Goal: Navigation & Orientation: Find specific page/section

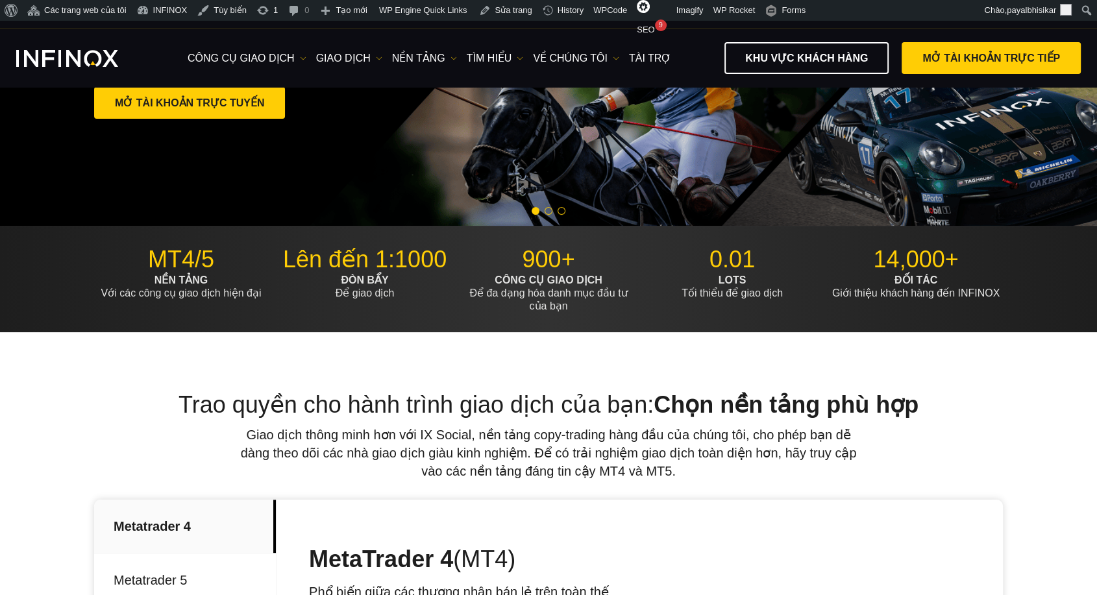
scroll to position [432, 0]
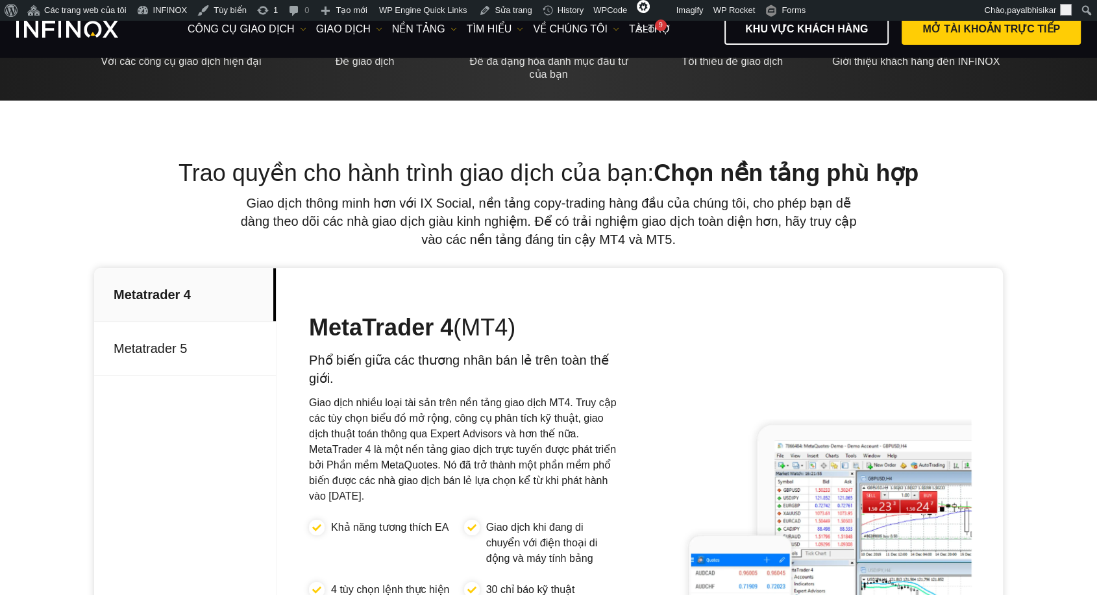
click at [97, 208] on div "Trao quyền cho hành trình giao dịch của bạn: Chọn nền tảng phù hợp Giao dịch th…" at bounding box center [548, 204] width 909 height 90
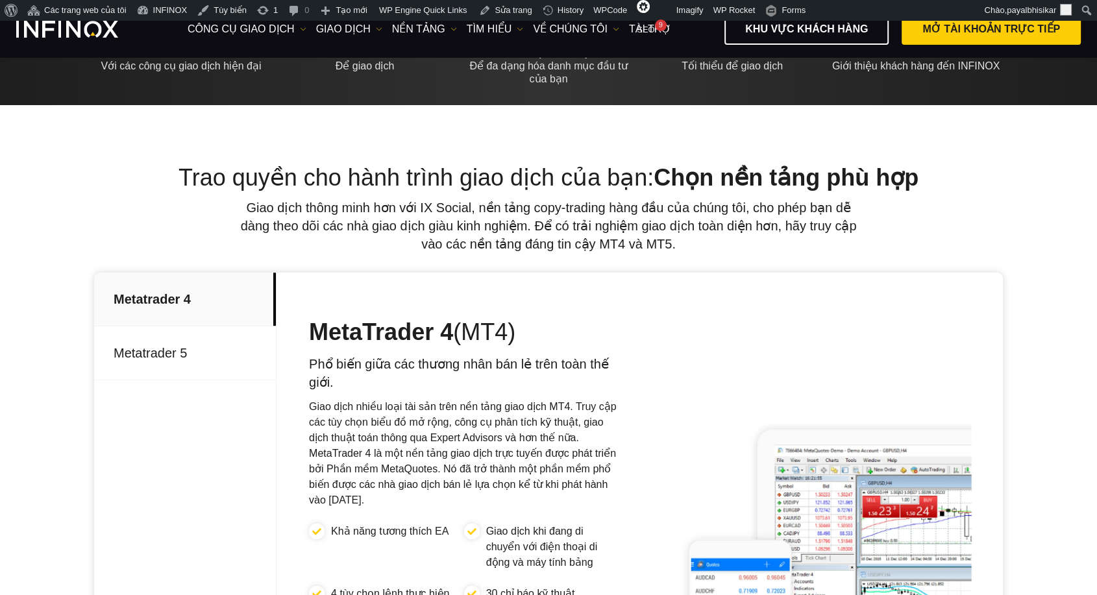
scroll to position [72, 0]
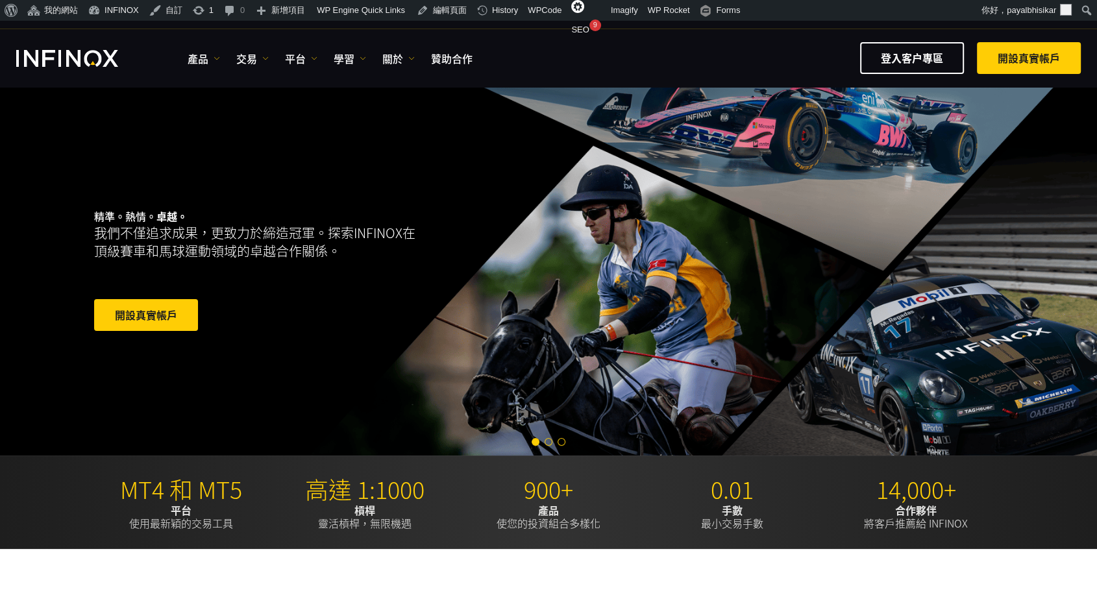
click at [548, 443] on span "Go to slide 2" at bounding box center [549, 442] width 8 height 8
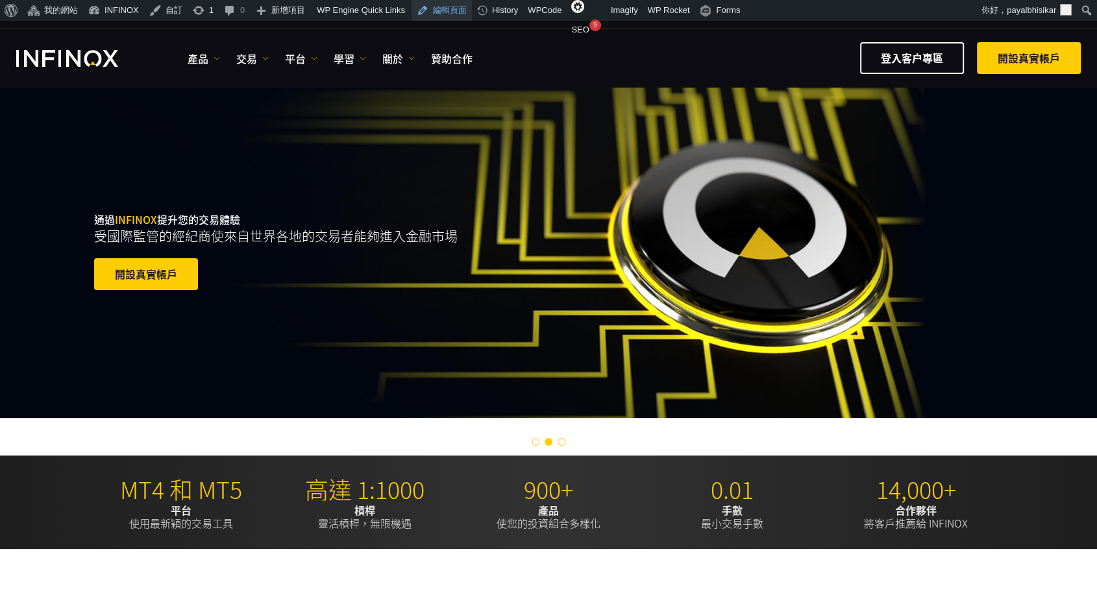
click at [436, 11] on link "編輯頁面" at bounding box center [442, 10] width 60 height 21
click at [535, 441] on span "Go to slide 1" at bounding box center [536, 442] width 8 height 8
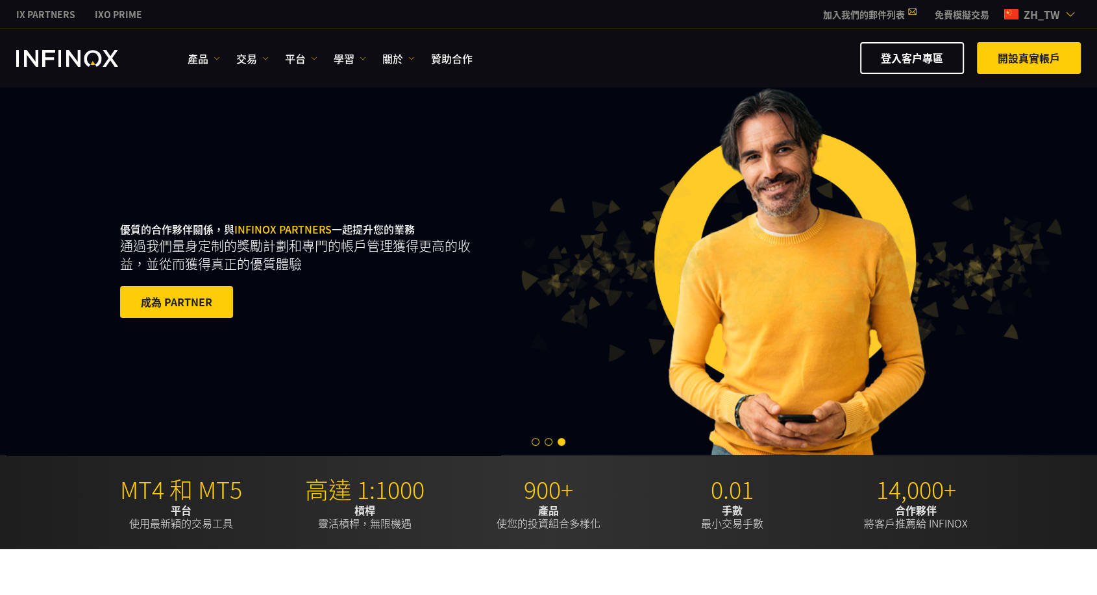
click at [1053, 15] on span "zh_tw" at bounding box center [1041, 14] width 47 height 16
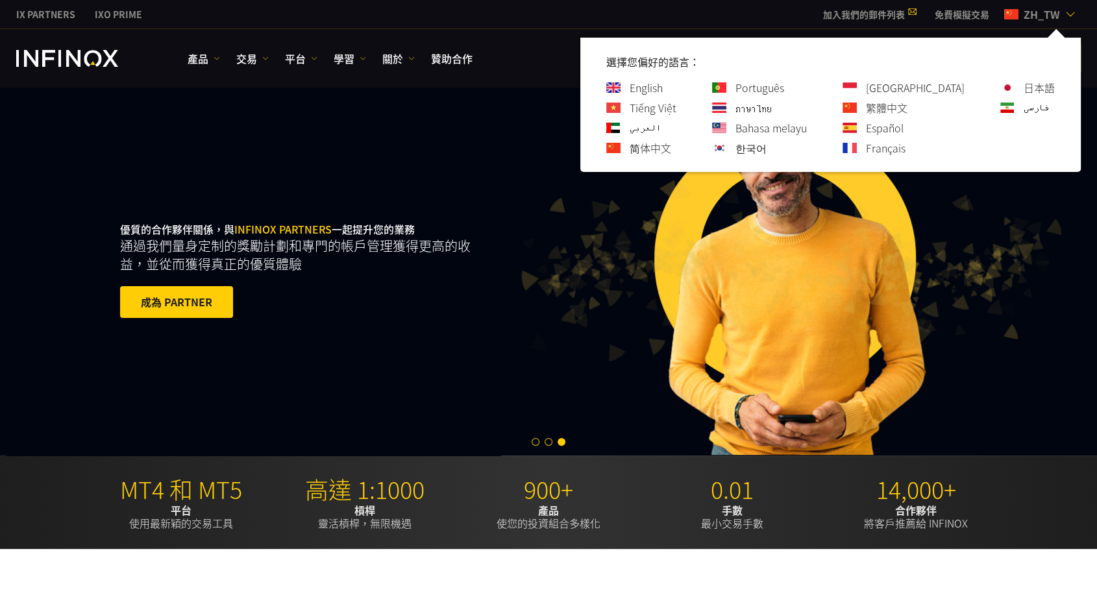
click at [663, 87] on link "English" at bounding box center [646, 88] width 33 height 16
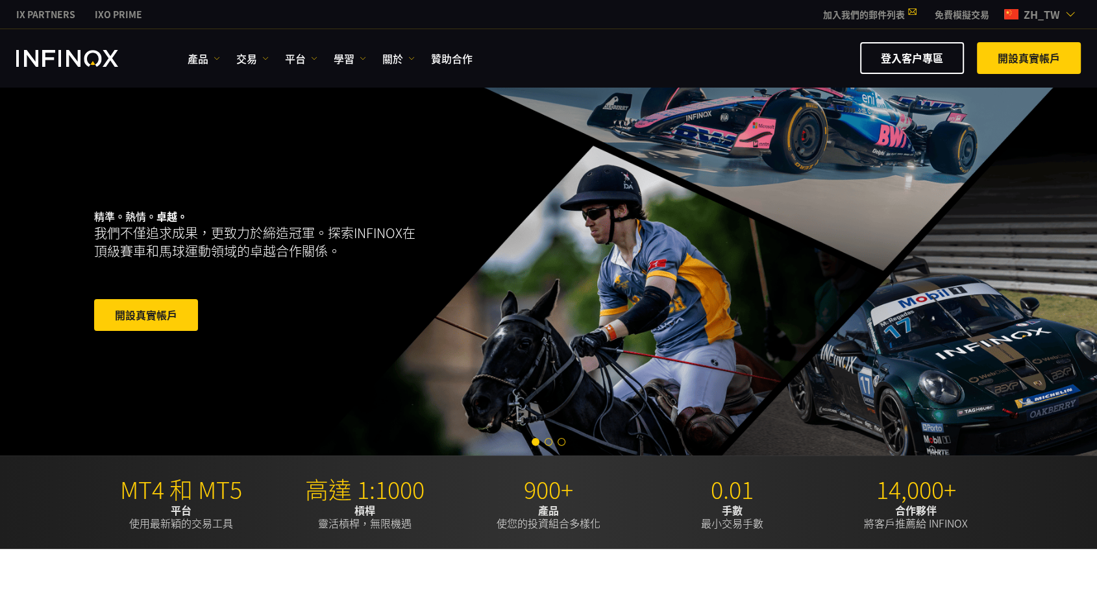
click at [1049, 18] on span "zh_tw" at bounding box center [1041, 14] width 47 height 16
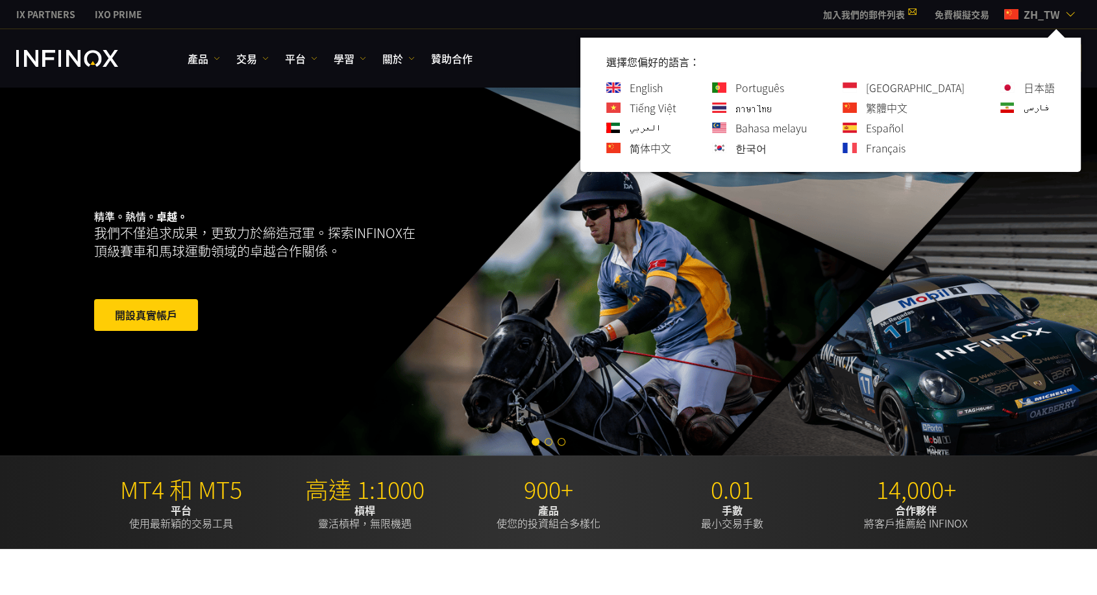
click at [676, 107] on link "Tiếng Việt" at bounding box center [653, 108] width 47 height 16
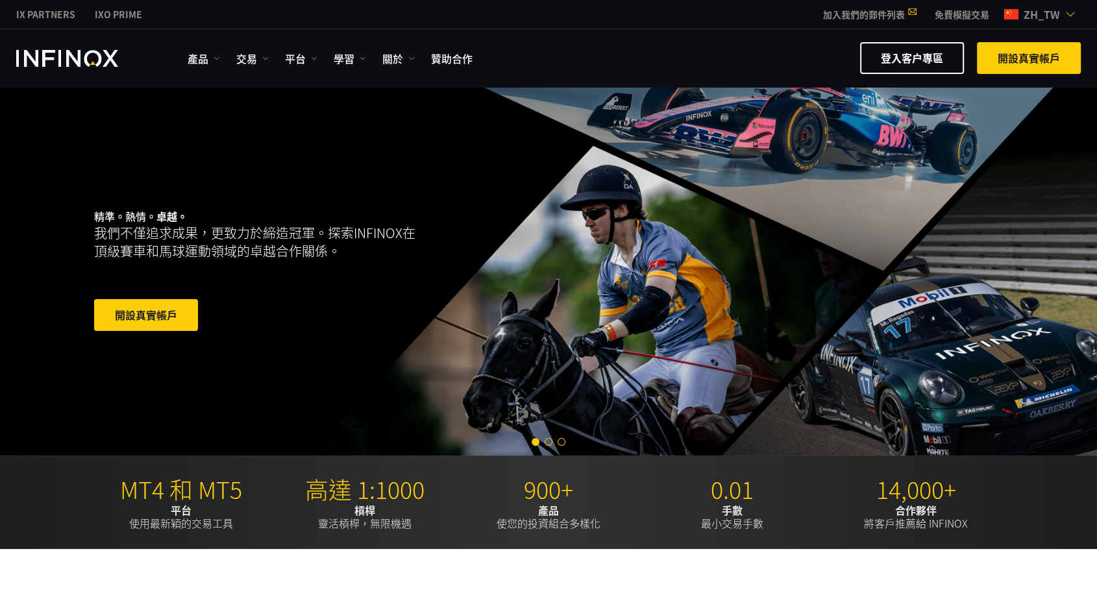
click at [1066, 12] on img at bounding box center [1070, 14] width 10 height 10
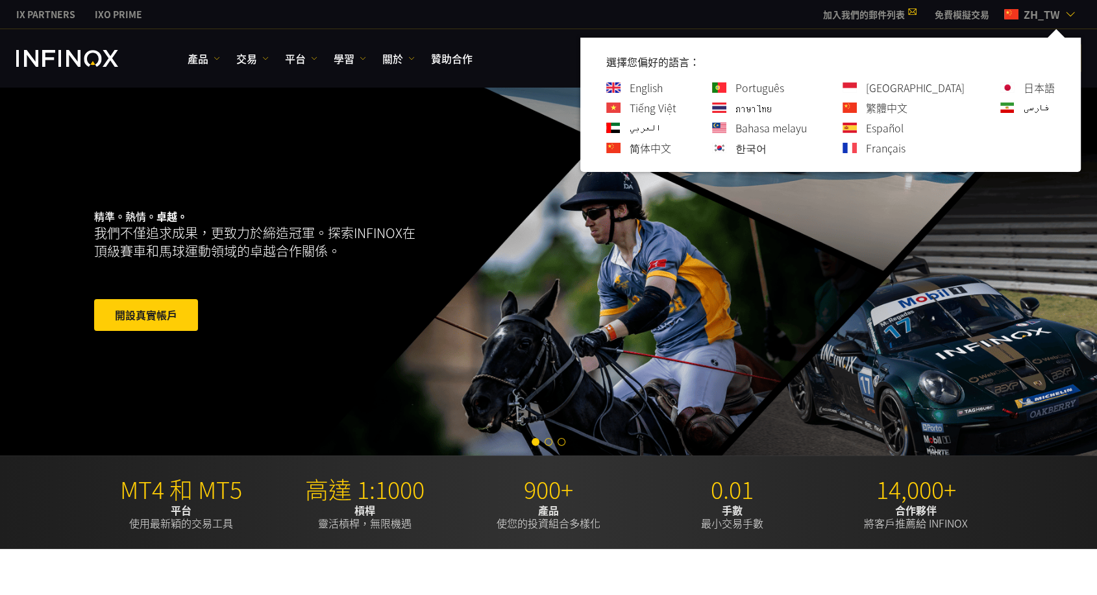
click at [661, 130] on link "العربي" at bounding box center [645, 128] width 31 height 16
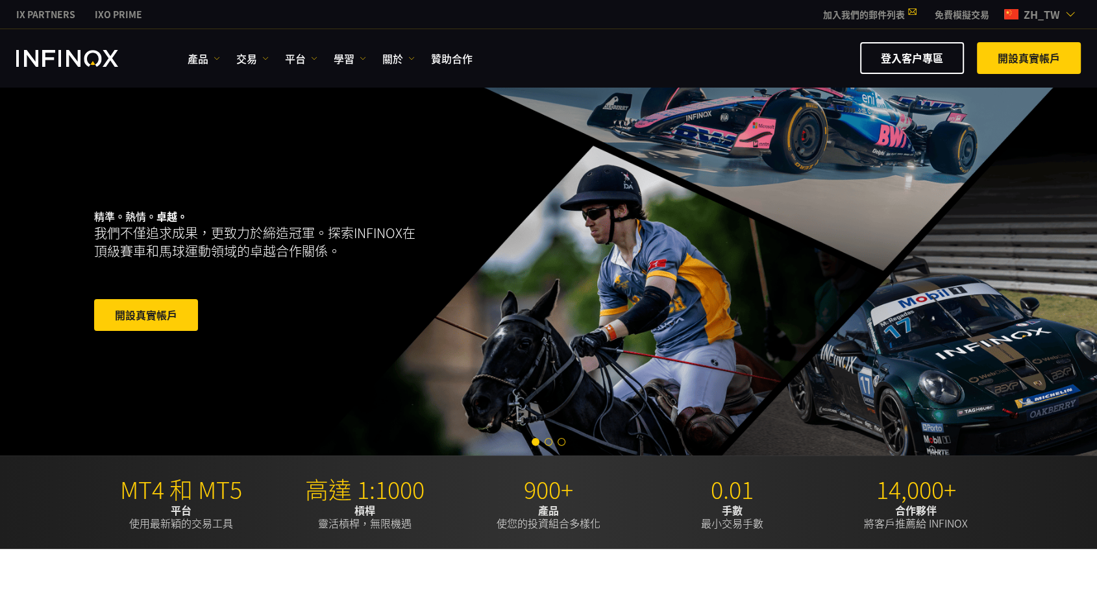
click at [1058, 18] on span "zh_tw" at bounding box center [1041, 14] width 47 height 16
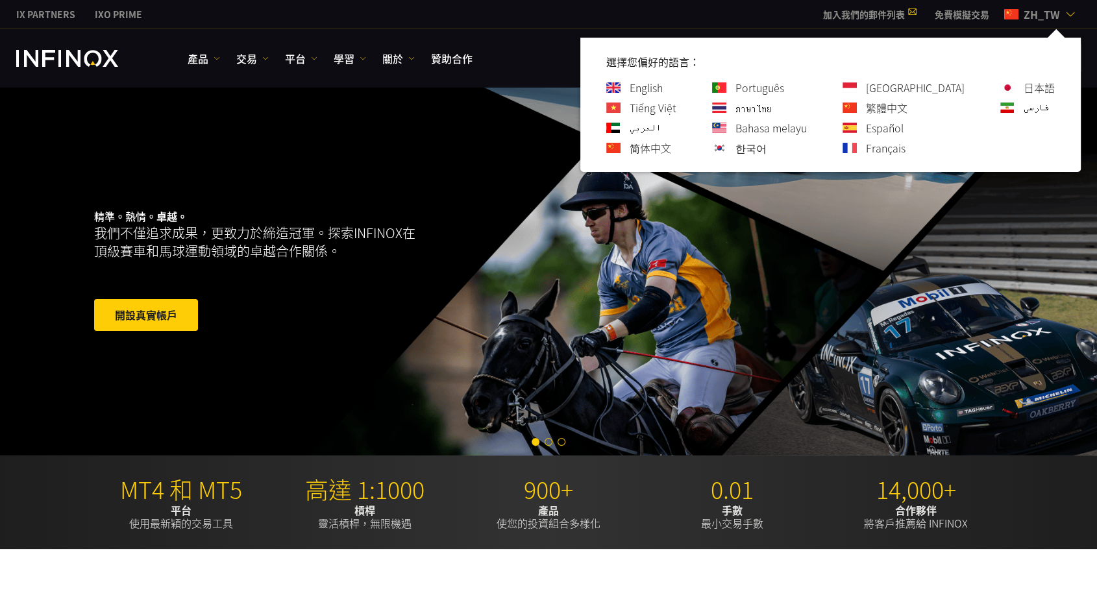
click at [671, 151] on link "简体中文" at bounding box center [651, 148] width 42 height 16
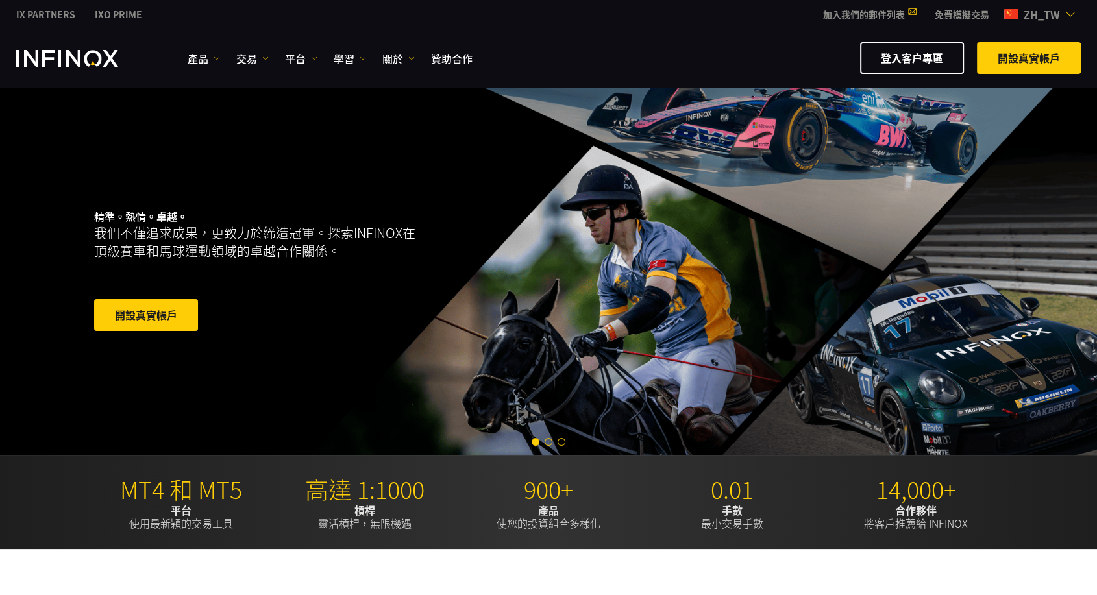
click at [1056, 14] on span "zh_tw" at bounding box center [1041, 14] width 47 height 16
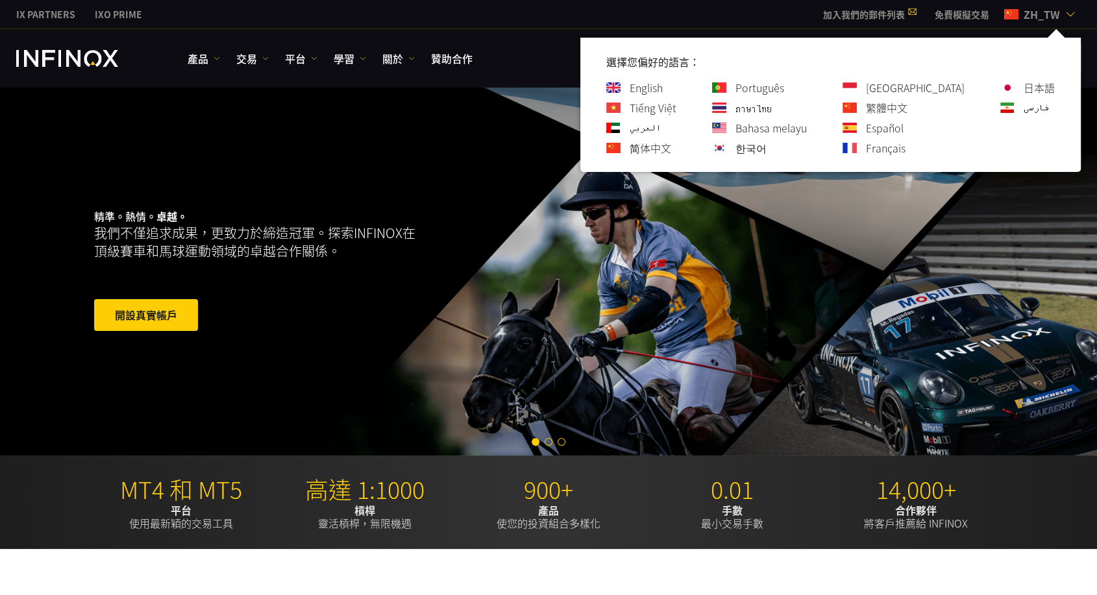
click at [784, 87] on link "Português" at bounding box center [759, 88] width 49 height 16
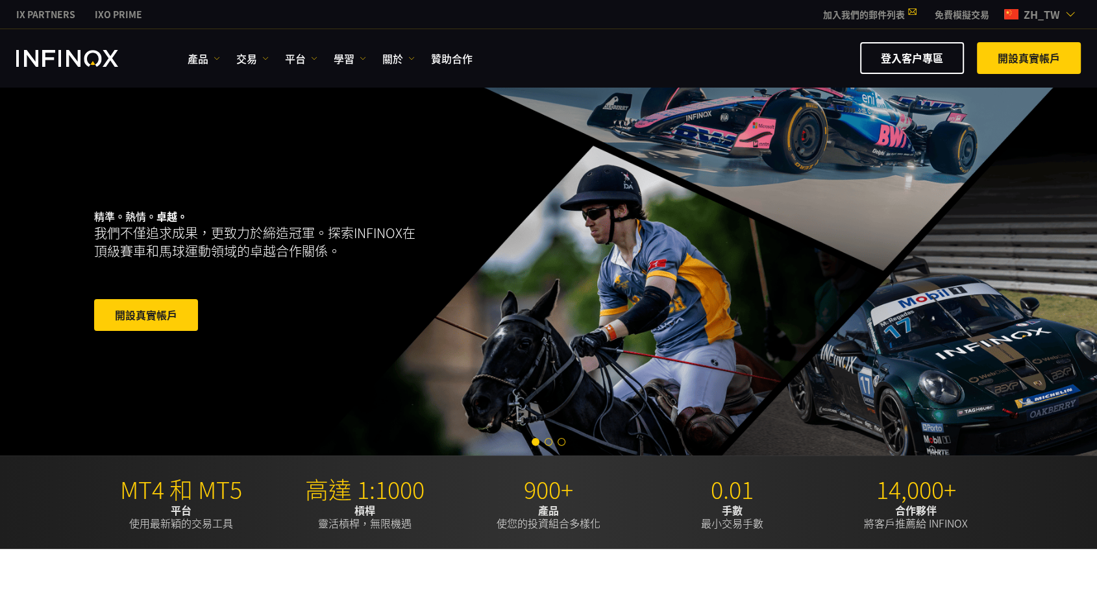
click at [1063, 17] on span "zh_tw" at bounding box center [1041, 14] width 47 height 16
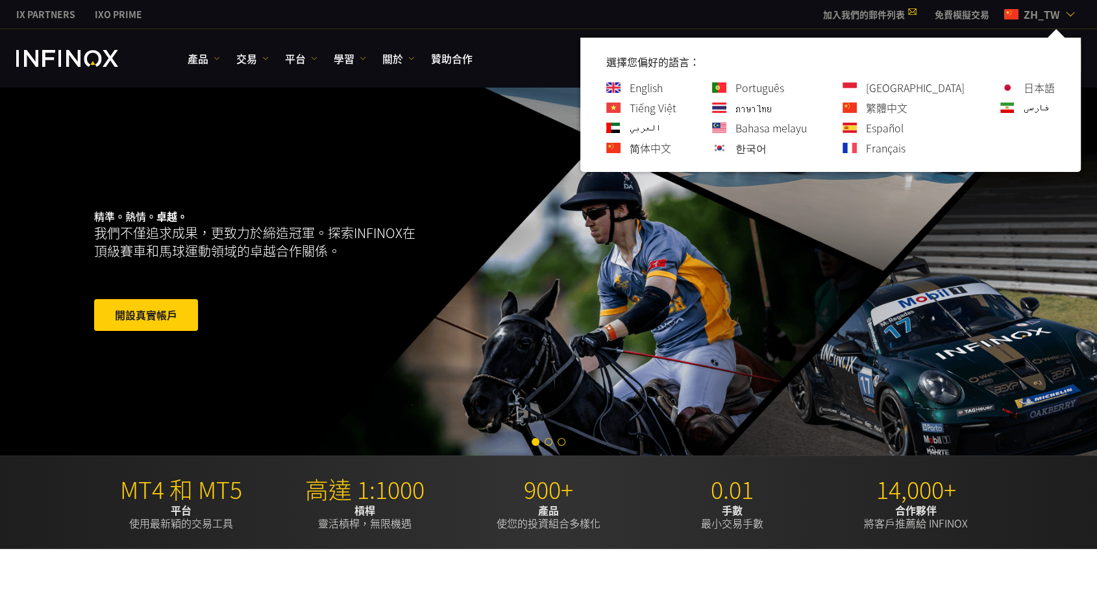
click at [772, 106] on link "ภาษาไทย" at bounding box center [753, 108] width 36 height 16
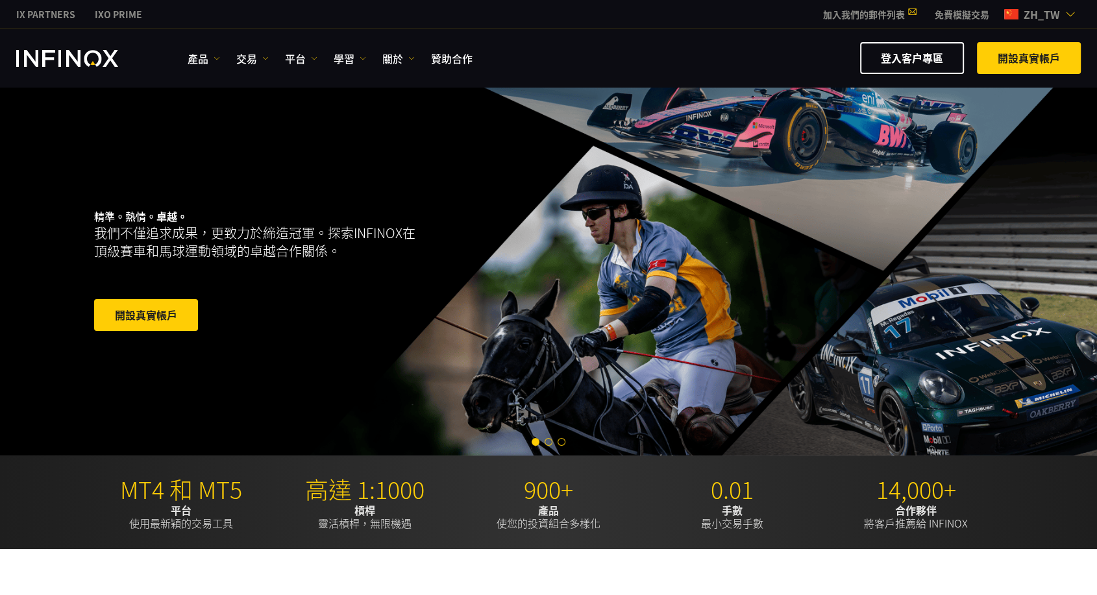
click at [1041, 19] on span "zh_tw" at bounding box center [1041, 14] width 47 height 16
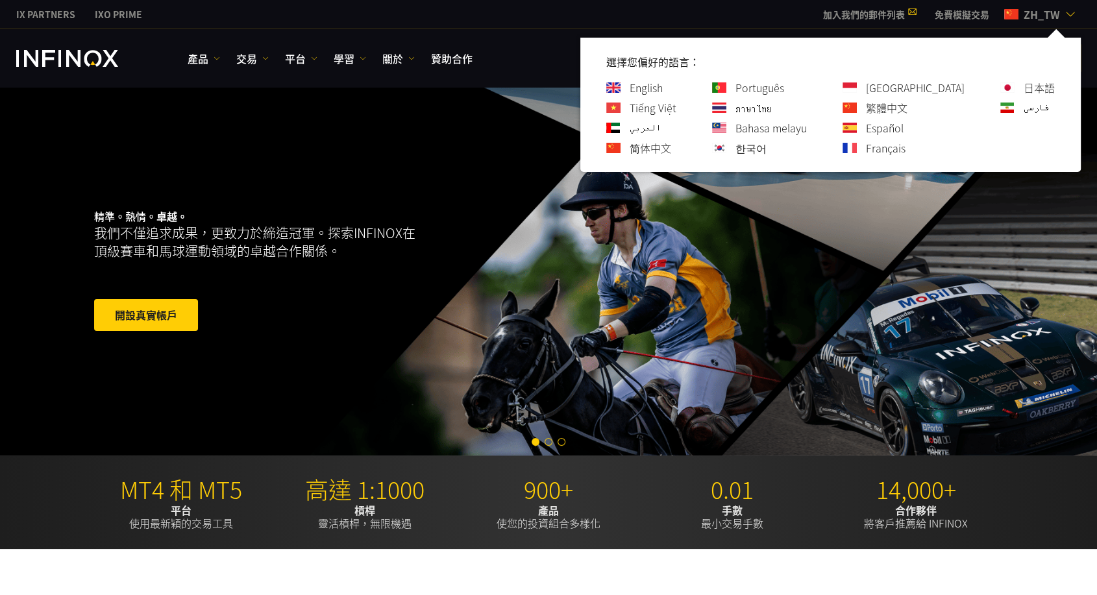
click at [807, 129] on link "Bahasa melayu" at bounding box center [770, 128] width 71 height 16
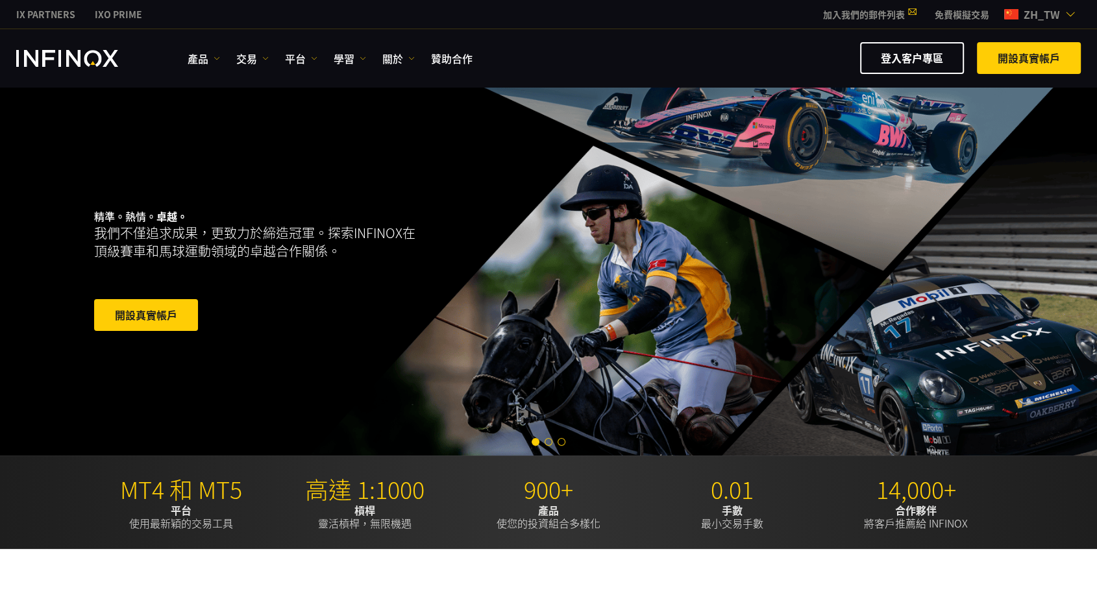
click at [1040, 21] on div "IX PARTNERS IXO PRIME 加入我們的郵件列表 千萬不要錯過 IX Daily 的交易機會。 立即參加！ 我已閱讀並同意 條款及細則 。 訂閱…" at bounding box center [548, 14] width 1064 height 29
click at [1044, 15] on span "zh_tw" at bounding box center [1041, 14] width 47 height 16
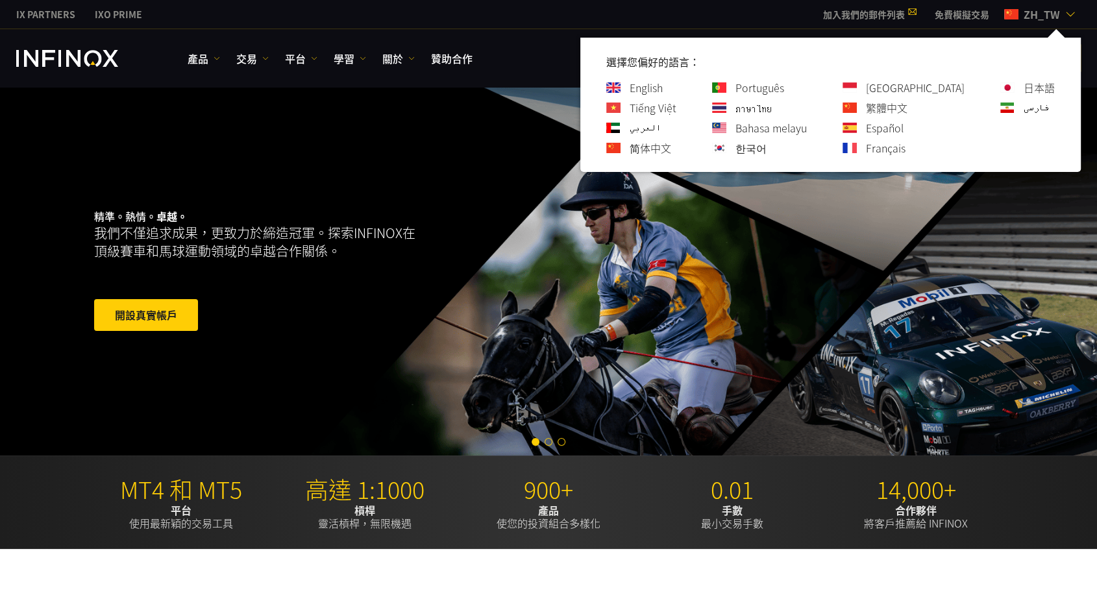
click at [767, 147] on link "한국어" at bounding box center [750, 148] width 31 height 16
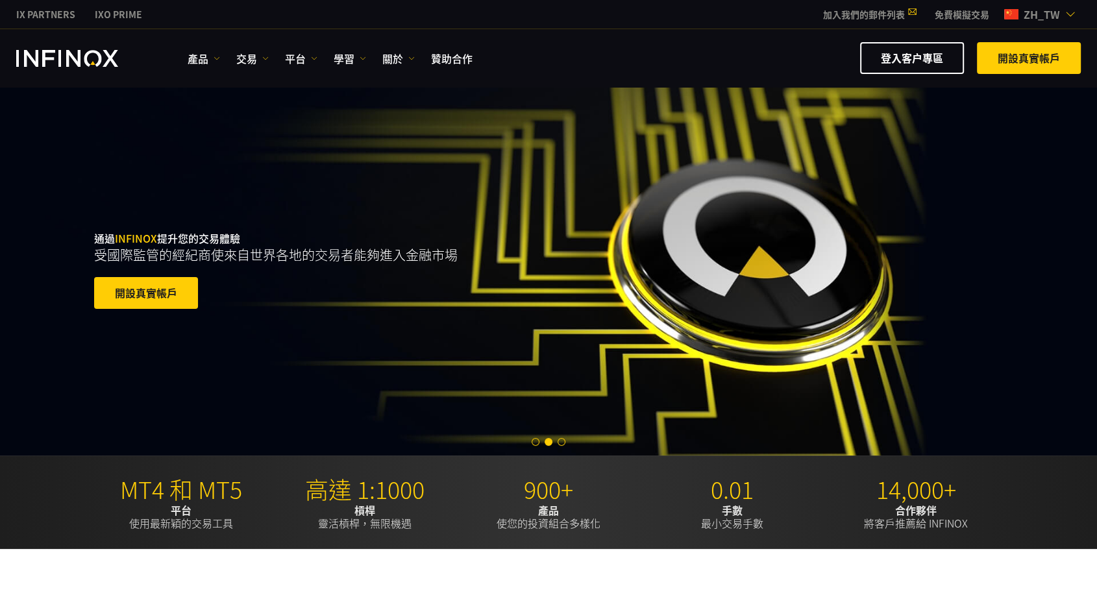
click at [1063, 14] on span "zh_tw" at bounding box center [1041, 14] width 47 height 16
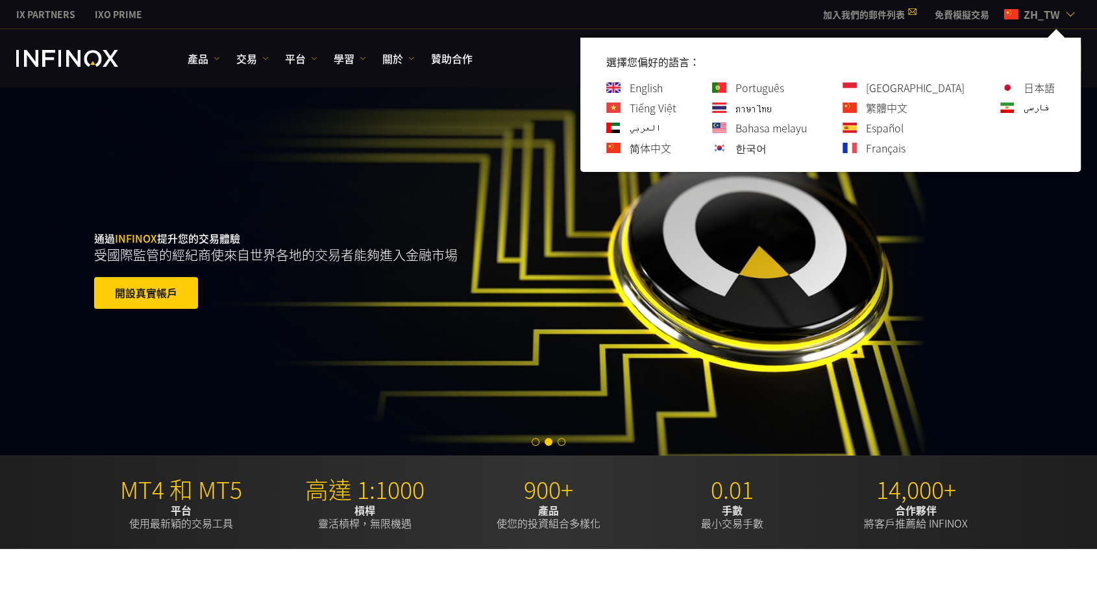
click at [948, 88] on link "[GEOGRAPHIC_DATA]" at bounding box center [915, 88] width 99 height 16
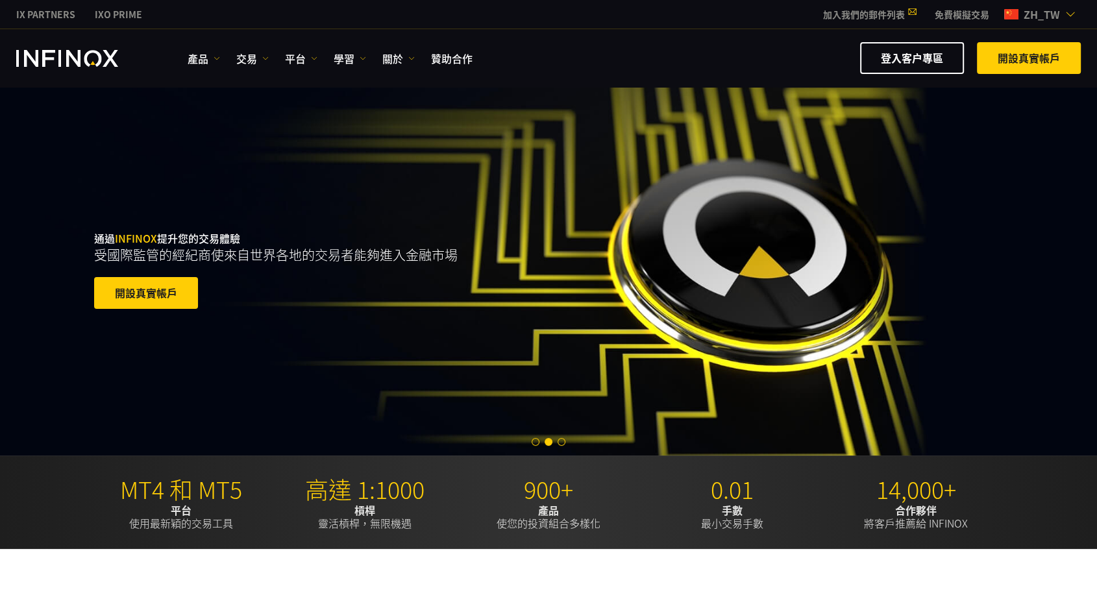
click at [1061, 13] on span "zh_tw" at bounding box center [1041, 14] width 47 height 16
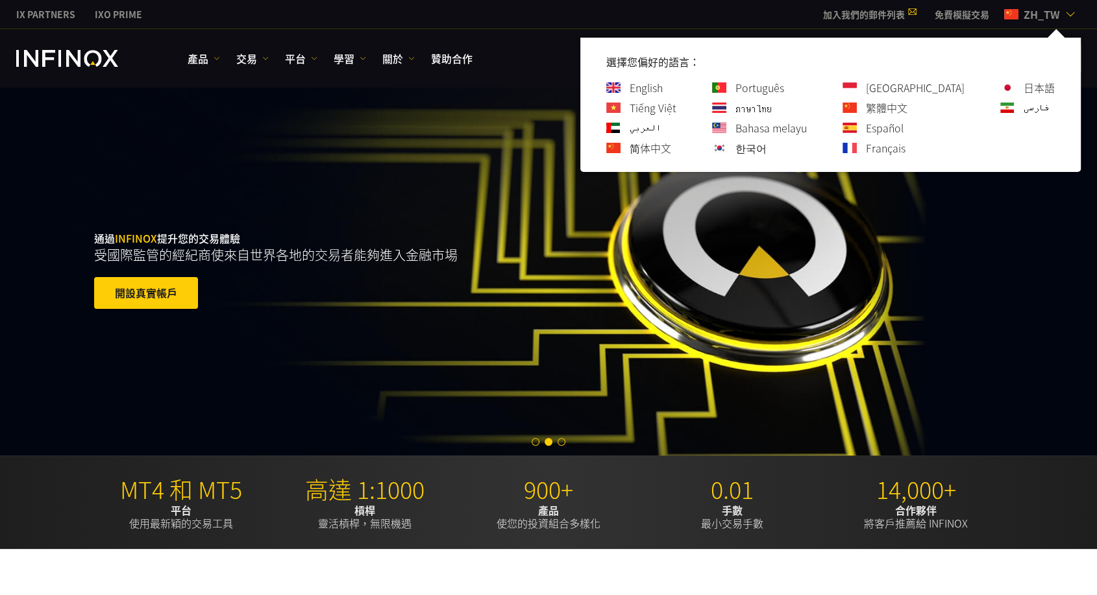
click at [907, 105] on link "繁體中文" at bounding box center [887, 108] width 42 height 16
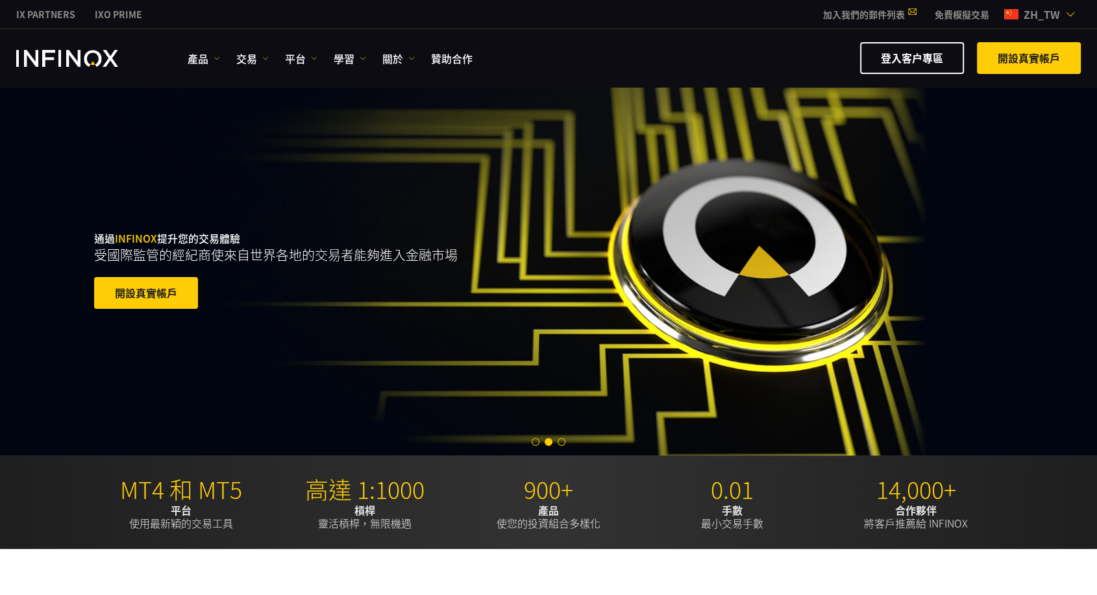
click at [1051, 10] on span "zh_tw" at bounding box center [1041, 14] width 47 height 16
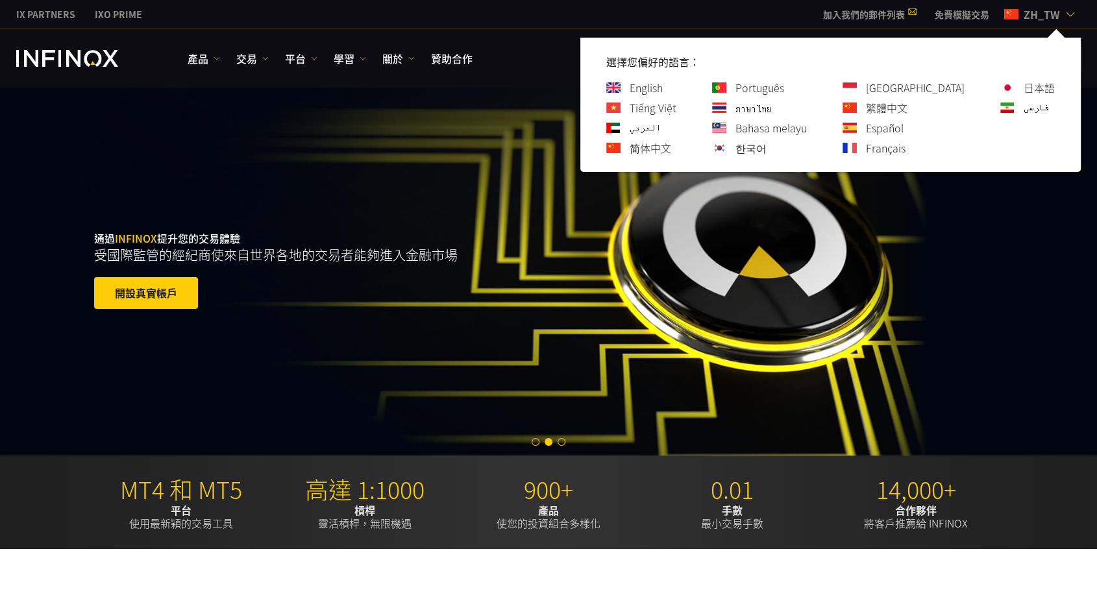
click at [903, 129] on link "Español" at bounding box center [885, 128] width 38 height 16
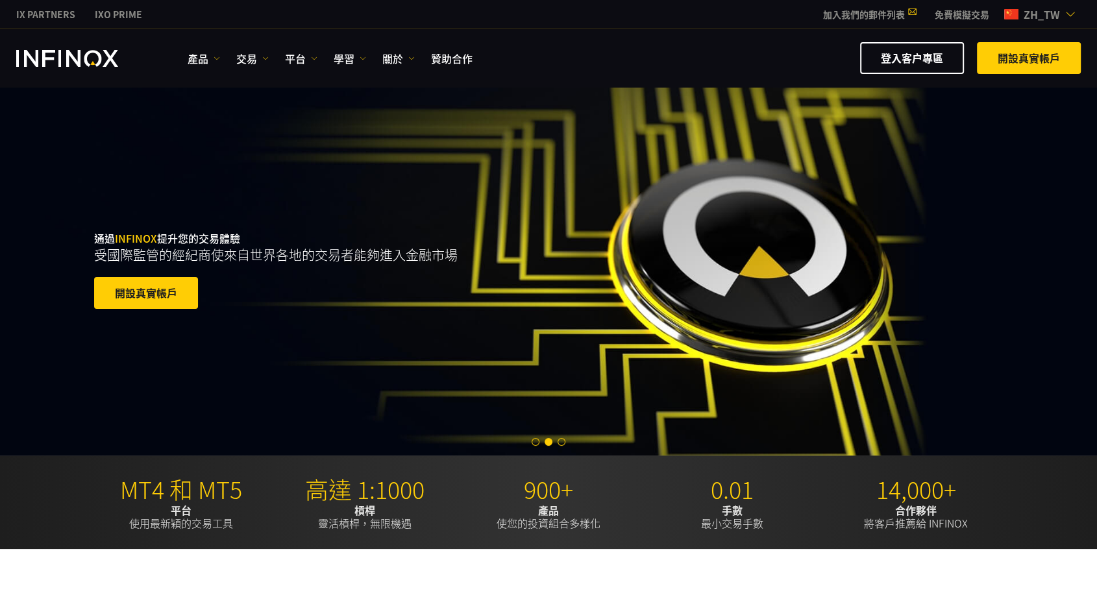
click at [1045, 17] on span "zh_tw" at bounding box center [1041, 14] width 47 height 16
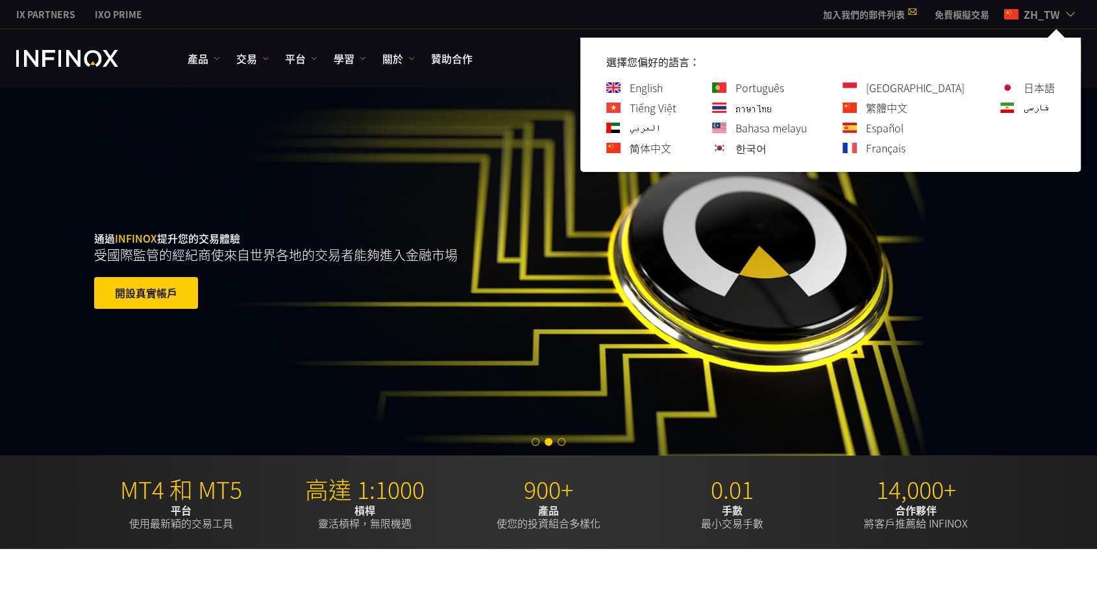
click at [905, 150] on link "Français" at bounding box center [886, 148] width 40 height 16
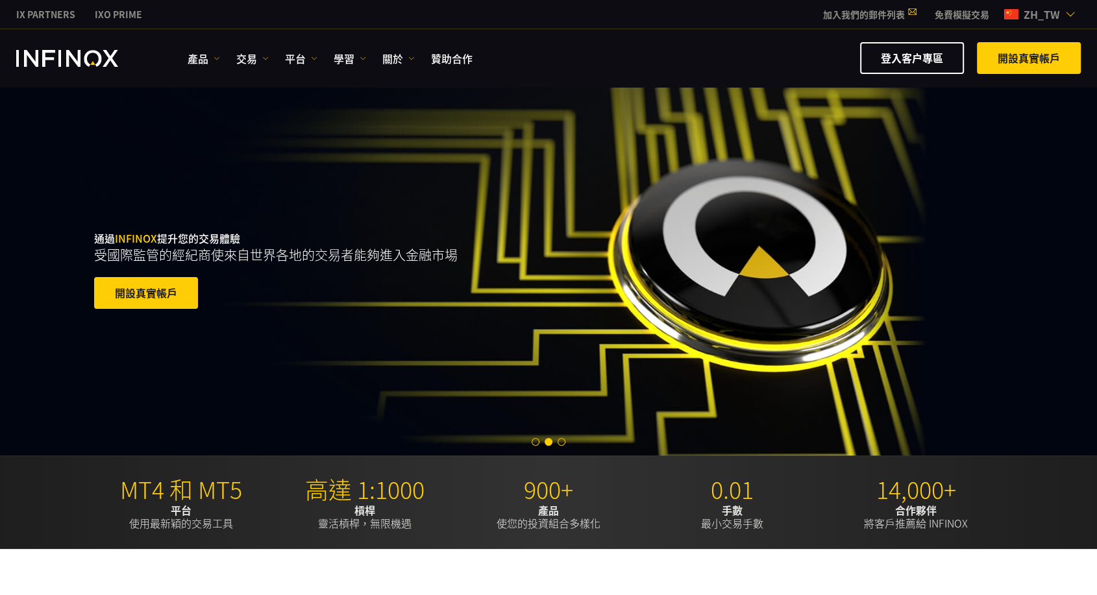
click at [1061, 16] on span "zh_tw" at bounding box center [1041, 14] width 47 height 16
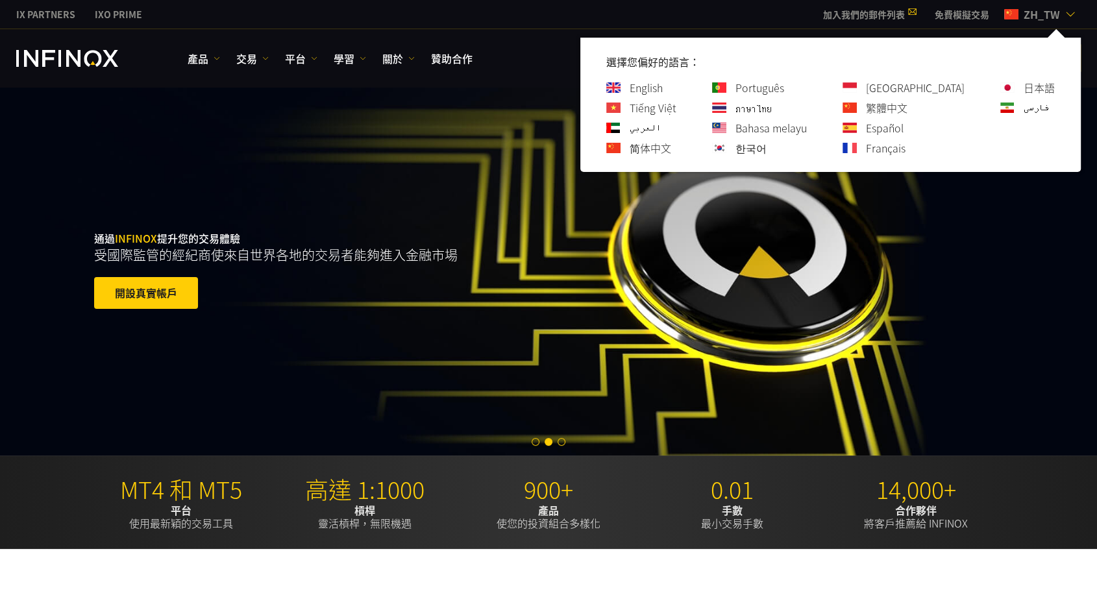
click at [1037, 90] on link "日本語" at bounding box center [1039, 88] width 31 height 16
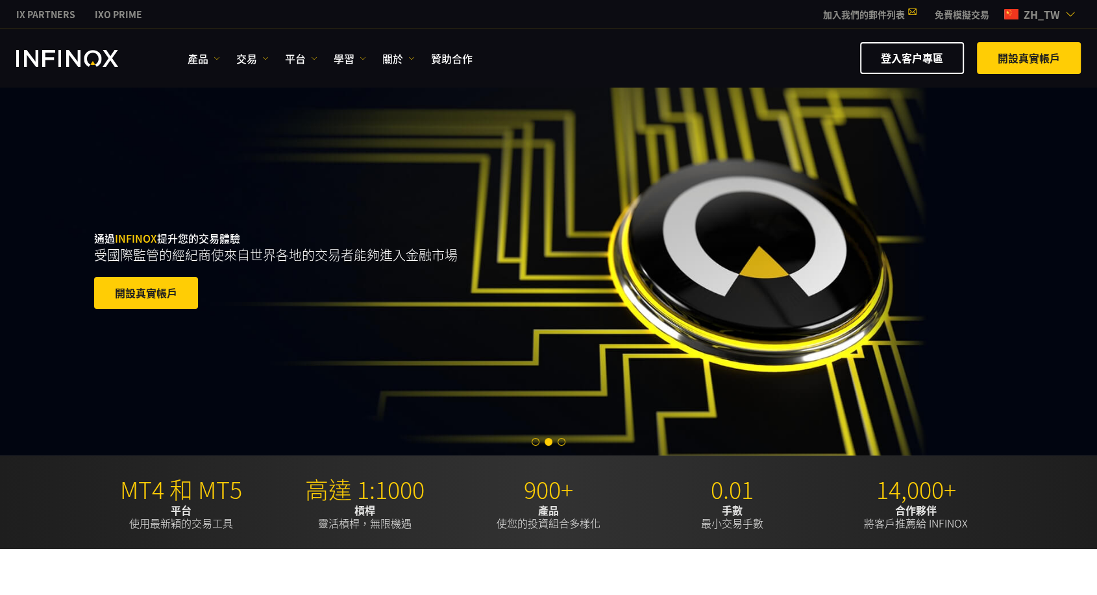
click at [1052, 17] on span "zh_tw" at bounding box center [1041, 14] width 47 height 16
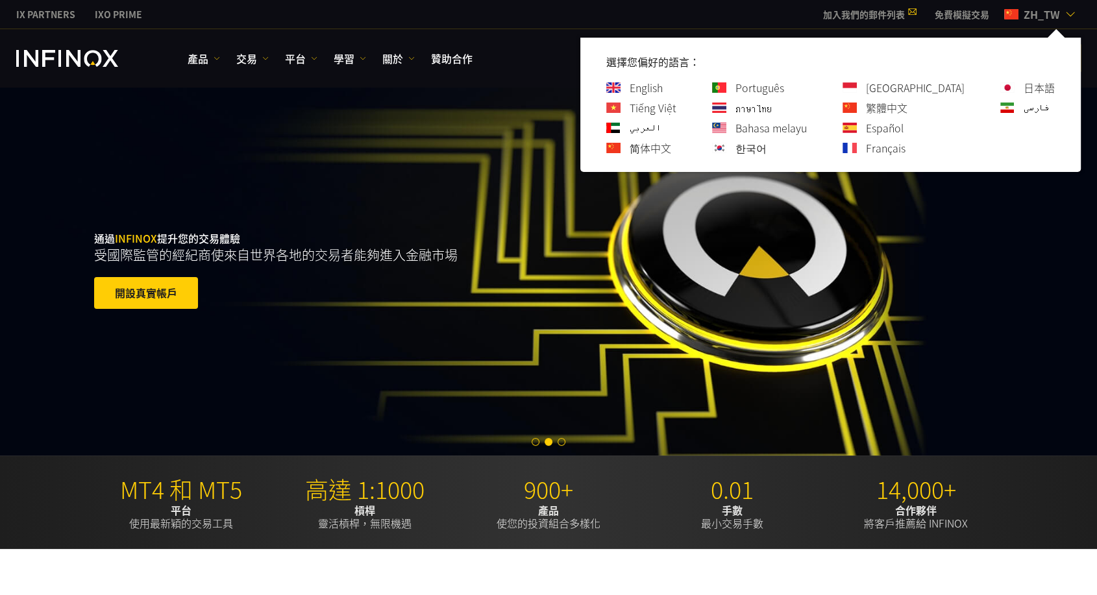
click at [1039, 110] on link "فارسی" at bounding box center [1037, 108] width 26 height 16
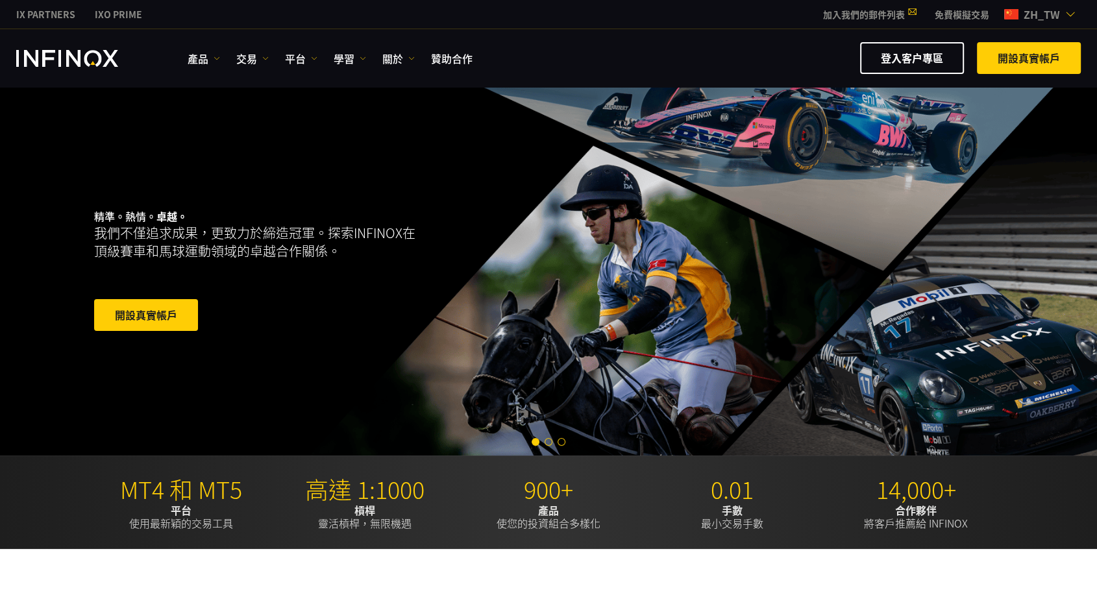
click at [706, 232] on div "精準。熱情。 卓越。 我們不僅追求成果，更致力於締造冠軍。探索INFINOX在頂級賽車和馬球運動領域的卓越合作關係。 開設真實帳戶" at bounding box center [548, 271] width 935 height 369
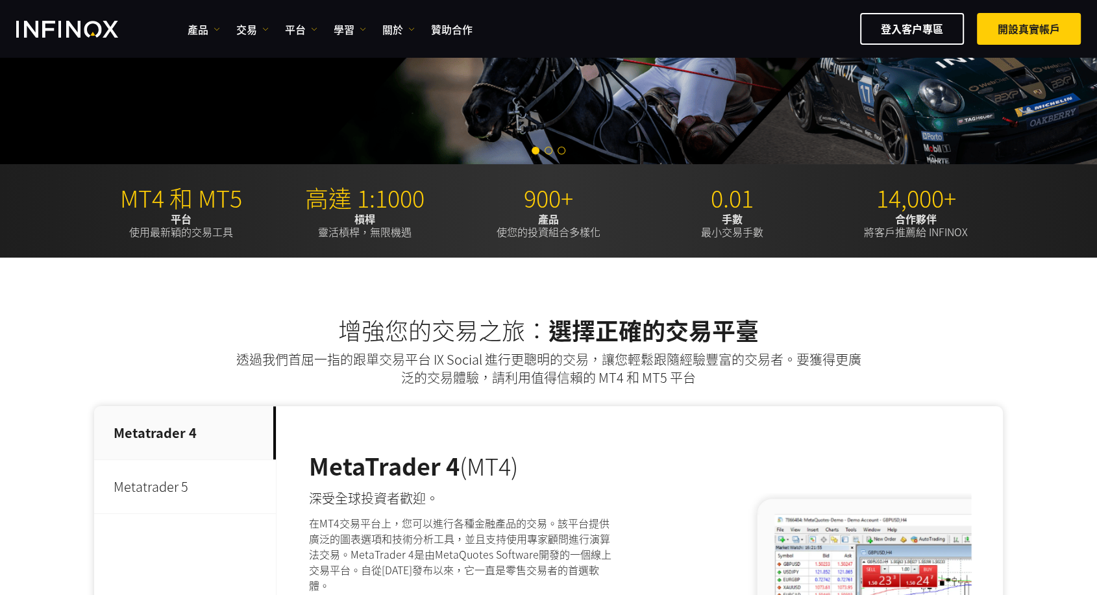
scroll to position [288, 0]
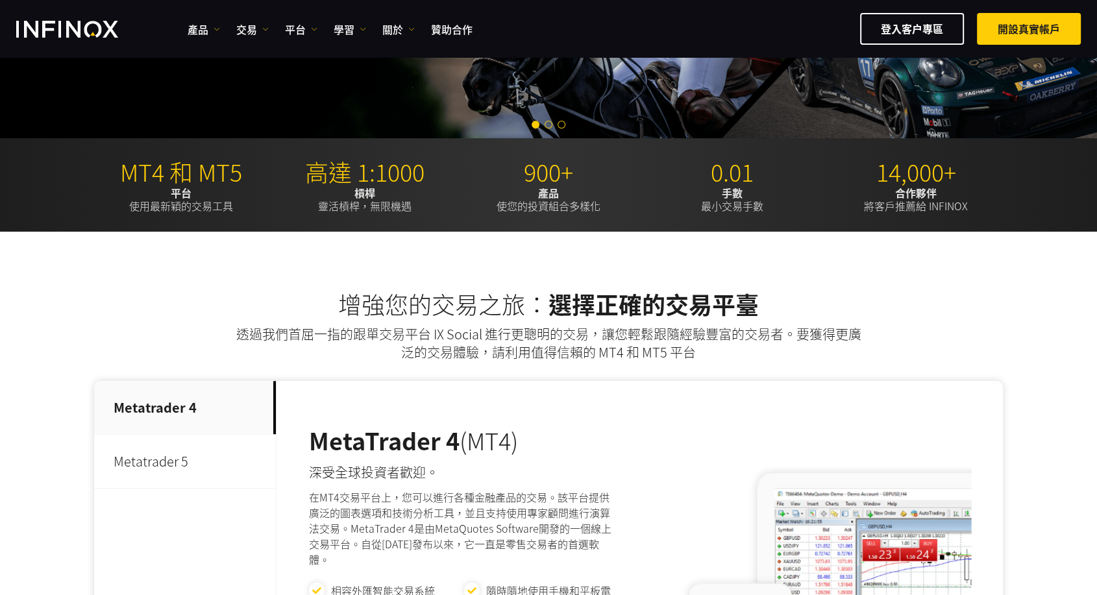
click at [184, 302] on h2 "增強您的交易之旅： 選擇正確的交易平臺" at bounding box center [548, 304] width 909 height 29
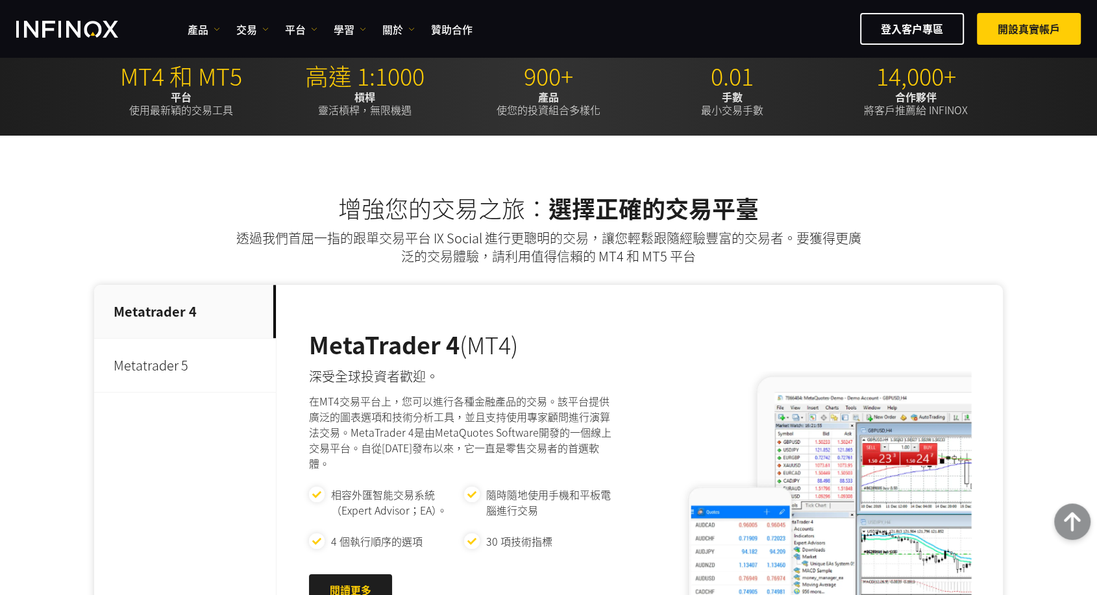
scroll to position [0, 0]
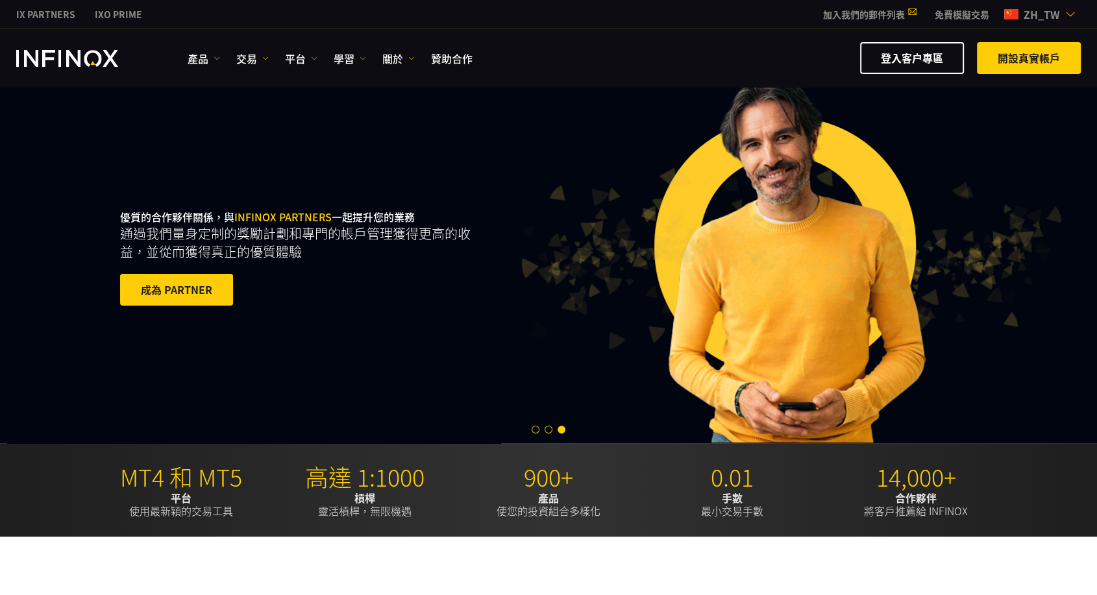
click at [547, 424] on div at bounding box center [548, 429] width 1097 height 16
click at [547, 427] on span "Go to slide 2" at bounding box center [549, 430] width 8 height 8
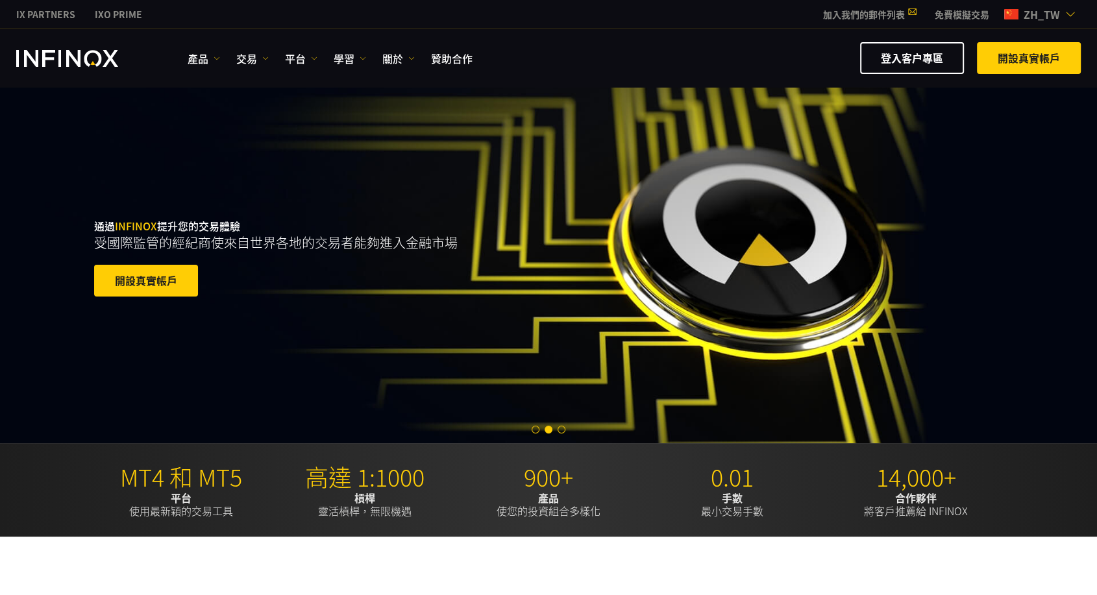
click at [304, 153] on div "通過 INFINOX 提升您的交易體驗 受國際監管的經紀商使來自世界各地的交易者能夠進入金融市場 開設真實帳戶 優秀的 - 4.4 分（滿分 5 分）基於 5…" at bounding box center [548, 259] width 1097 height 369
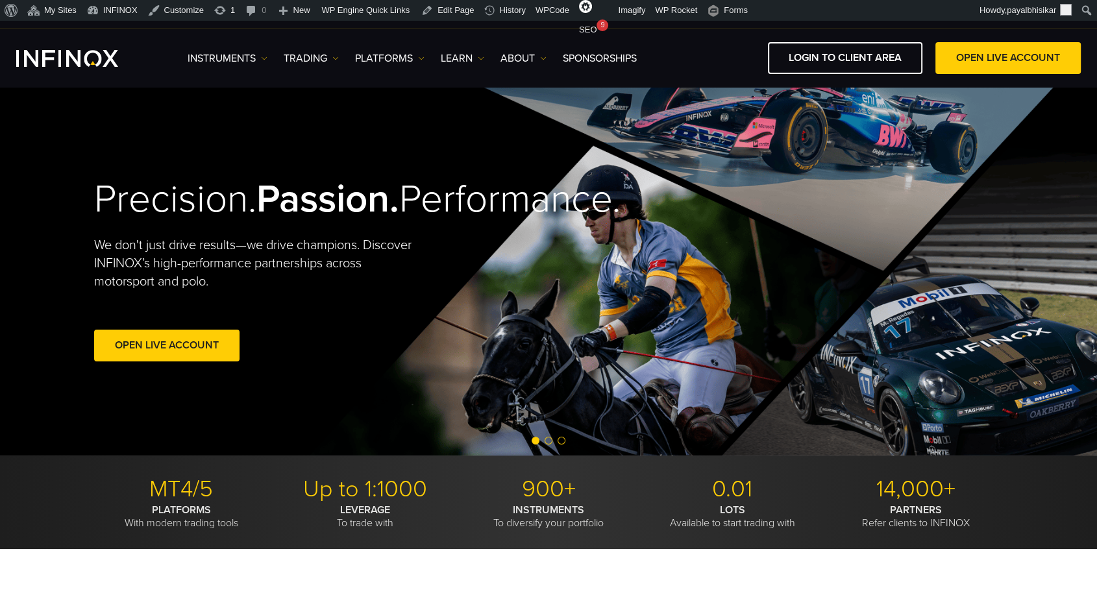
click at [548, 441] on span "Go to slide 2" at bounding box center [549, 441] width 8 height 8
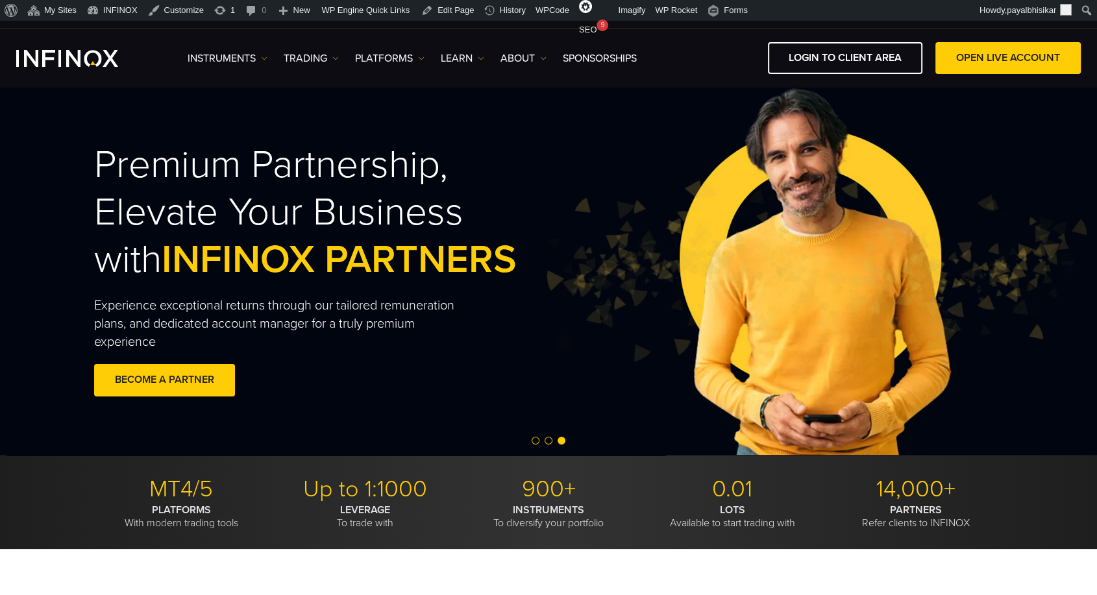
click at [546, 437] on span "Go to slide 2" at bounding box center [549, 441] width 8 height 8
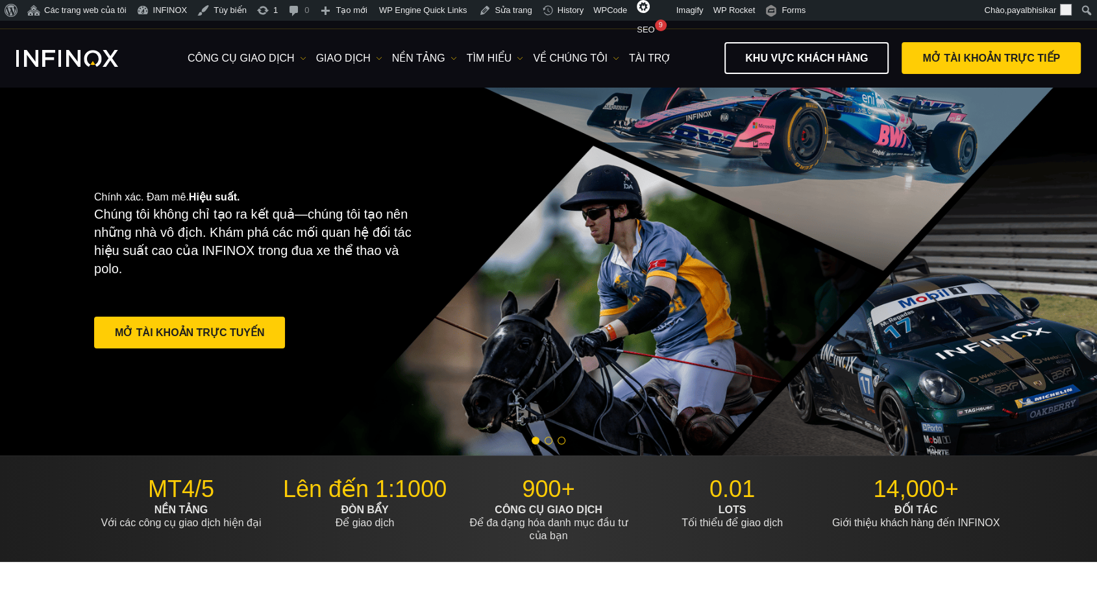
click at [549, 443] on span "Go to slide 2" at bounding box center [549, 441] width 8 height 8
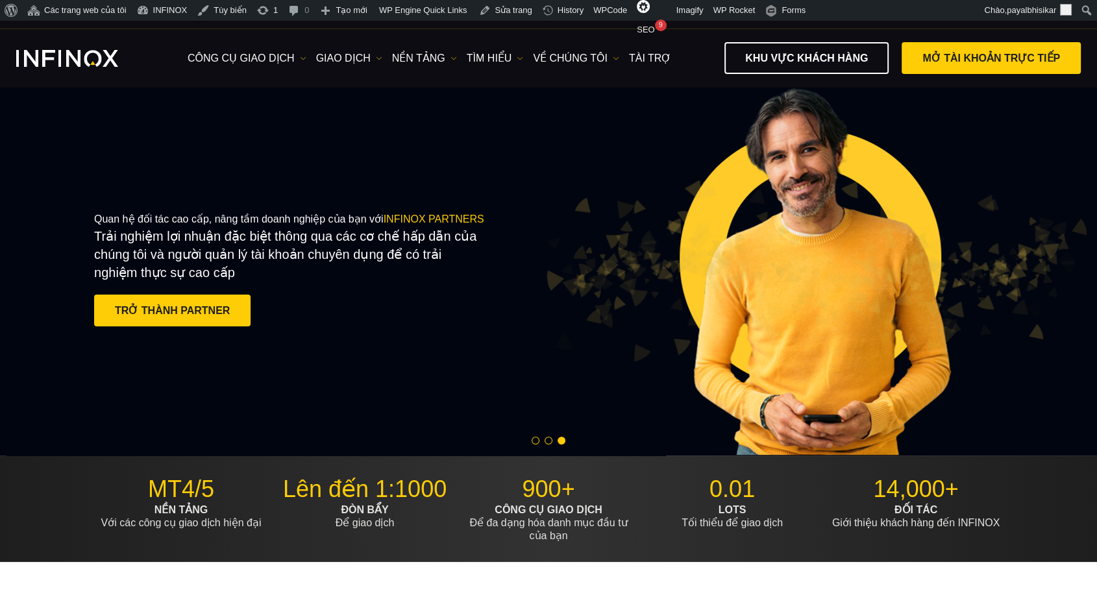
click at [547, 440] on span "Go to slide 2" at bounding box center [549, 441] width 8 height 8
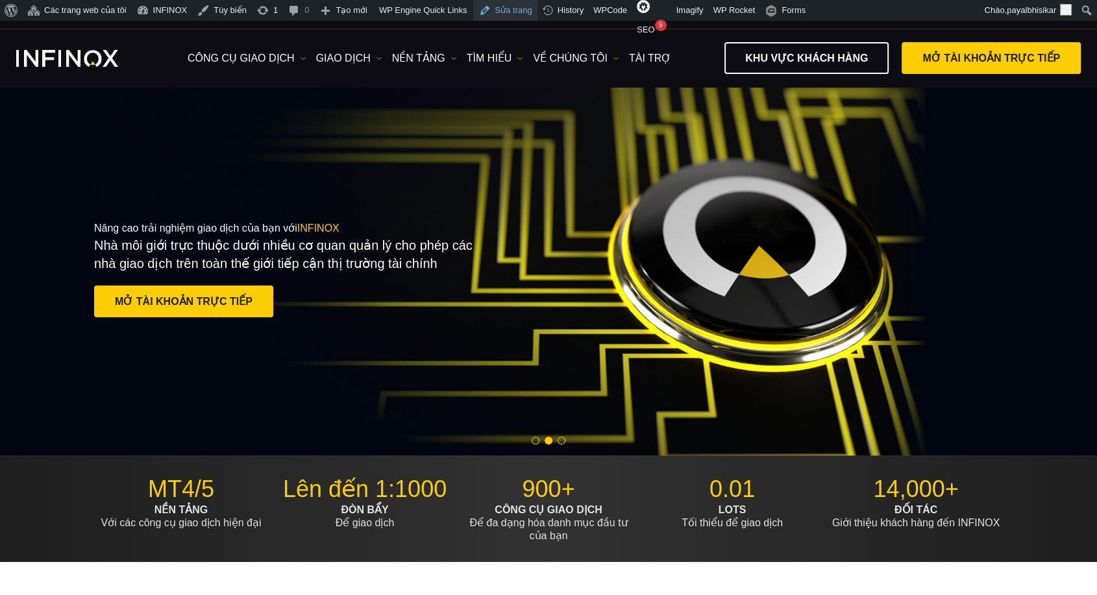
click at [492, 12] on link "Sửa trang" at bounding box center [505, 10] width 64 height 21
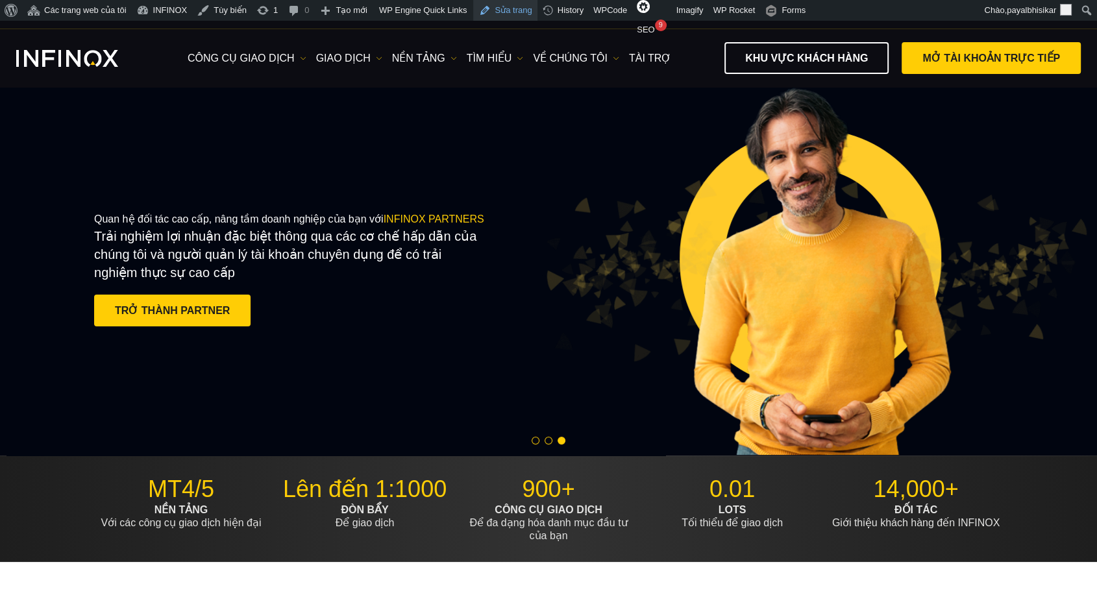
click at [684, 184] on img at bounding box center [814, 271] width 547 height 182
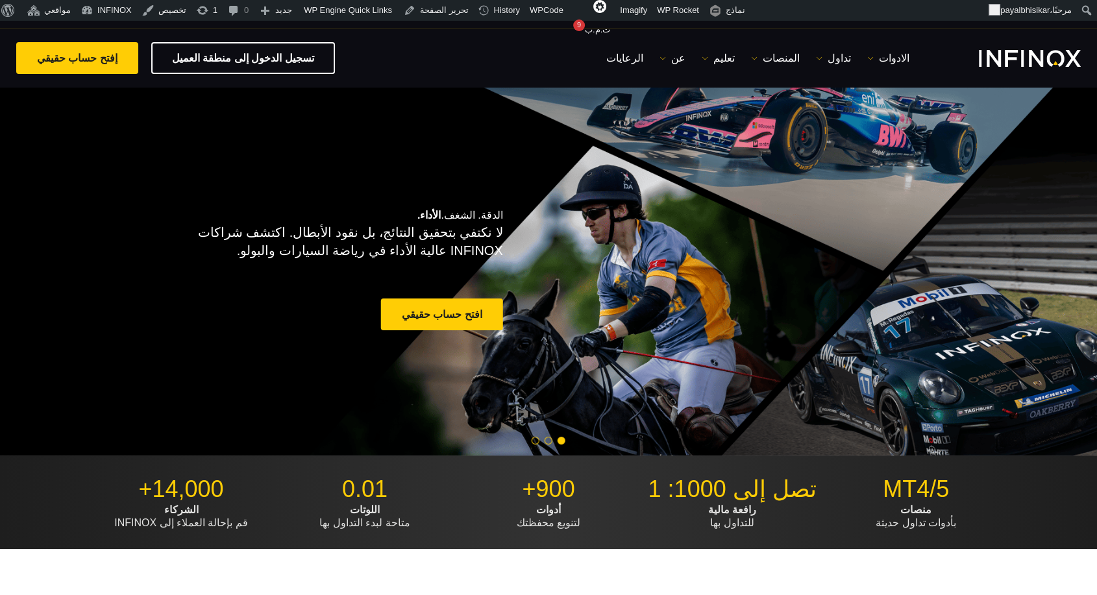
click at [547, 443] on span "Go to slide 2" at bounding box center [549, 441] width 8 height 8
click at [448, 10] on link "تحرير الصفحة" at bounding box center [436, 10] width 75 height 21
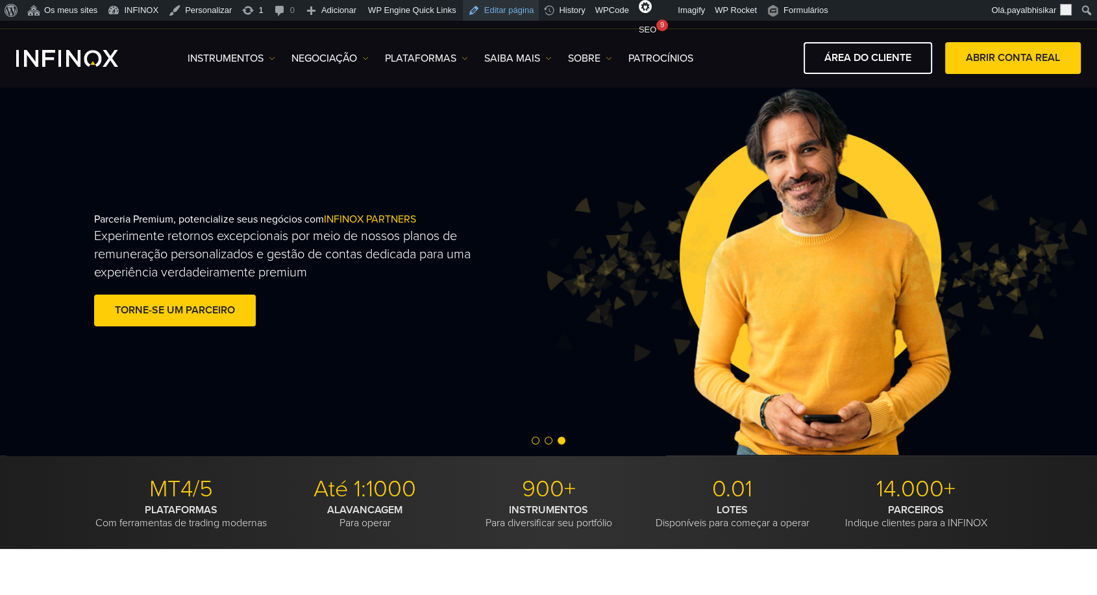
click at [478, 12] on link "Editar página" at bounding box center [501, 10] width 77 height 21
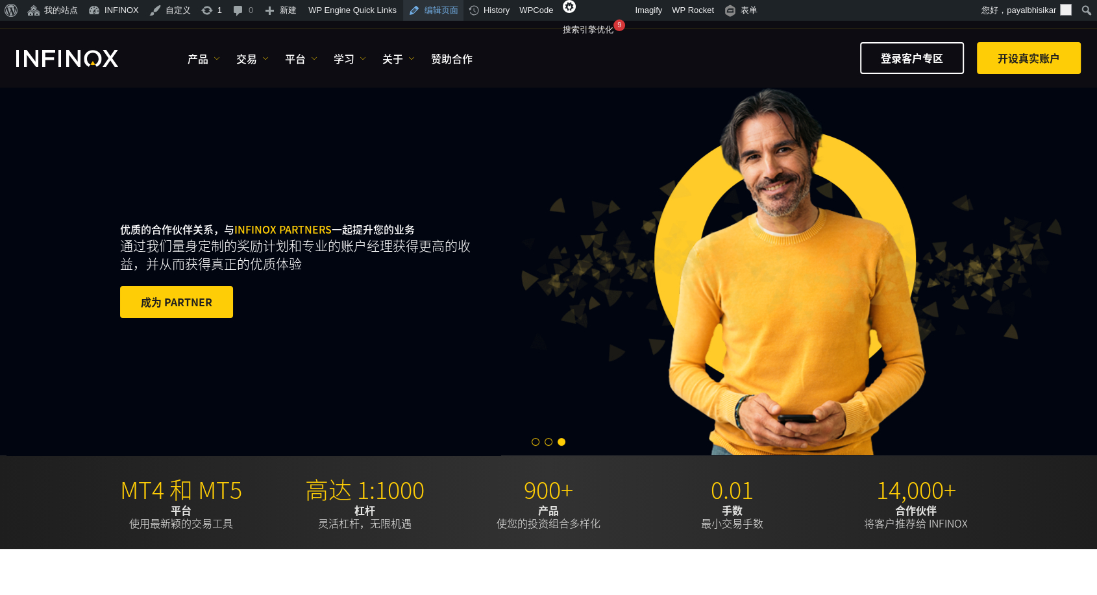
click at [430, 10] on link "编辑页面" at bounding box center [433, 10] width 60 height 21
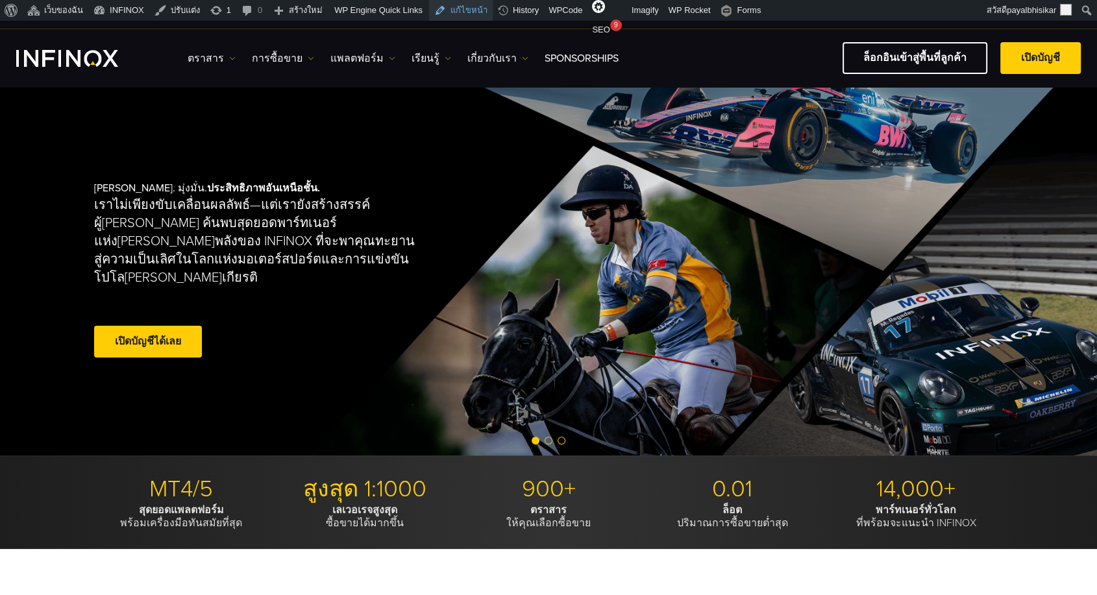
click at [465, 12] on link "แก้ไขหน้า" at bounding box center [461, 10] width 64 height 21
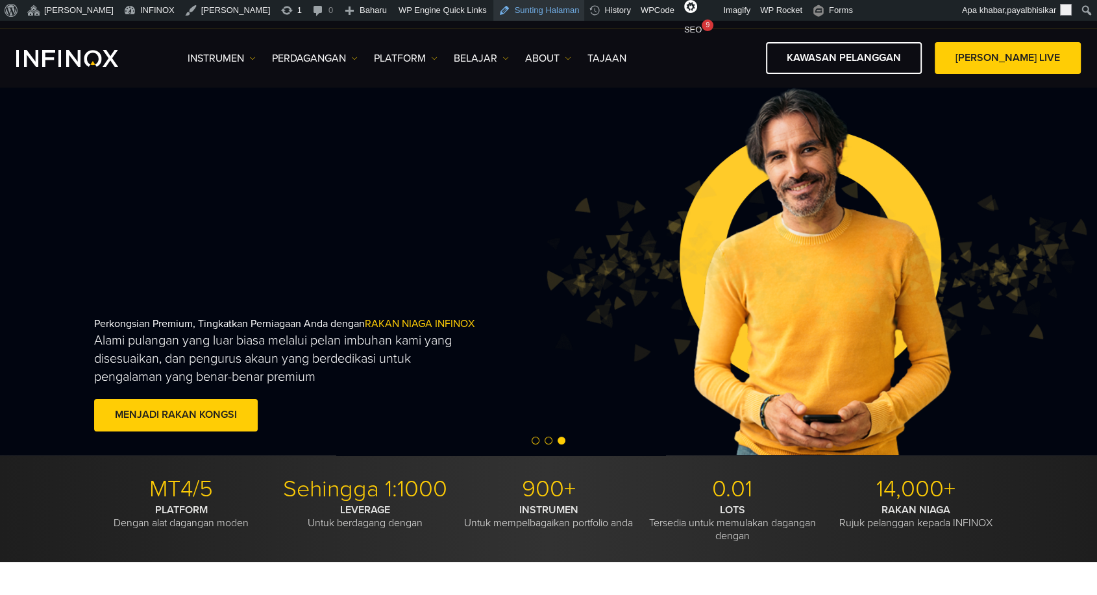
click at [493, 11] on link "Sunting Halaman" at bounding box center [539, 10] width 92 height 21
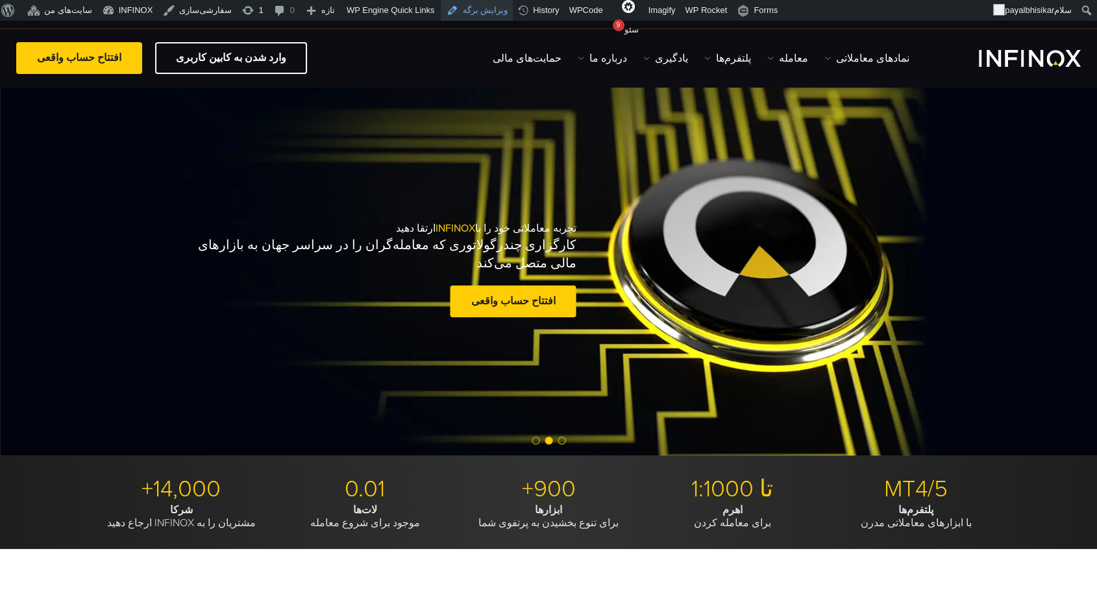
click at [467, 6] on link "ویرایش برگه" at bounding box center [477, 10] width 72 height 21
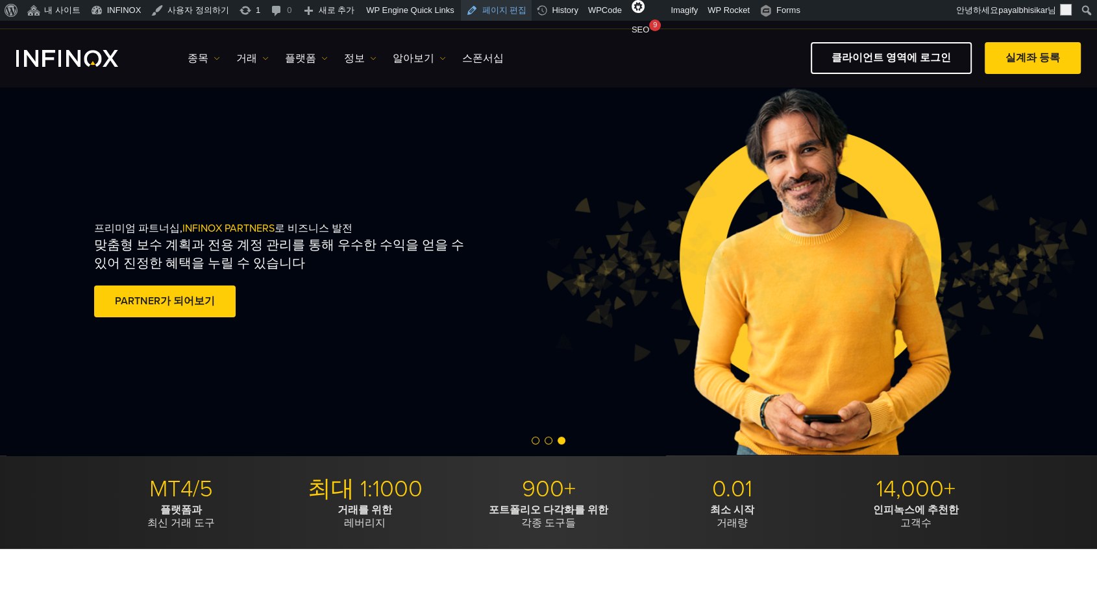
click at [500, 5] on link "페이지 편집" at bounding box center [496, 10] width 71 height 21
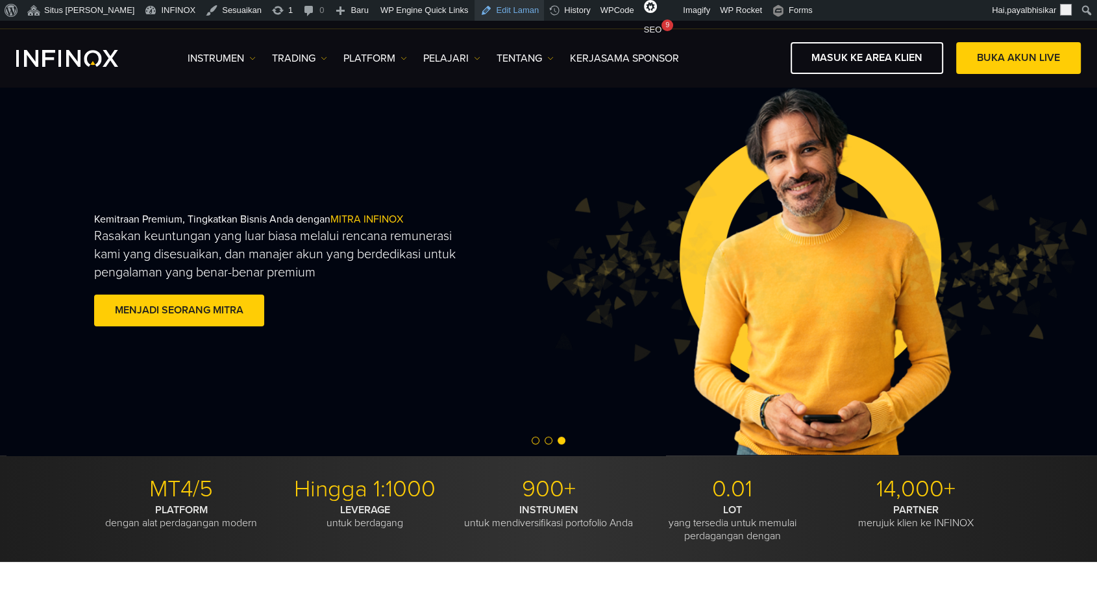
click at [478, 5] on link "Edit Laman" at bounding box center [508, 10] width 69 height 21
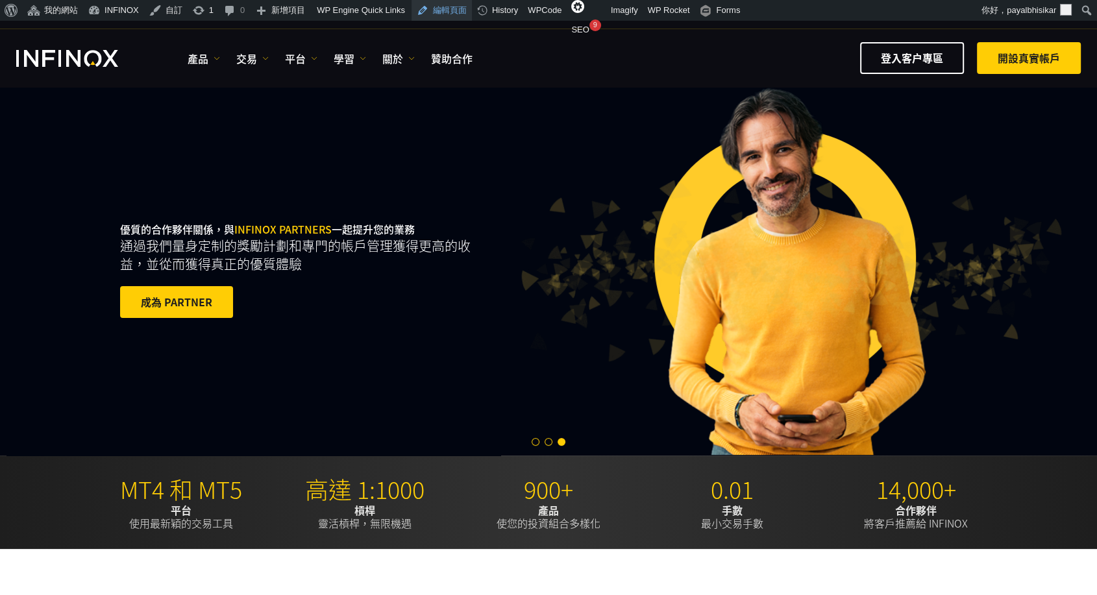
click at [439, 2] on link "編輯頁面" at bounding box center [442, 10] width 60 height 21
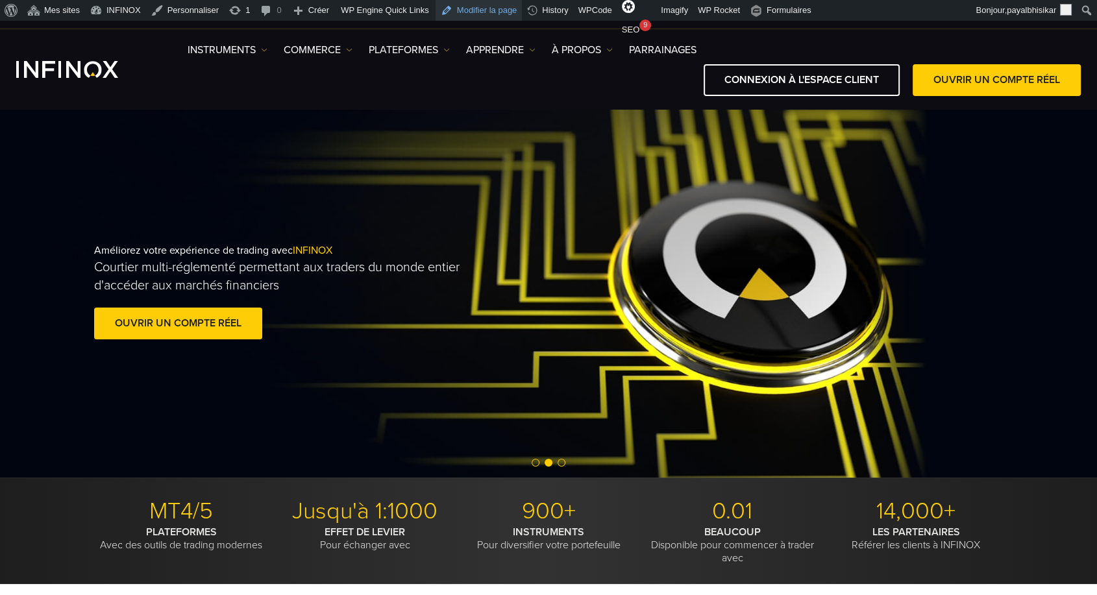
click at [456, 6] on link "Modifier la page" at bounding box center [479, 10] width 87 height 21
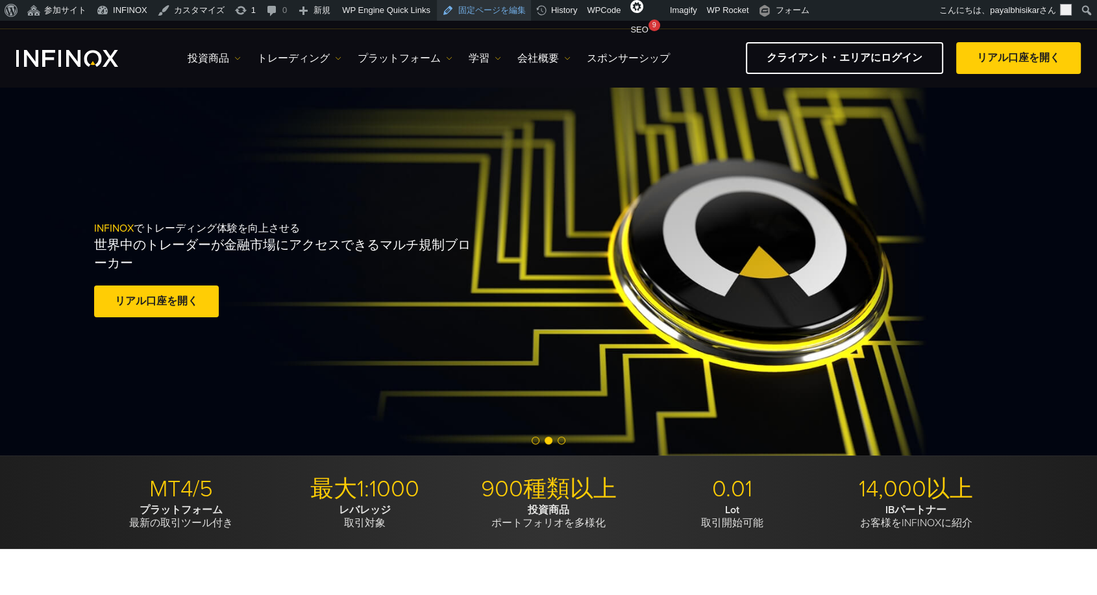
click at [493, 8] on link "固定ページを編集" at bounding box center [484, 10] width 94 height 21
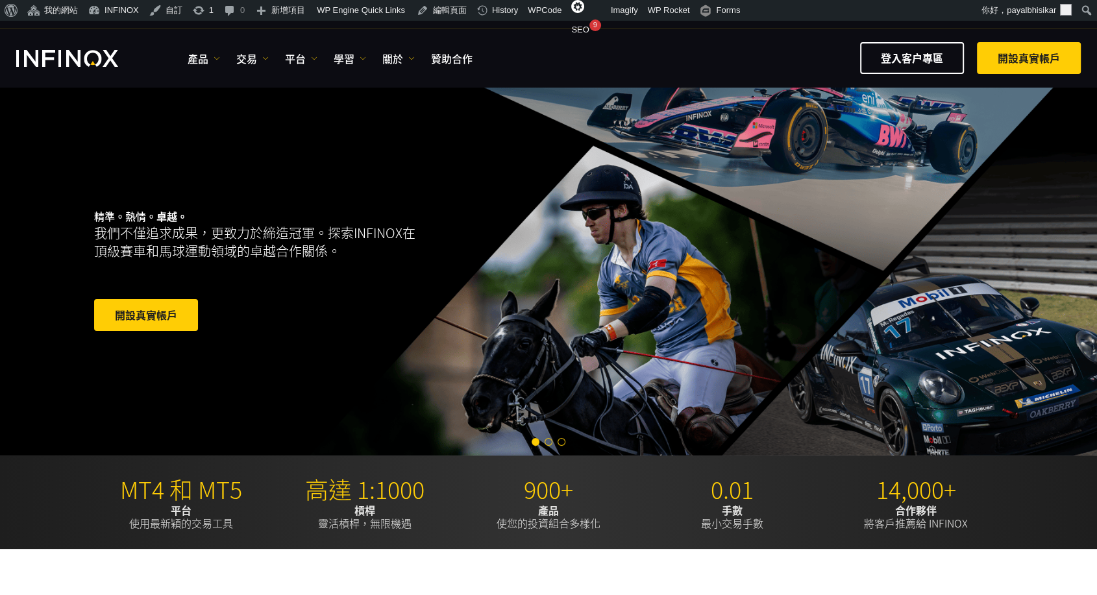
click at [547, 438] on span "Go to slide 2" at bounding box center [549, 442] width 8 height 8
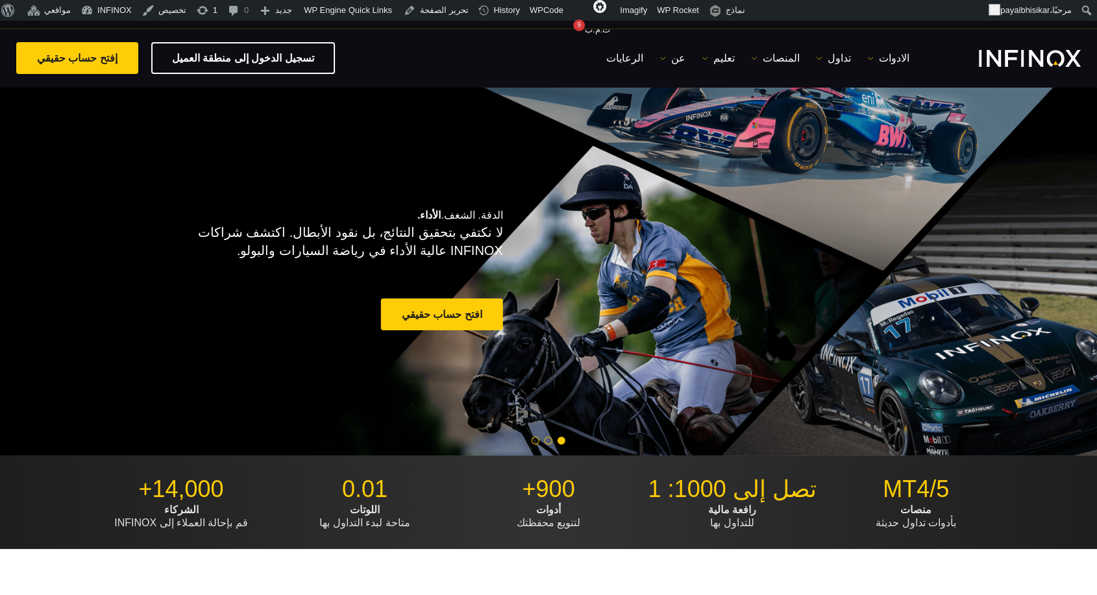
click at [545, 440] on span "Go to slide 2" at bounding box center [549, 441] width 8 height 8
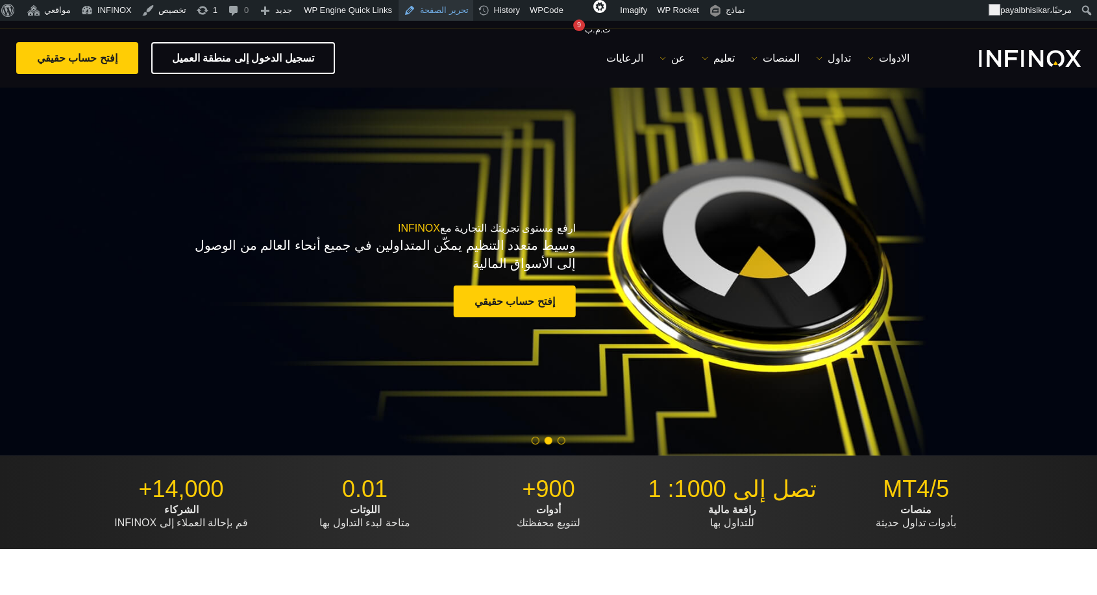
click at [435, 19] on link "تحرير الصفحة" at bounding box center [436, 10] width 75 height 21
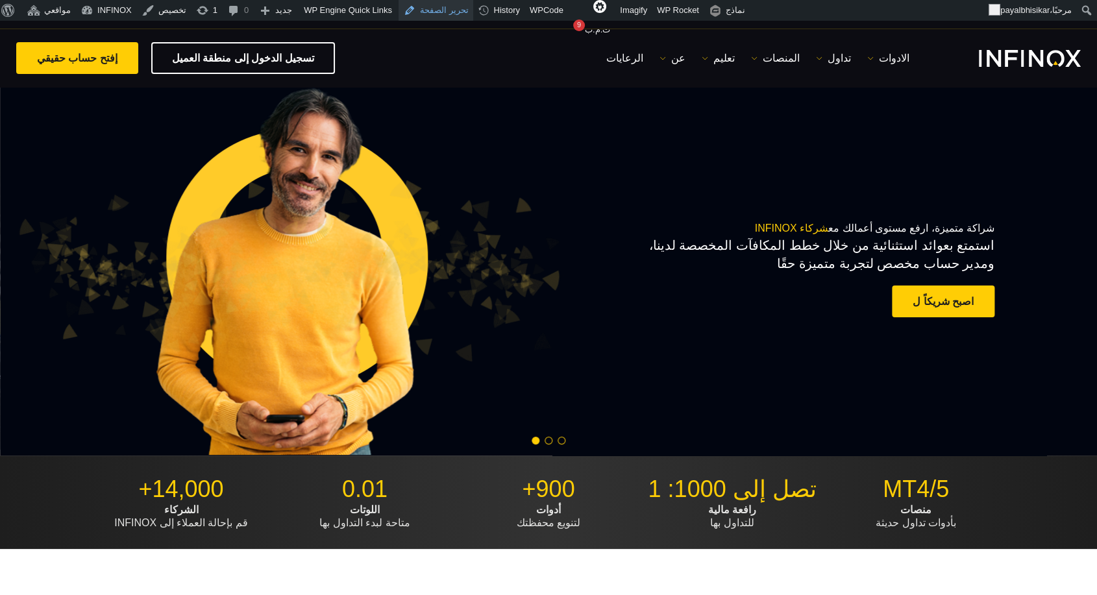
click at [550, 440] on span "Go to slide 2" at bounding box center [549, 441] width 8 height 8
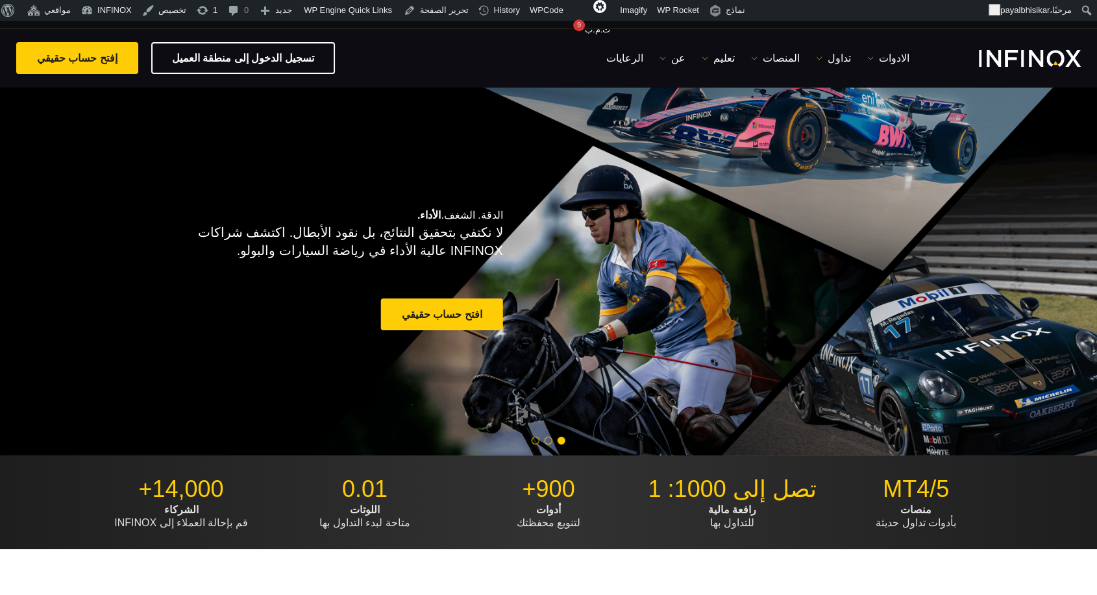
click at [547, 441] on span "Go to slide 2" at bounding box center [549, 441] width 8 height 8
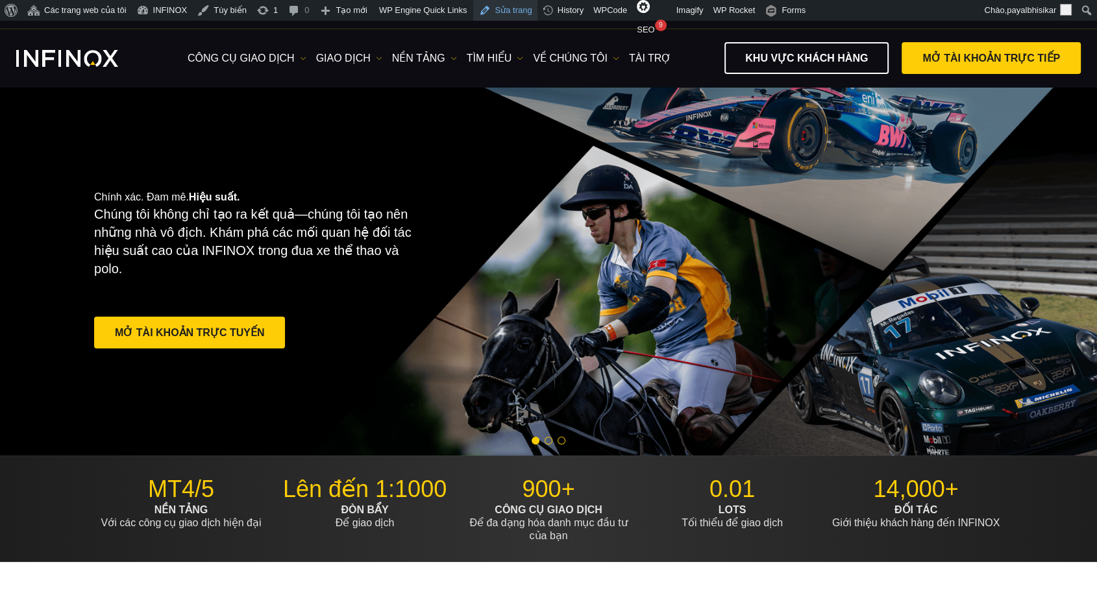
click at [501, 14] on link "Sửa trang" at bounding box center [505, 10] width 64 height 21
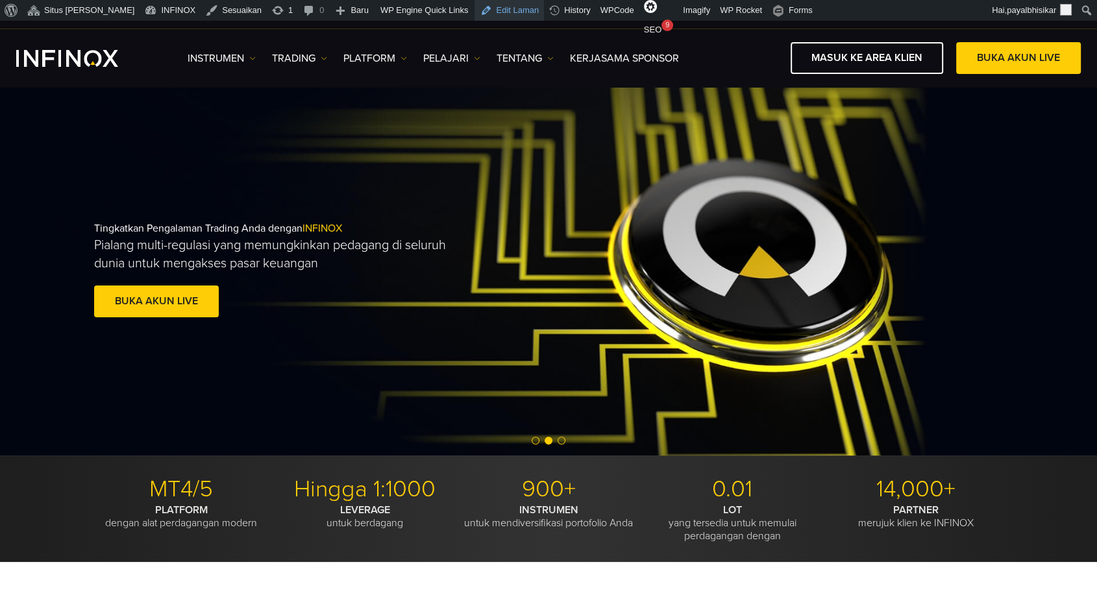
click at [478, 14] on link "Edit Laman" at bounding box center [508, 10] width 69 height 21
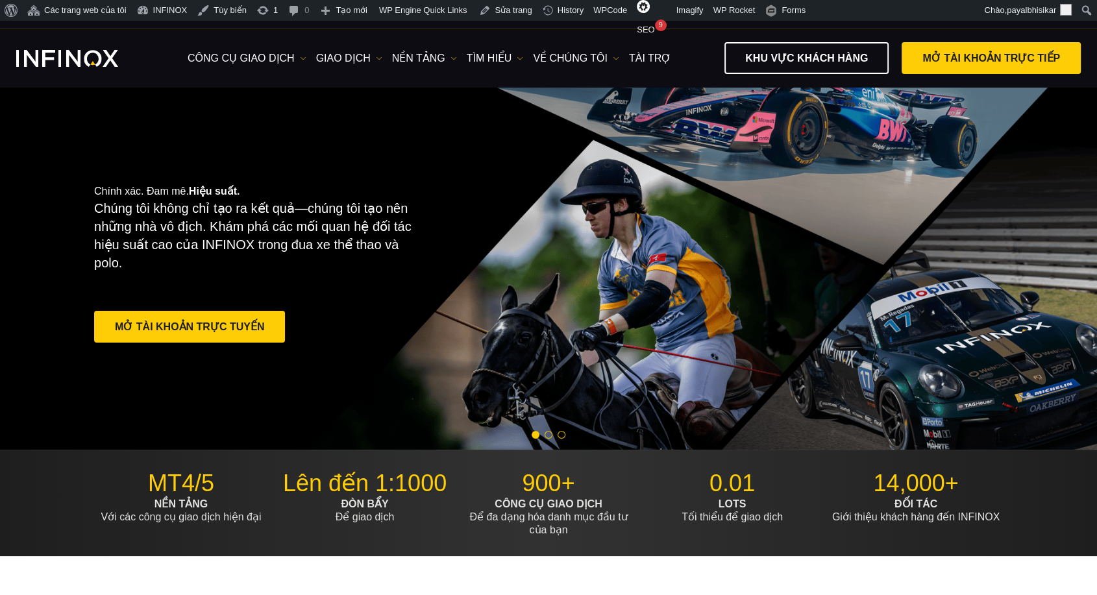
click at [547, 435] on span "Go to slide 2" at bounding box center [549, 435] width 8 height 8
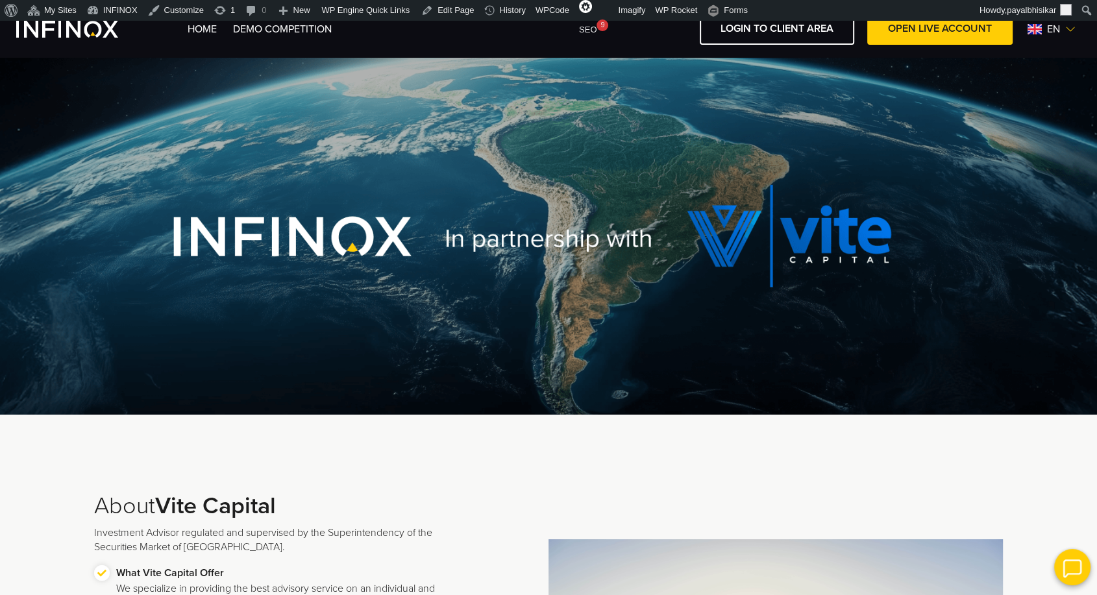
click at [945, 277] on div at bounding box center [548, 236] width 935 height 357
click at [1070, 29] on img at bounding box center [1070, 29] width 10 height 10
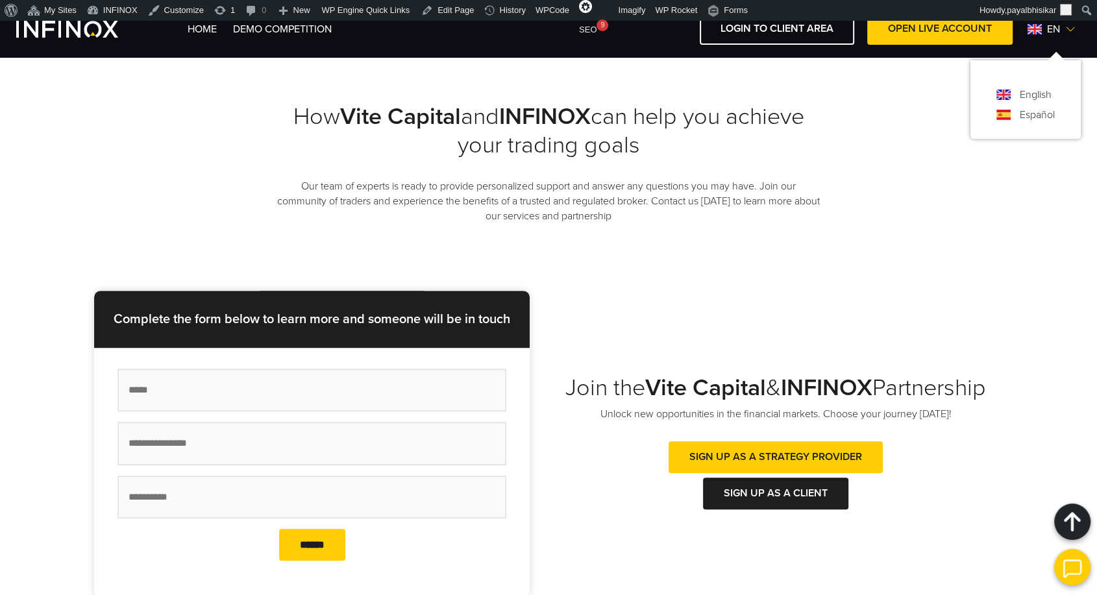
scroll to position [937, 0]
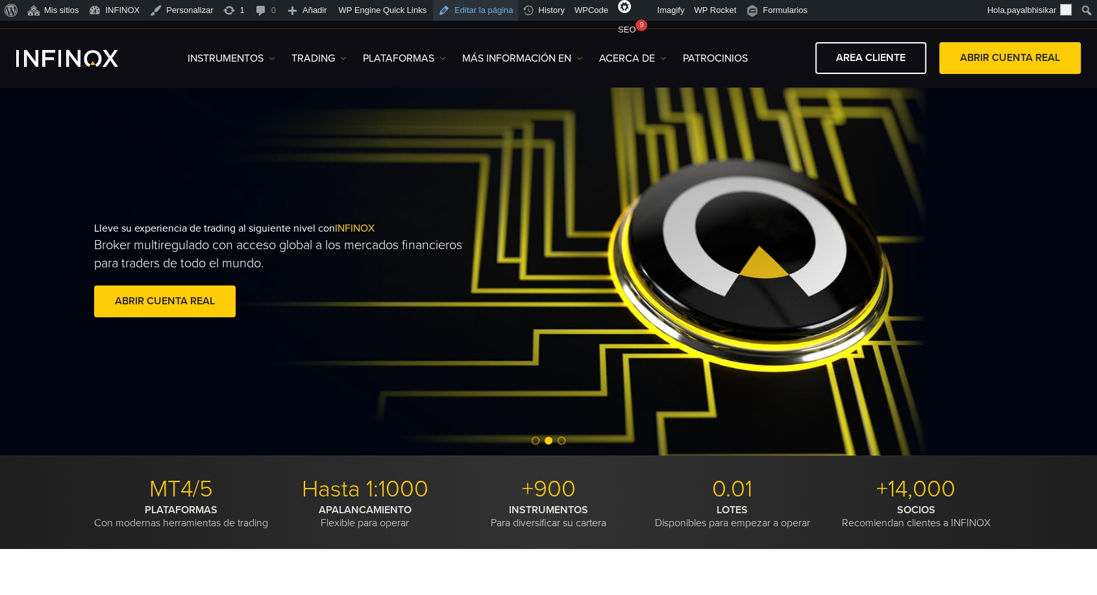
click at [493, 12] on link "Editar la página" at bounding box center [475, 10] width 85 height 21
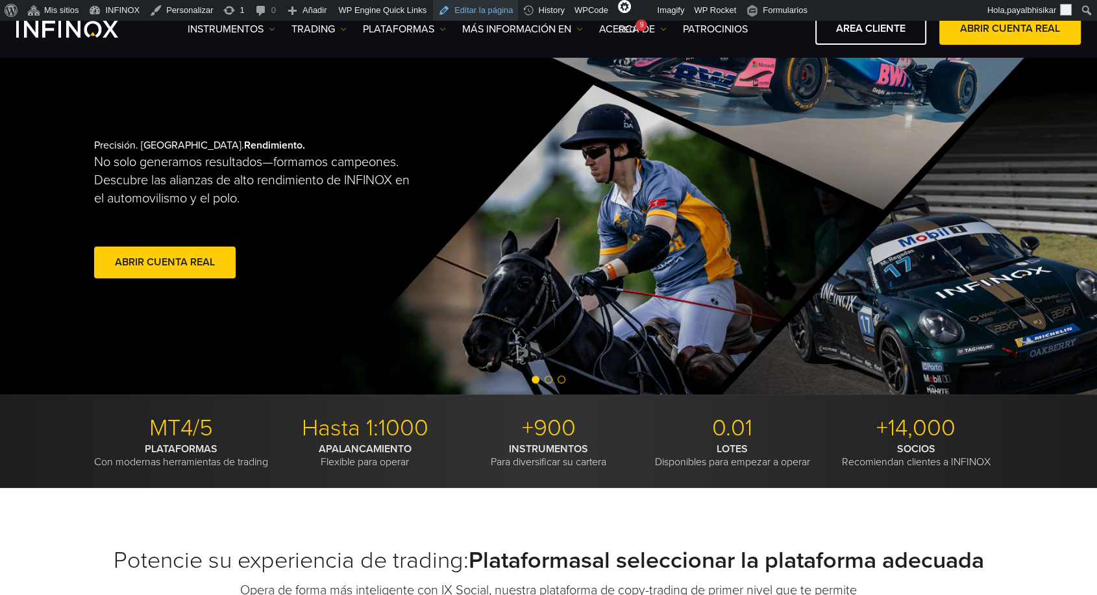
scroll to position [216, 0]
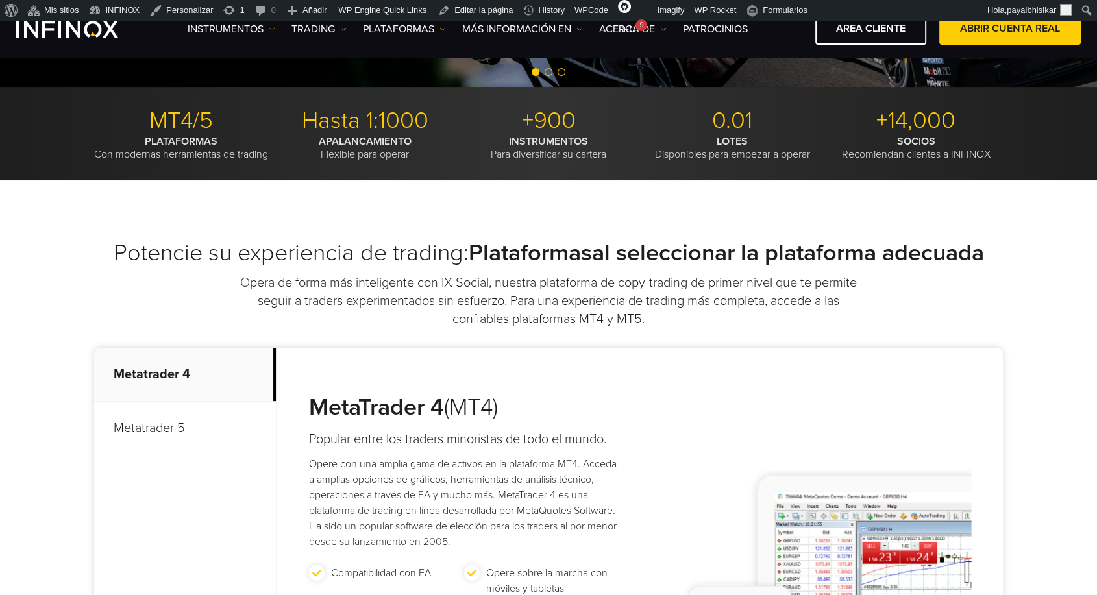
scroll to position [360, 0]
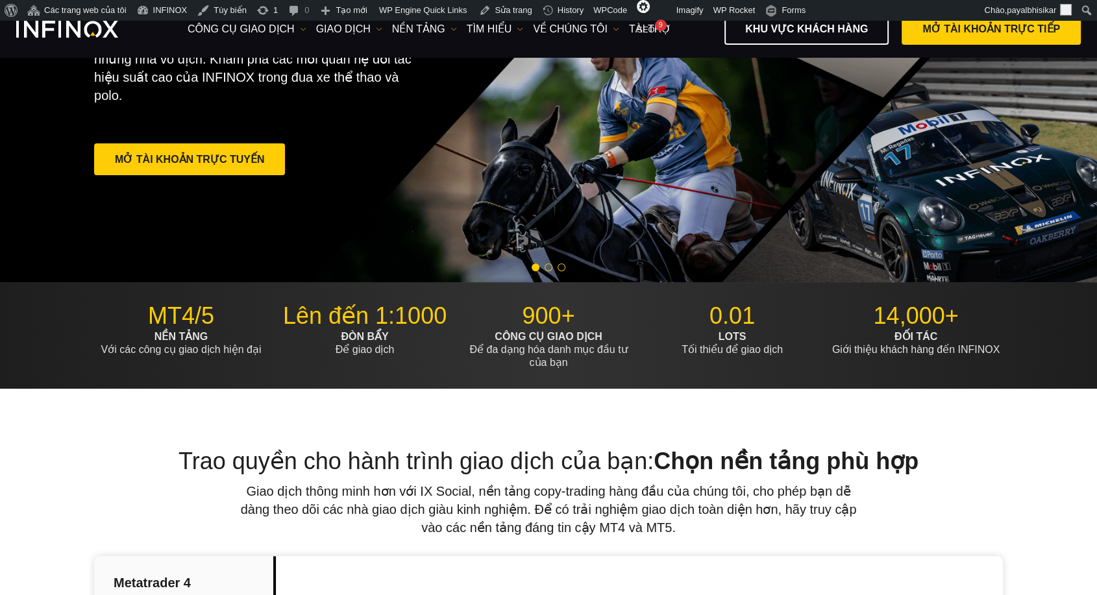
scroll to position [216, 0]
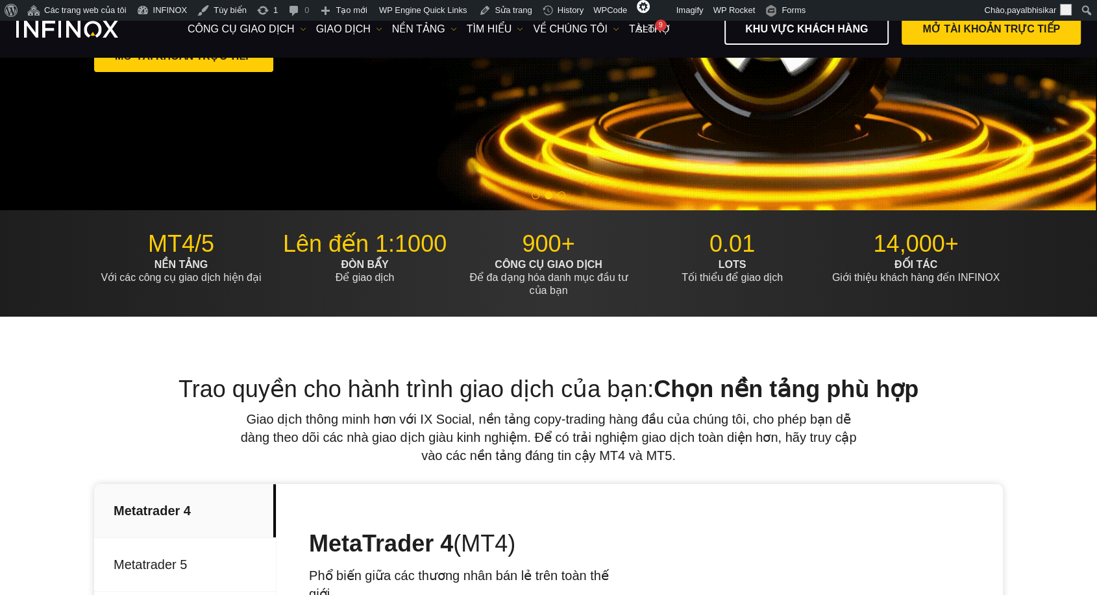
scroll to position [288, 0]
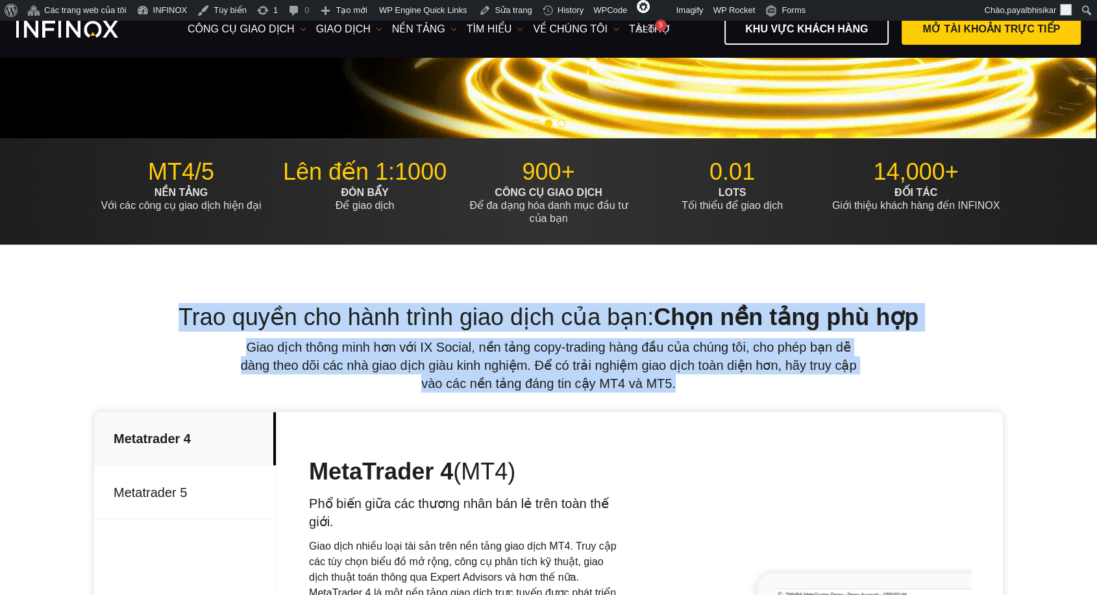
drag, startPoint x: 685, startPoint y: 386, endPoint x: 161, endPoint y: 323, distance: 527.6
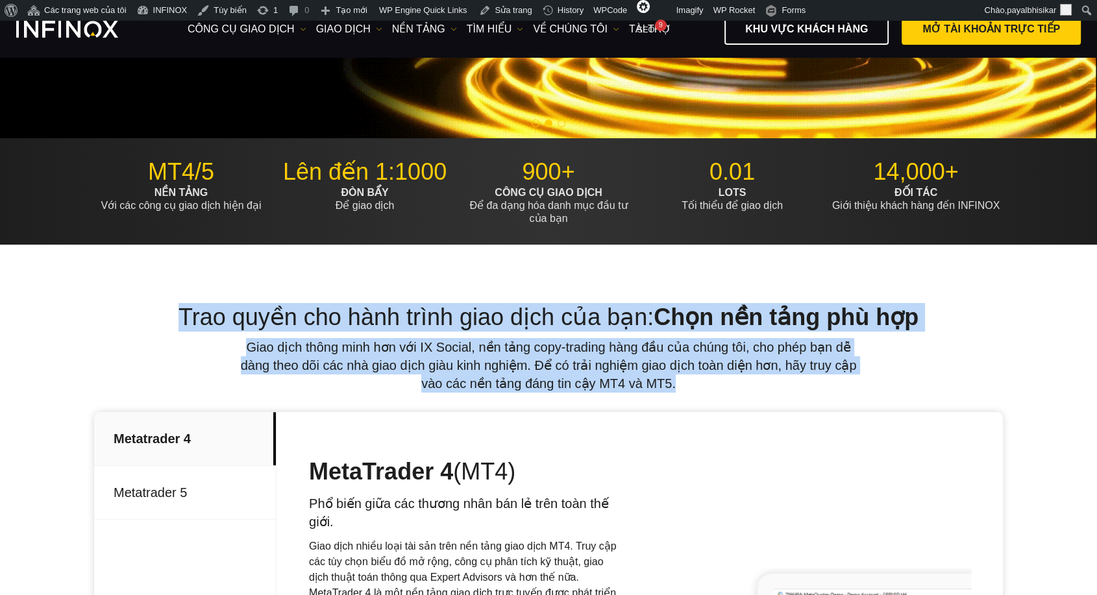
click at [161, 323] on div "Trao quyền cho hành trình giao dịch của bạn: Chọn nền tảng phù hợp Giao dịch th…" at bounding box center [548, 348] width 909 height 90
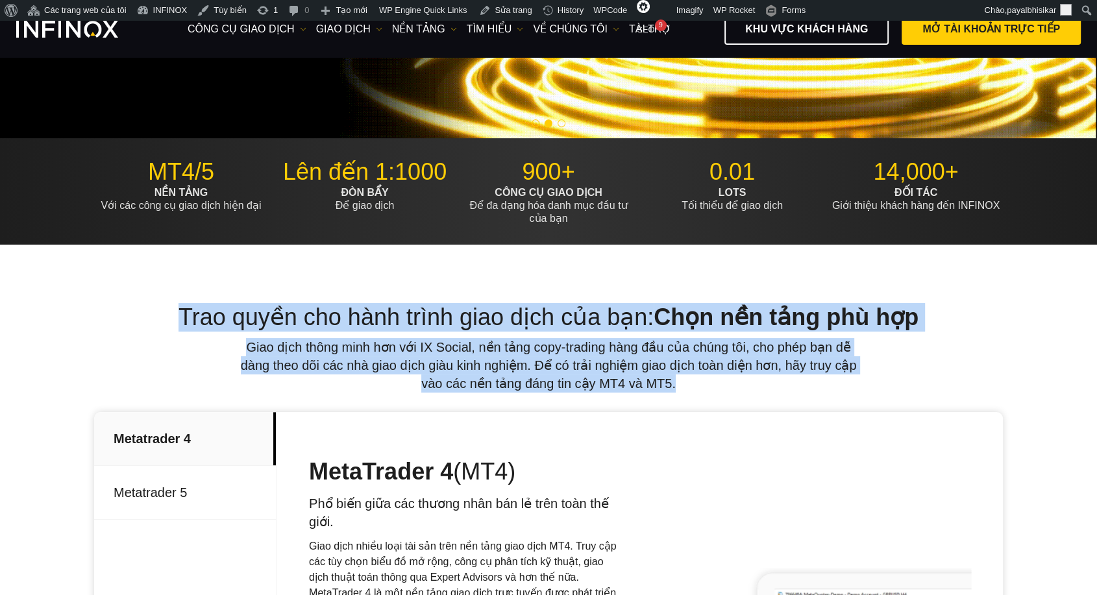
click at [137, 310] on h2 "Trao quyền cho hành trình giao dịch của bạn: Chọn nền tảng phù hợp" at bounding box center [548, 317] width 909 height 29
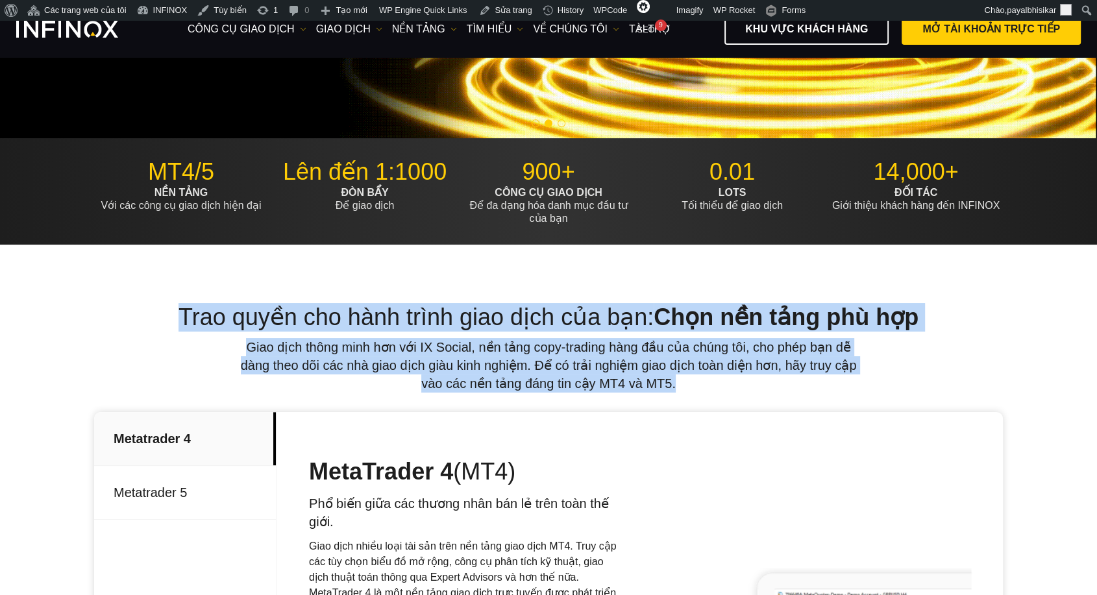
scroll to position [0, 0]
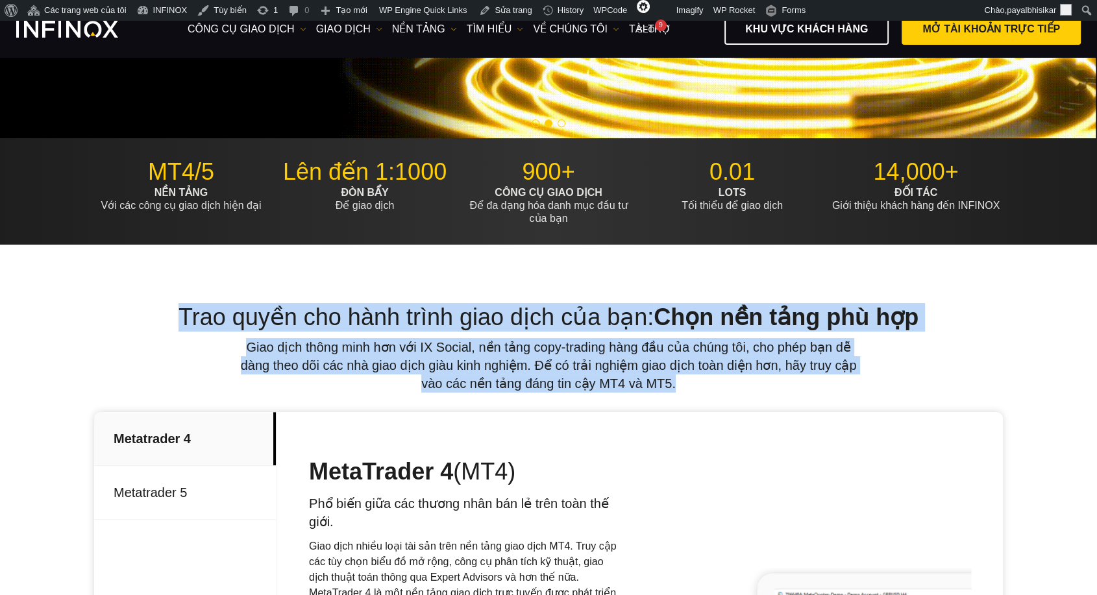
click at [149, 338] on div "Trao quyền cho hành trình giao dịch của bạn: Chọn nền tảng phù hợp Giao dịch th…" at bounding box center [548, 348] width 909 height 90
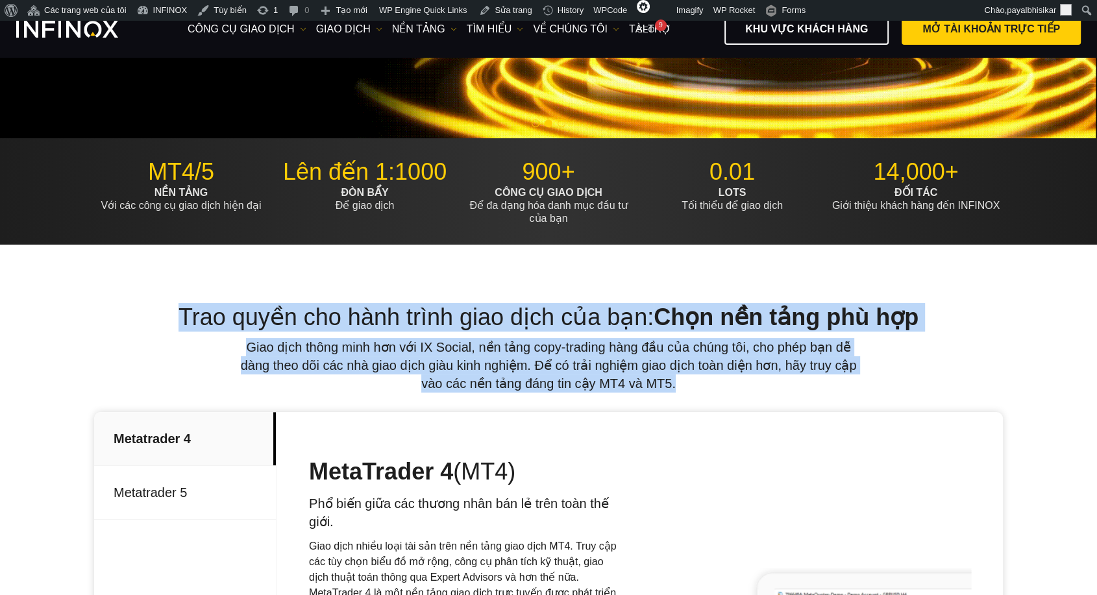
drag, startPoint x: 656, startPoint y: 376, endPoint x: 166, endPoint y: 307, distance: 495.6
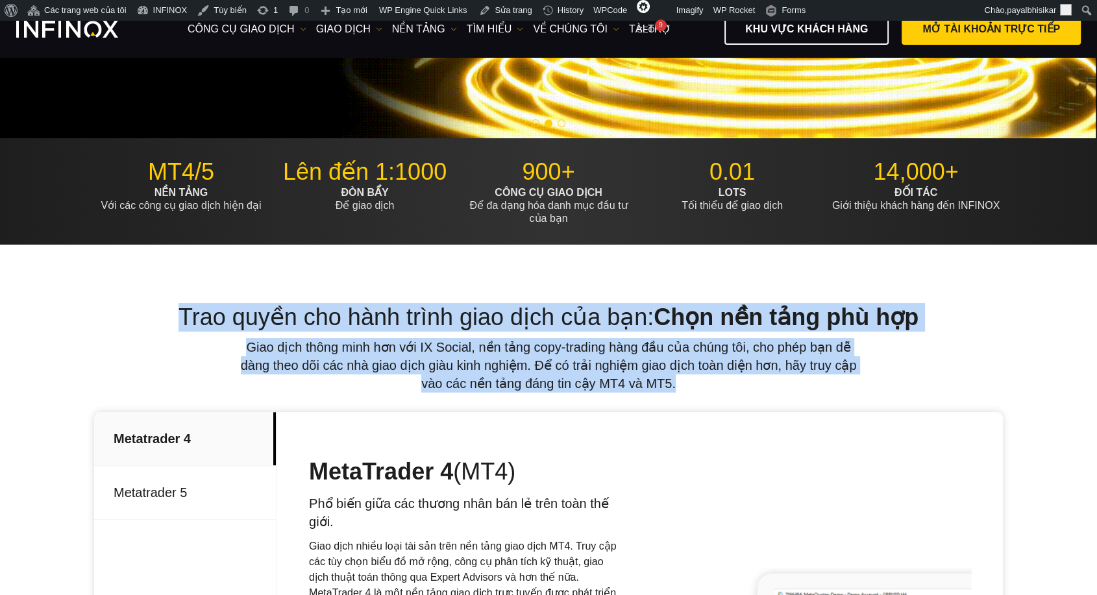
click at [166, 307] on div "Trao quyền cho hành trình giao dịch của bạn: Chọn nền tảng phù hợp Giao dịch th…" at bounding box center [548, 348] width 909 height 90
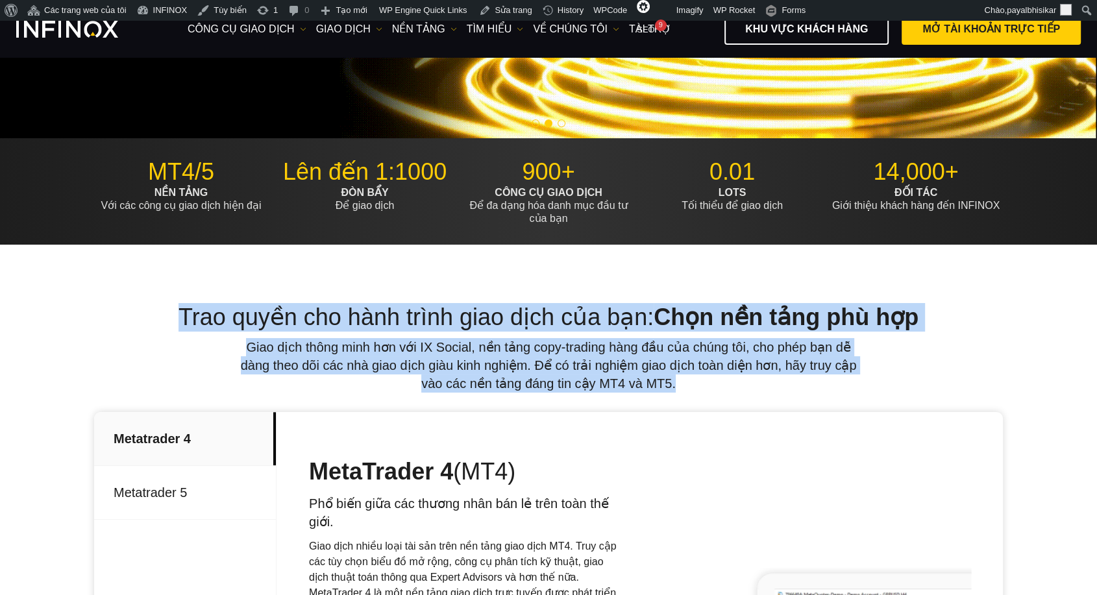
click at [147, 304] on h2 "Trao quyền cho hành trình giao dịch của bạn: Chọn nền tảng phù hợp" at bounding box center [548, 317] width 909 height 29
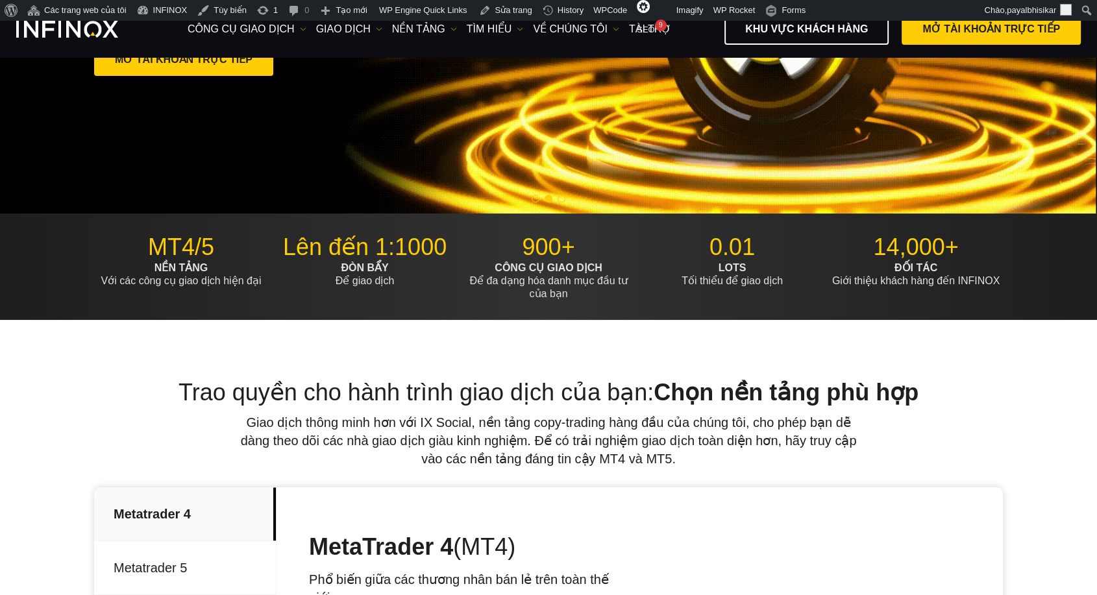
scroll to position [216, 0]
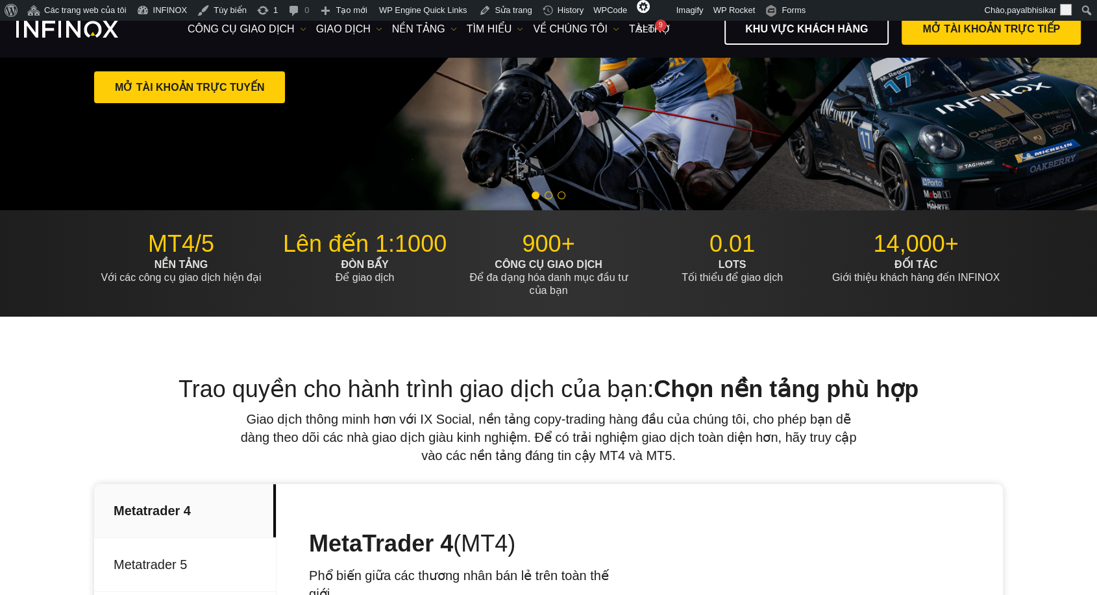
click at [140, 380] on h2 "Trao quyền cho hành trình giao dịch của bạn: Chọn nền tảng phù hợp" at bounding box center [548, 389] width 909 height 29
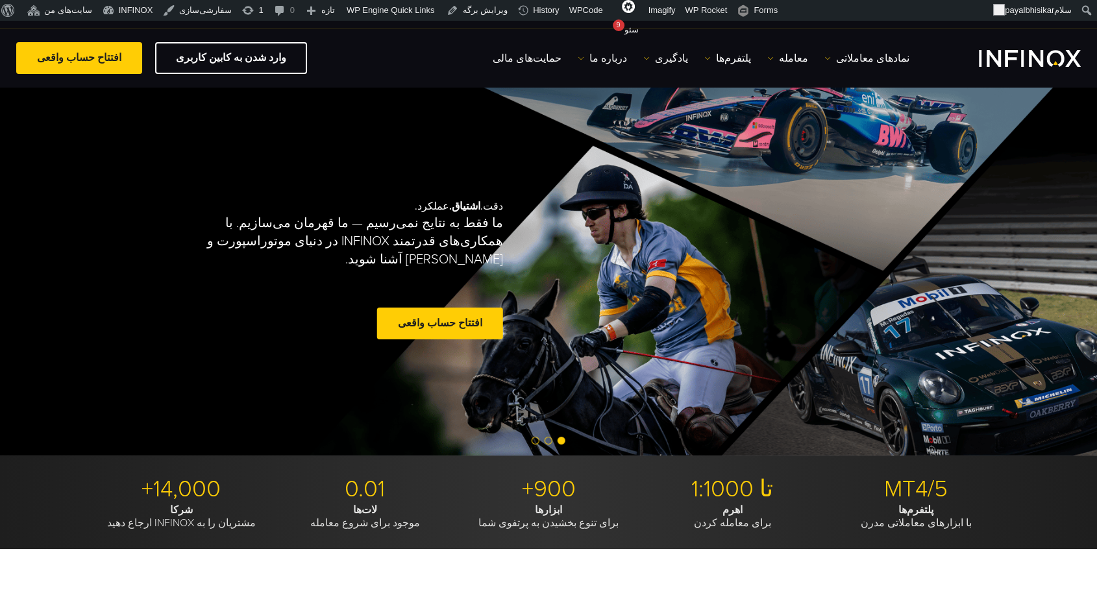
click at [550, 443] on span "Go to slide 2" at bounding box center [549, 441] width 8 height 8
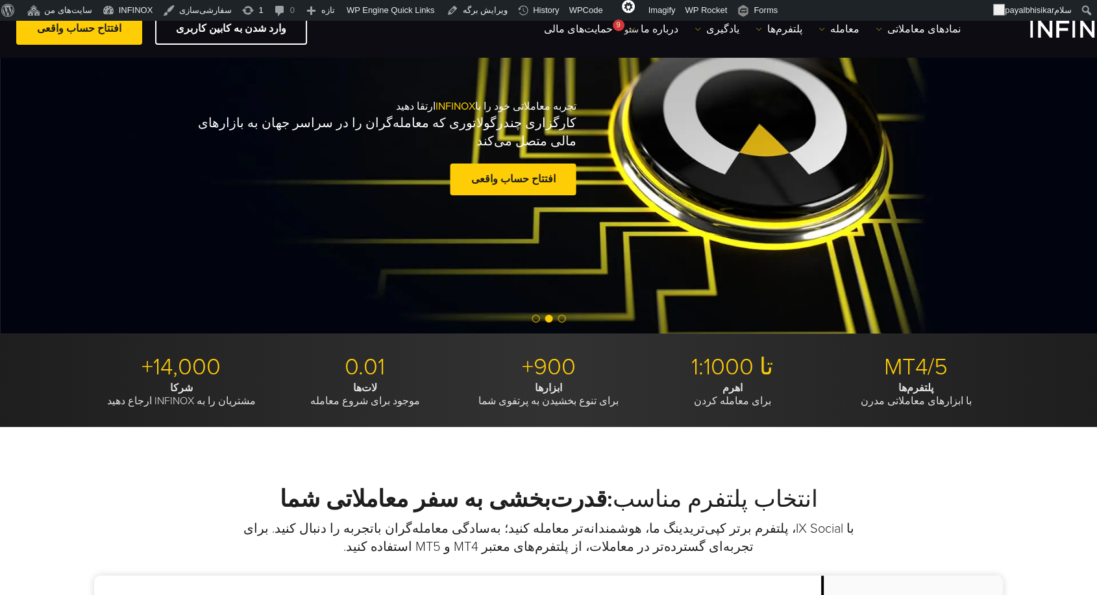
scroll to position [288, 0]
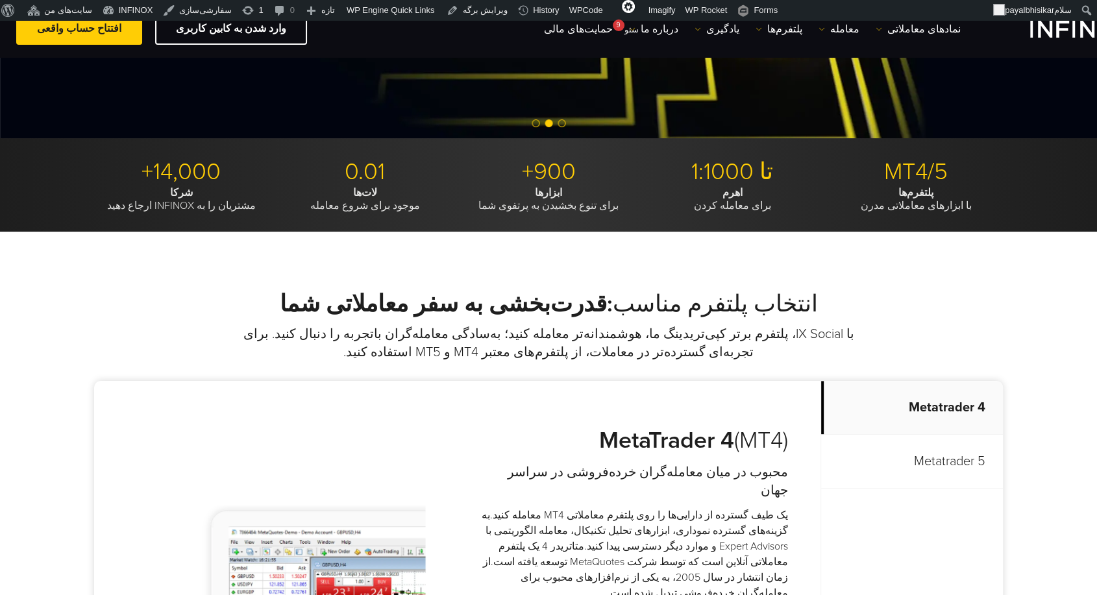
click at [173, 304] on h2 "انتخاب پلتفرم مناسب :قدرت‌بخشی به سفر معاملاتی شما" at bounding box center [548, 304] width 909 height 29
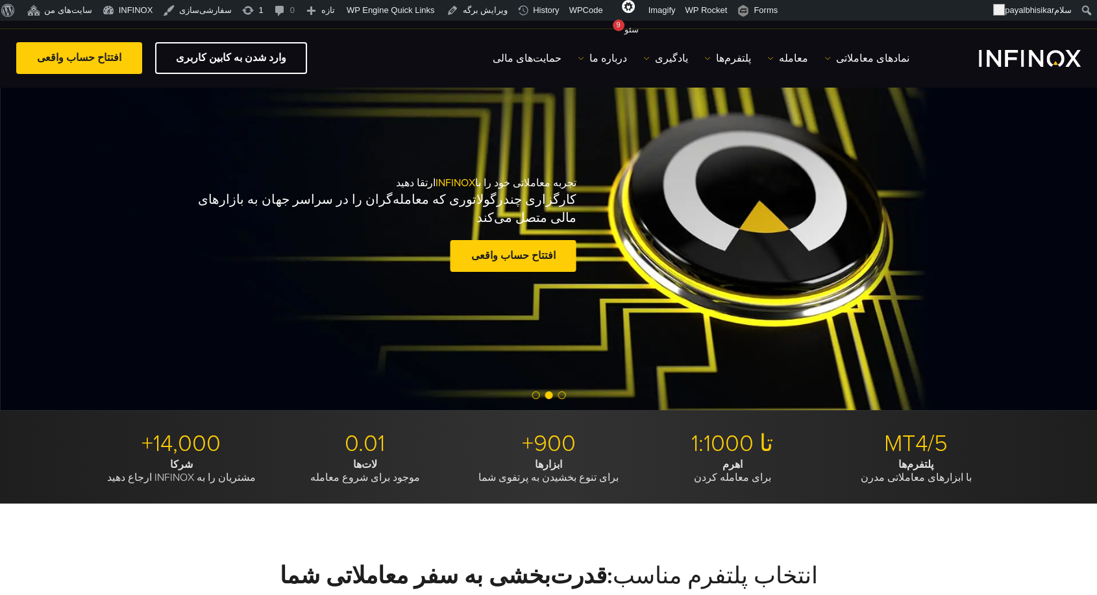
scroll to position [0, 0]
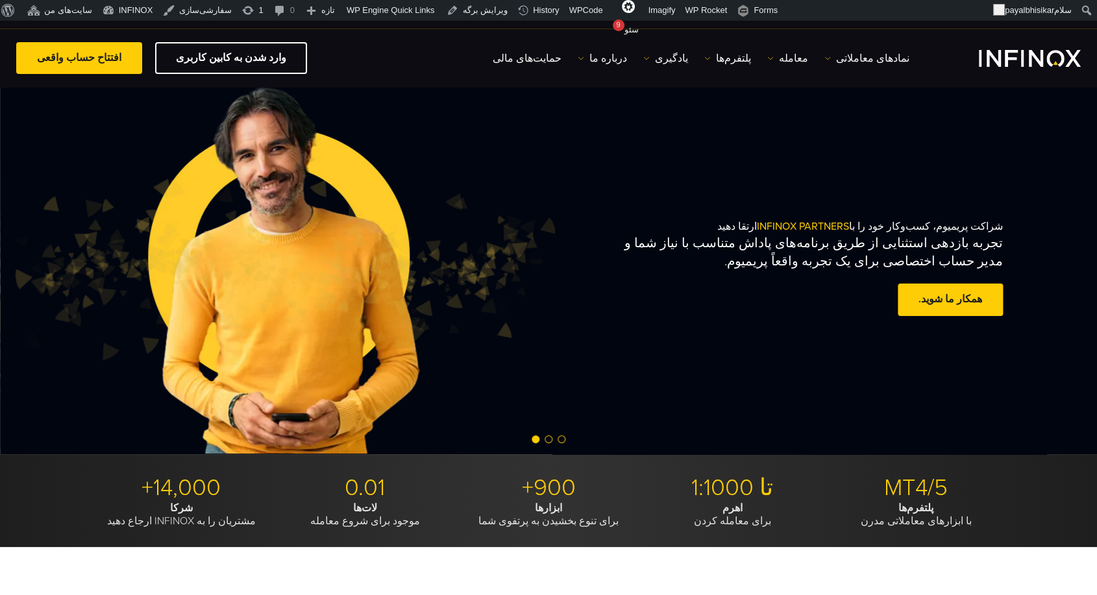
click at [545, 438] on span "Go to slide 2" at bounding box center [549, 440] width 8 height 8
click at [550, 441] on span "Go to slide 2" at bounding box center [549, 440] width 8 height 8
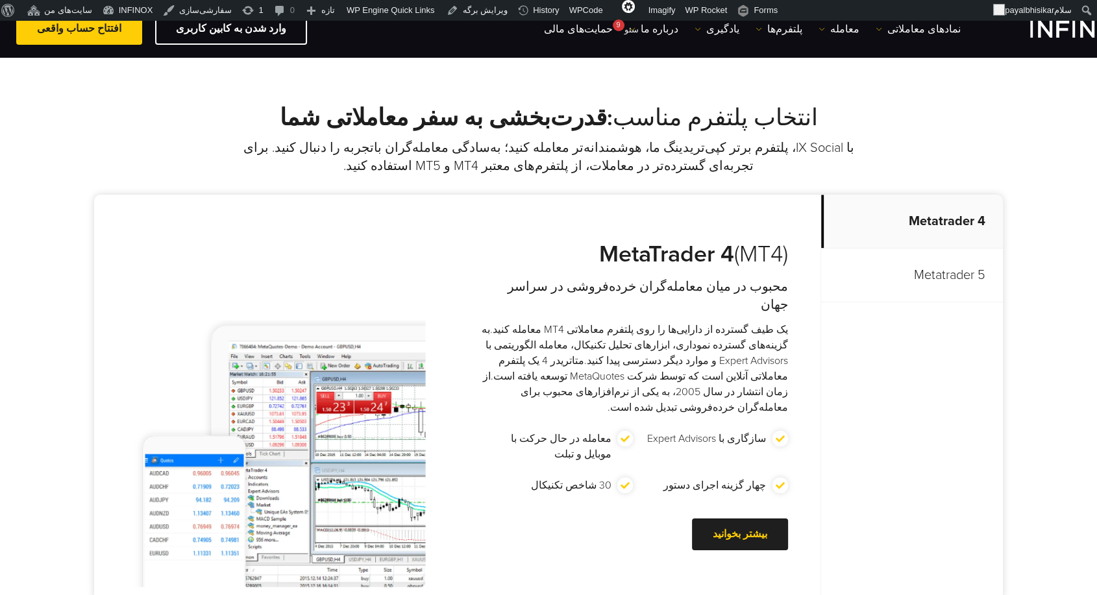
scroll to position [504, 0]
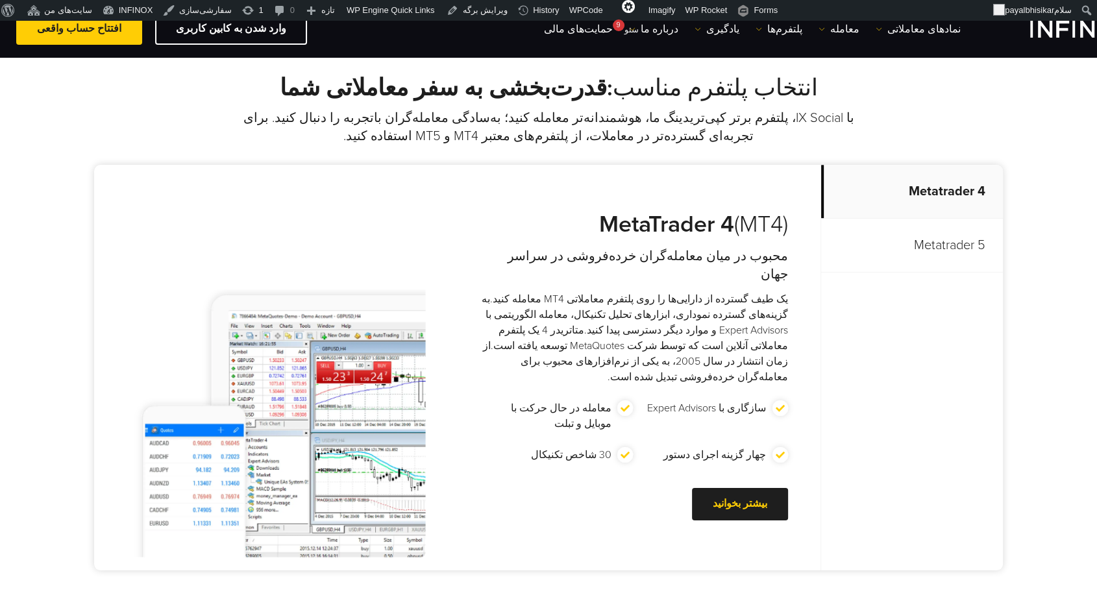
click at [12, 256] on div "انتخاب پلتفرم مناسب :قدرت‌بخشی به سفر معاملاتی شما با IX Social، پلتفرم برتر کپ…" at bounding box center [548, 326] width 1097 height 620
drag, startPoint x: 71, startPoint y: 148, endPoint x: 885, endPoint y: 568, distance: 916.5
click at [885, 568] on div "انتخاب پلتفرم مناسب :قدرت‌بخشی به سفر معاملاتی شما با IX Social، پلتفرم برتر کپ…" at bounding box center [548, 326] width 1097 height 620
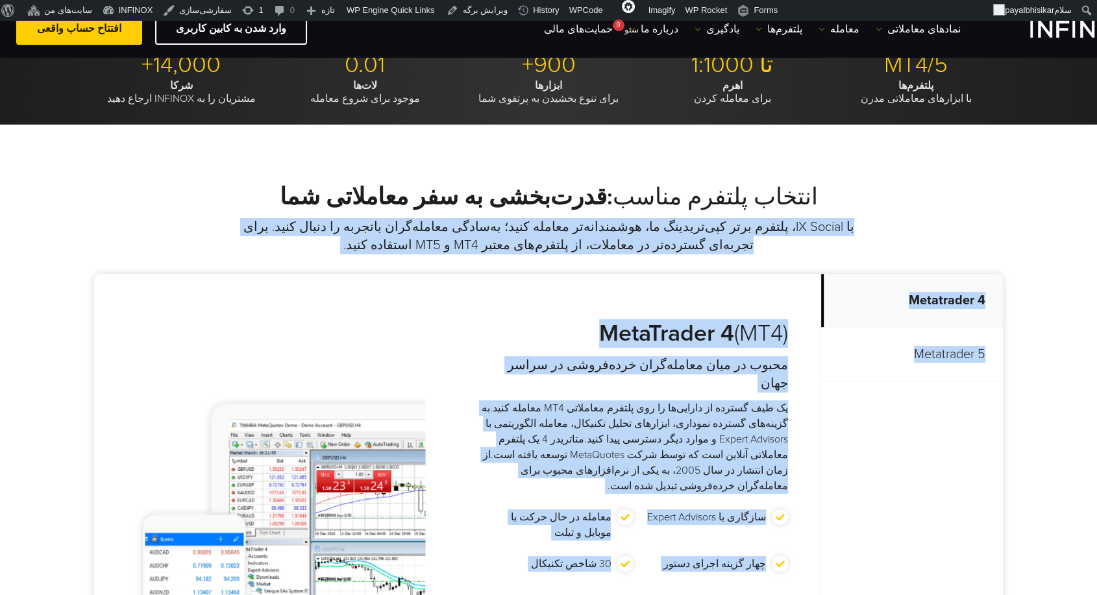
scroll to position [360, 0]
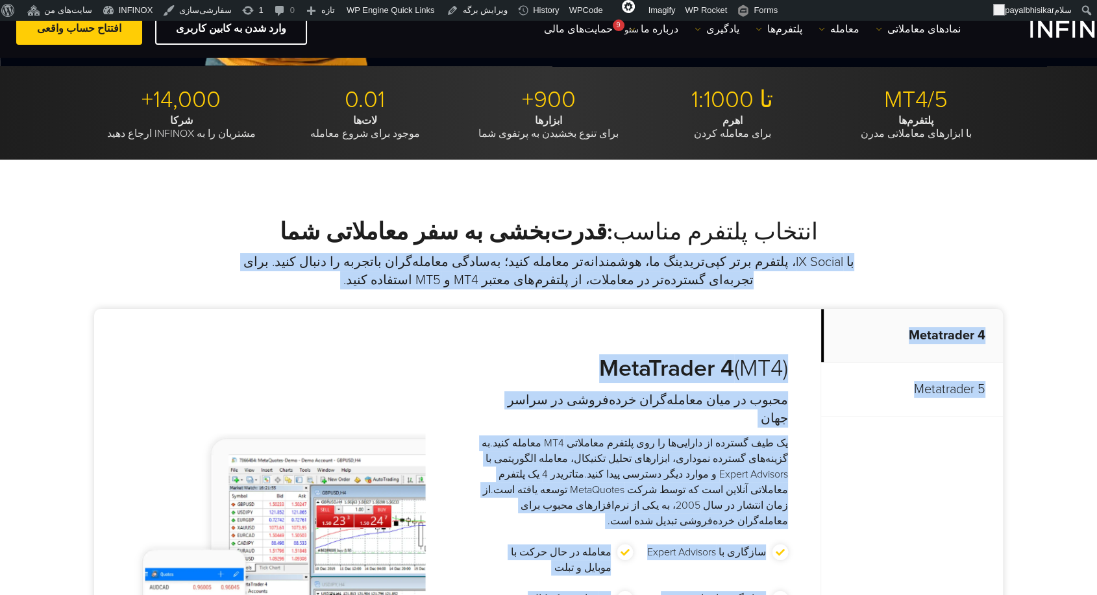
drag, startPoint x: 1053, startPoint y: 453, endPoint x: 323, endPoint y: 219, distance: 766.7
click at [323, 219] on div "انتخاب پلتفرم مناسب :قدرت‌بخشی به سفر معاملاتی شما با IX Social، پلتفرم برتر کپ…" at bounding box center [548, 470] width 1097 height 620
click at [230, 182] on div "انتخاب پلتفرم مناسب :قدرت‌بخشی به سفر معاملاتی شما با IX Social، پلتفرم برتر کپ…" at bounding box center [548, 470] width 1097 height 620
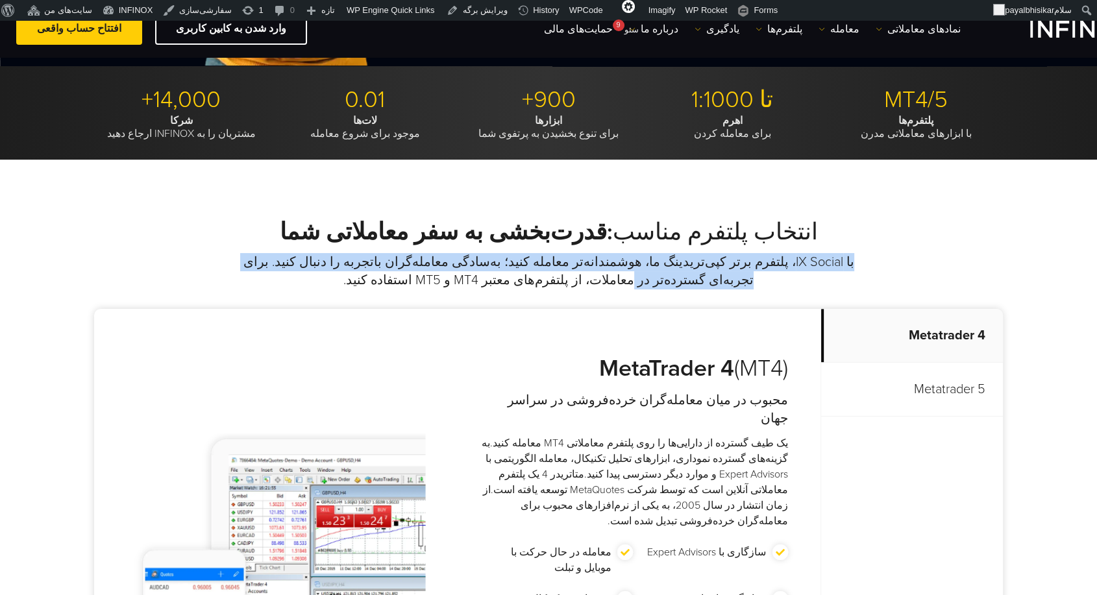
drag, startPoint x: 324, startPoint y: 219, endPoint x: 712, endPoint y: 286, distance: 393.9
click at [712, 286] on div "انتخاب پلتفرم مناسب :قدرت‌بخشی به سفر معاملاتی شما با IX Social، پلتفرم برتر کپ…" at bounding box center [548, 253] width 909 height 71
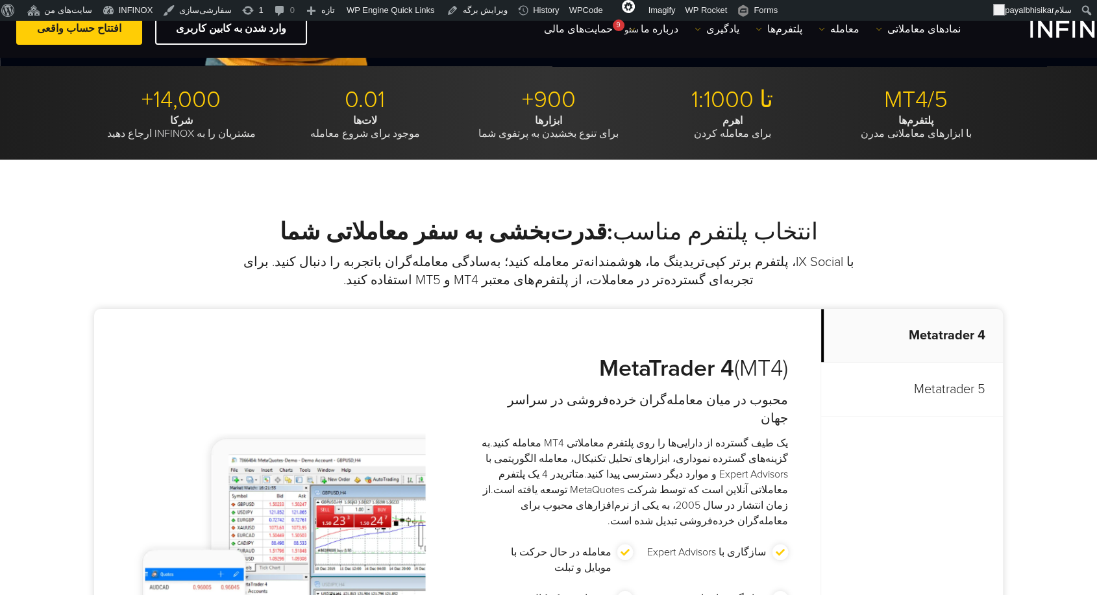
click at [948, 215] on div "انتخاب پلتفرم مناسب :قدرت‌بخشی به سفر معاملاتی شما با IX Social، پلتفرم برتر کپ…" at bounding box center [548, 470] width 1097 height 620
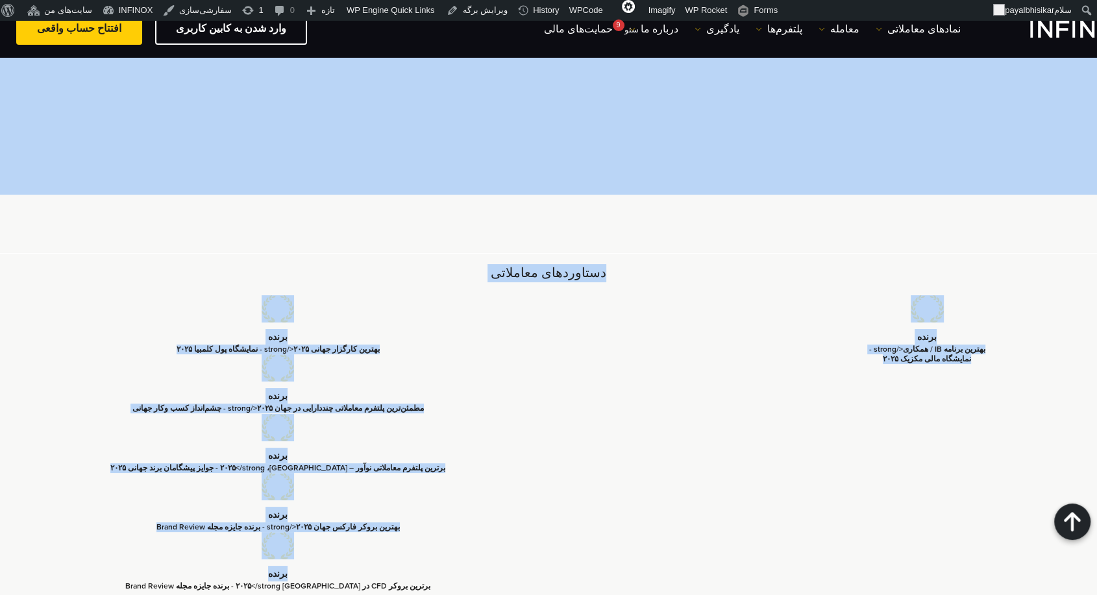
scroll to position [3894, 0]
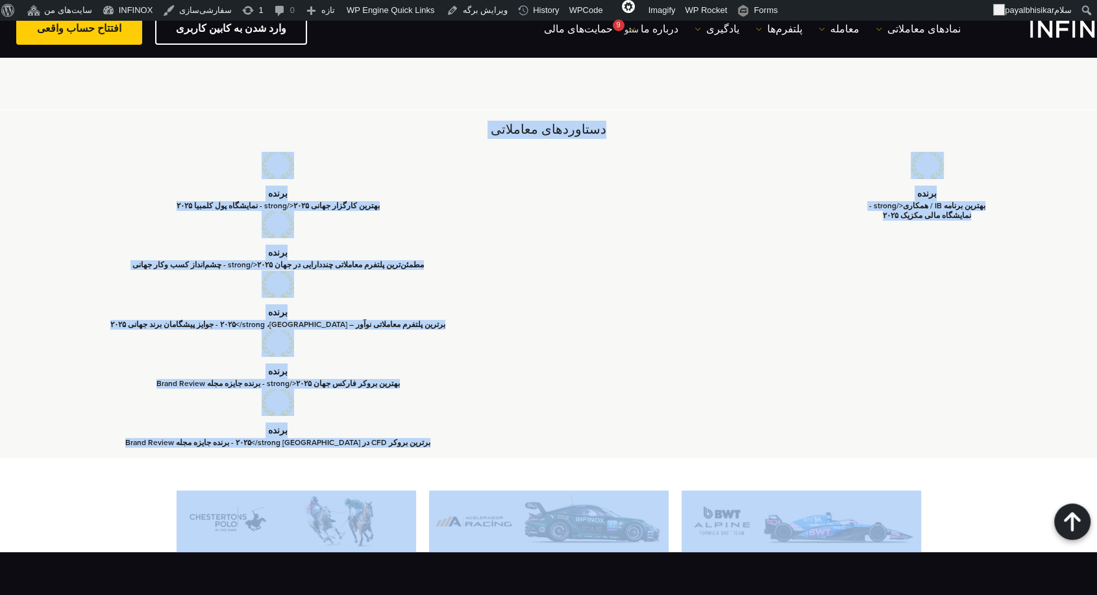
drag, startPoint x: 776, startPoint y: 206, endPoint x: 119, endPoint y: 471, distance: 707.6
click at [625, 204] on ul "برنده بهترین برنامه IB / همکاری</strong - نمایشگاه مالی مکزیک ۲۰۲۵ برنده بهترین…" at bounding box center [548, 300] width 909 height 296
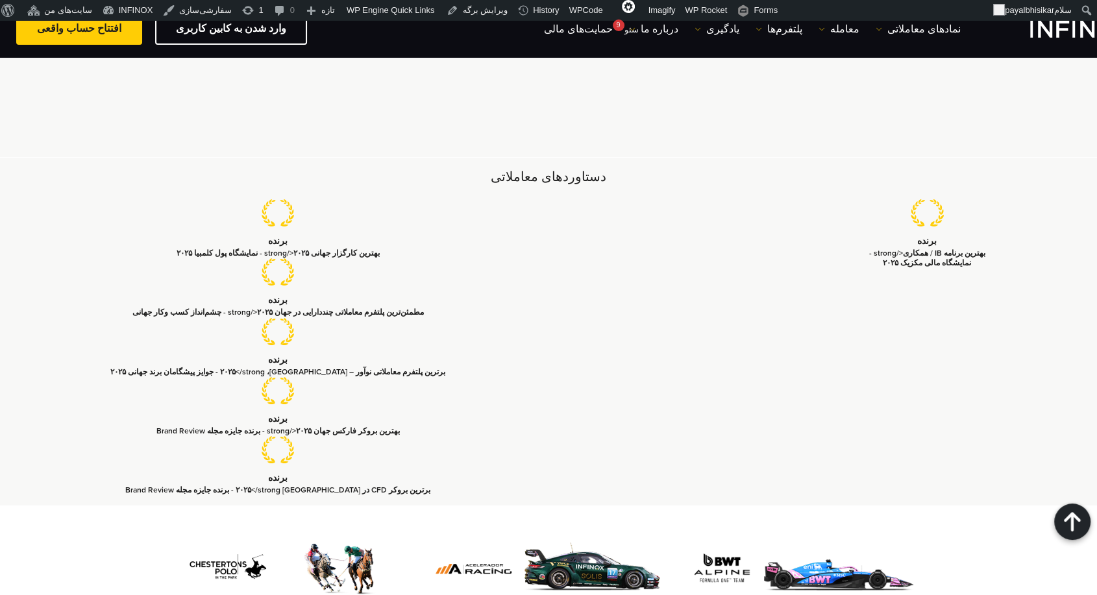
scroll to position [3822, 0]
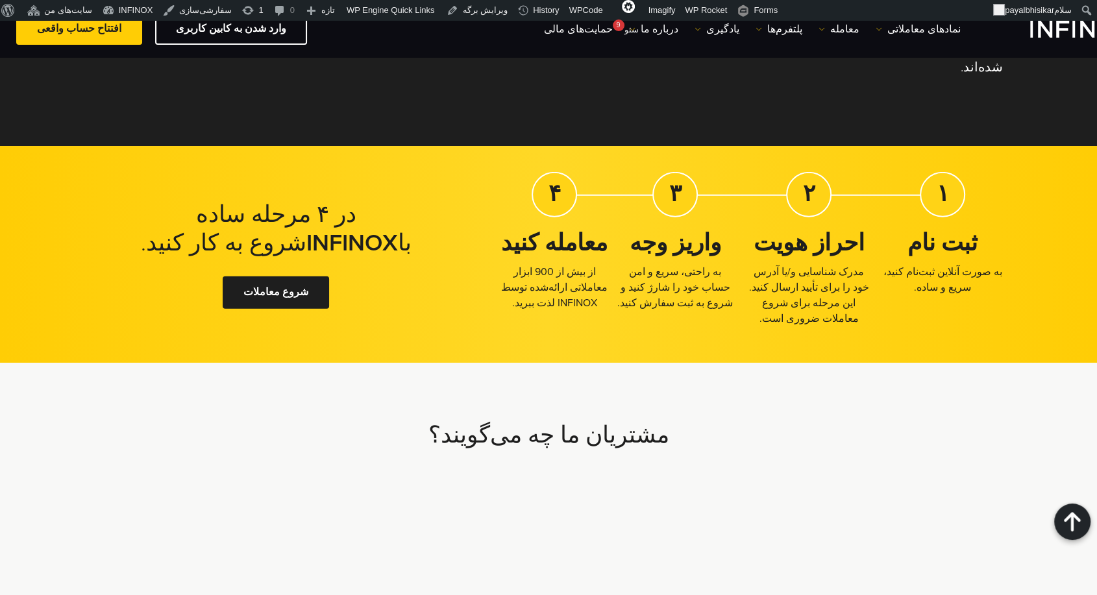
scroll to position [3278, 0]
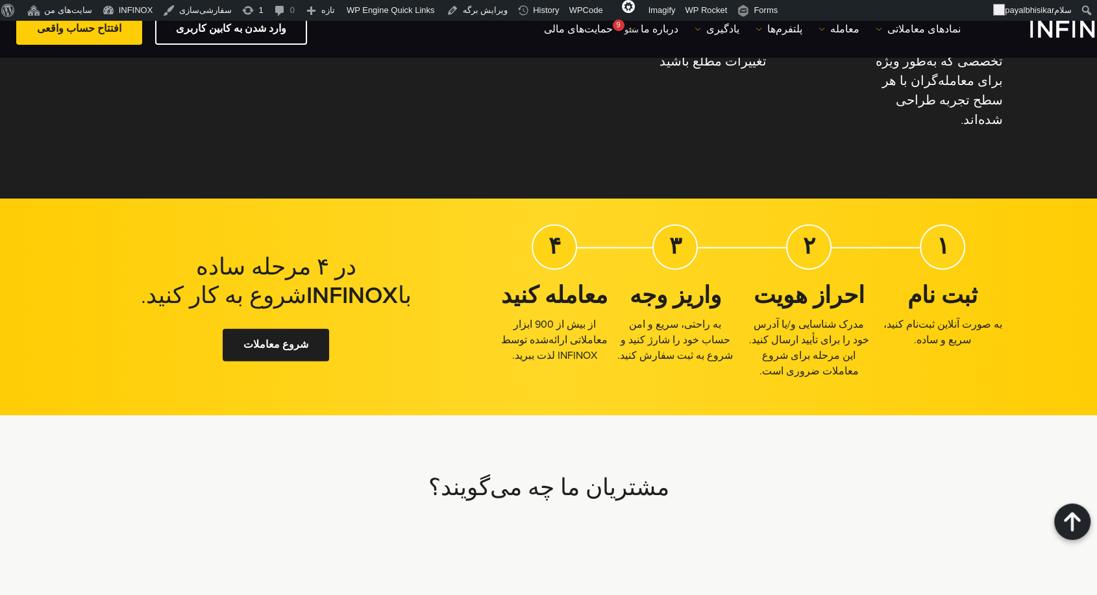
click at [1013, 199] on div "در ۴ مرحله ساده با INFINOX شروع به کار کنید. ۱ ثبت نام به صورت آنلاین ثبت‌نام ک…" at bounding box center [548, 307] width 1097 height 217
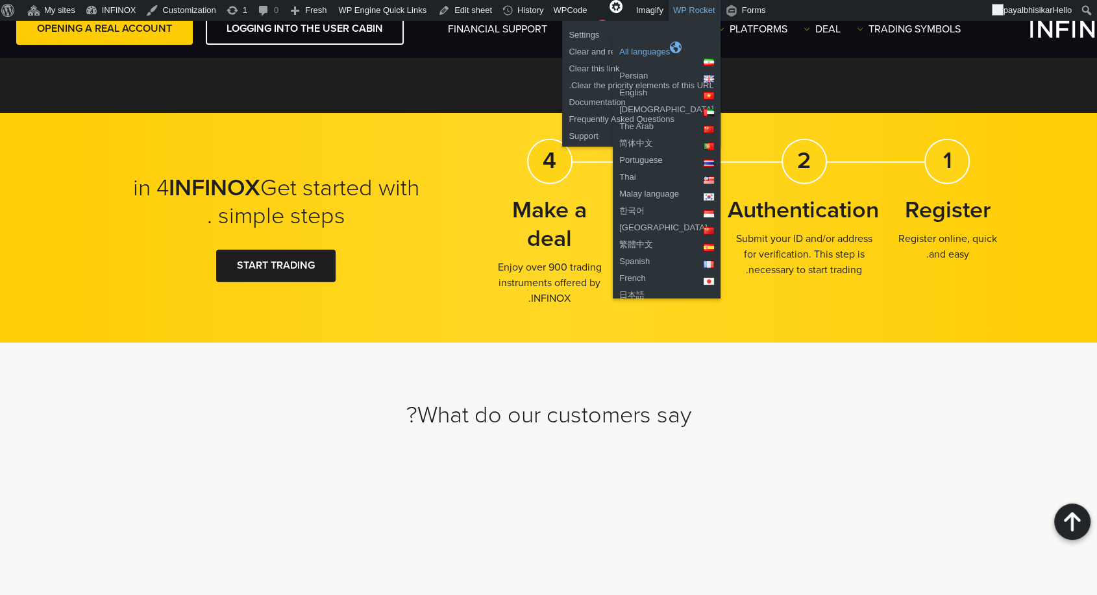
click at [634, 49] on font "All languages" at bounding box center [644, 52] width 51 height 10
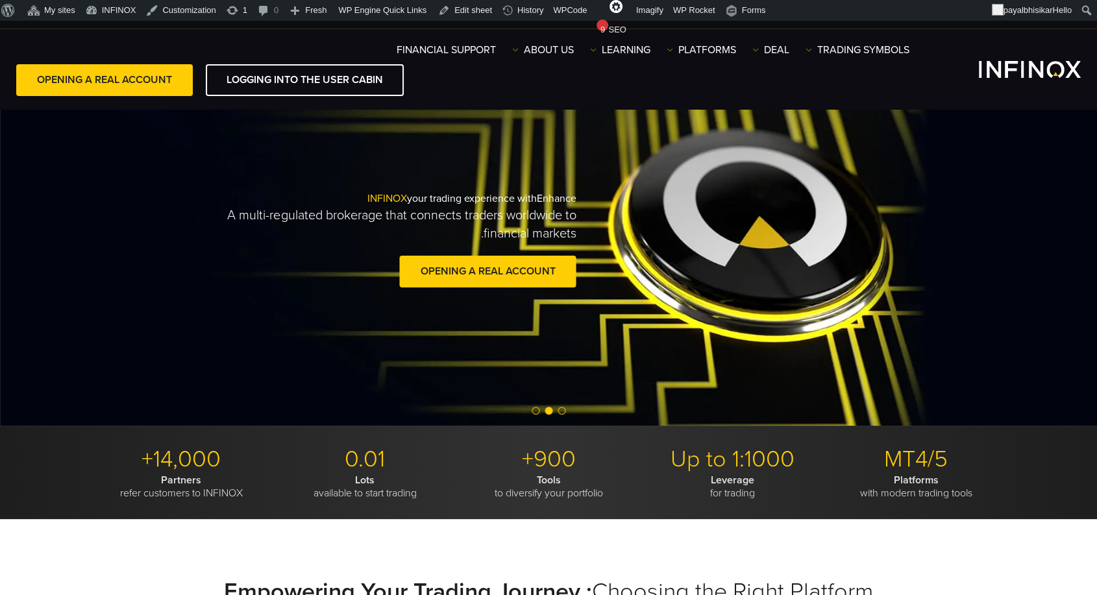
scroll to position [0, 0]
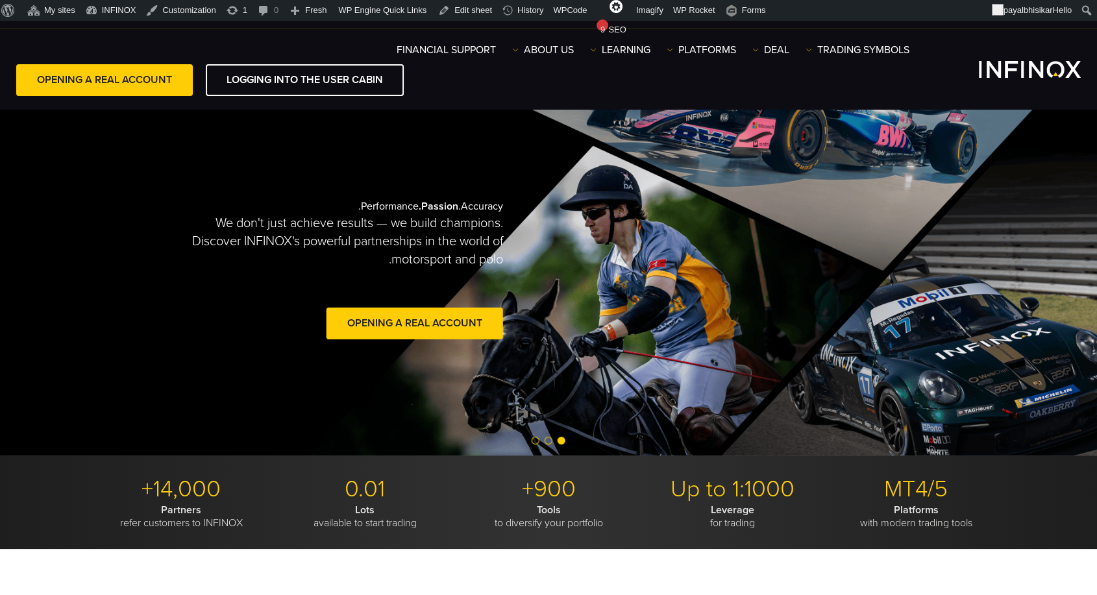
click at [547, 438] on span "Go to slide 2" at bounding box center [549, 441] width 8 height 8
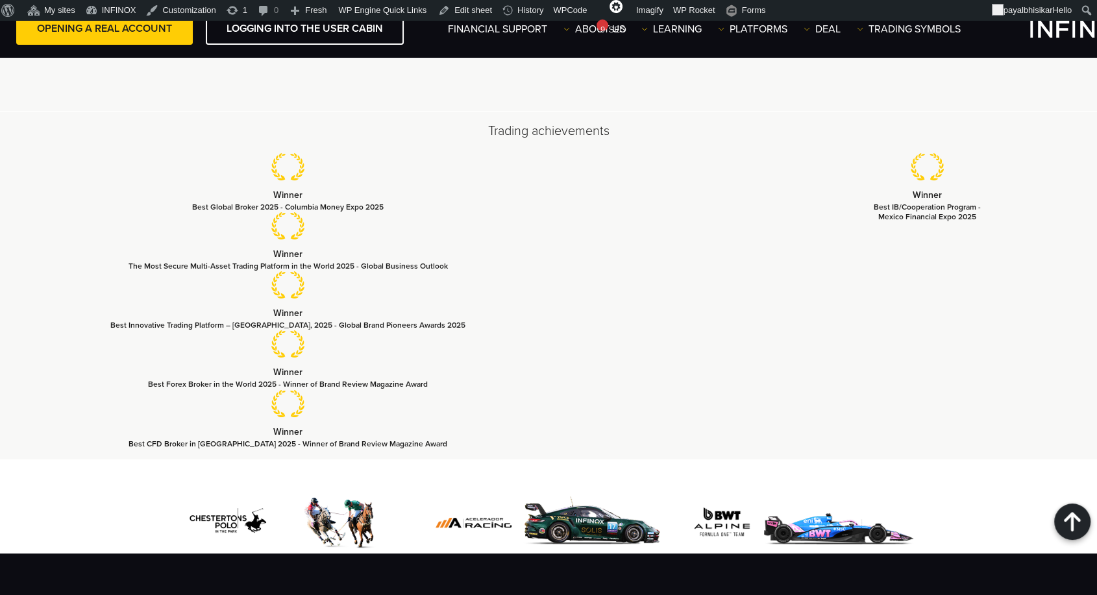
scroll to position [3890, 0]
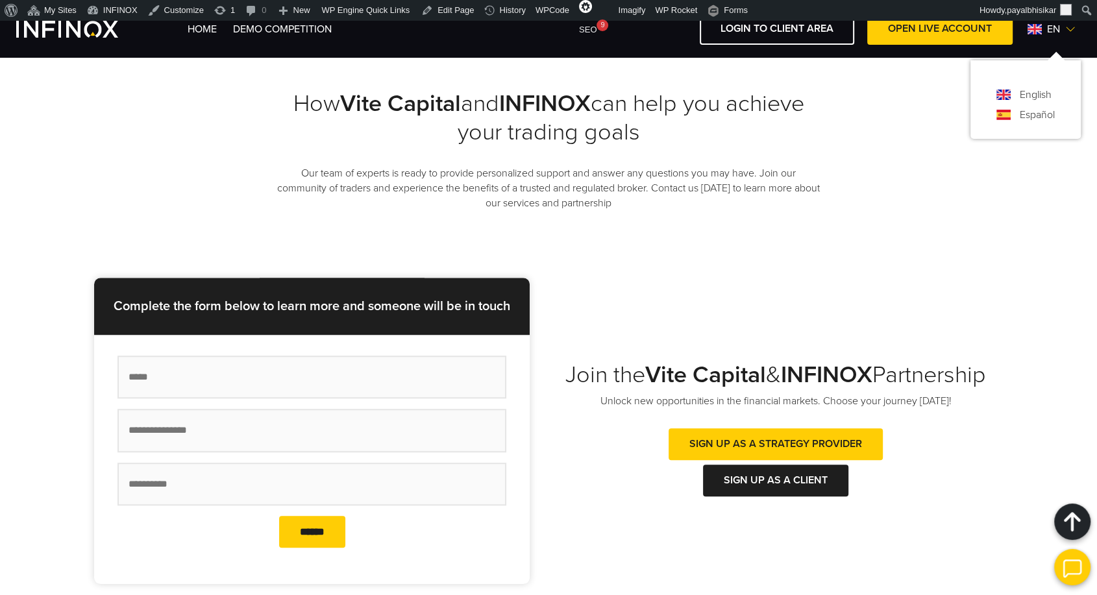
click at [892, 267] on div "How Vite Capital and INFINOX can help you achieve your trading goals Our team o…" at bounding box center [548, 153] width 1097 height 247
